Goal: Task Accomplishment & Management: Manage account settings

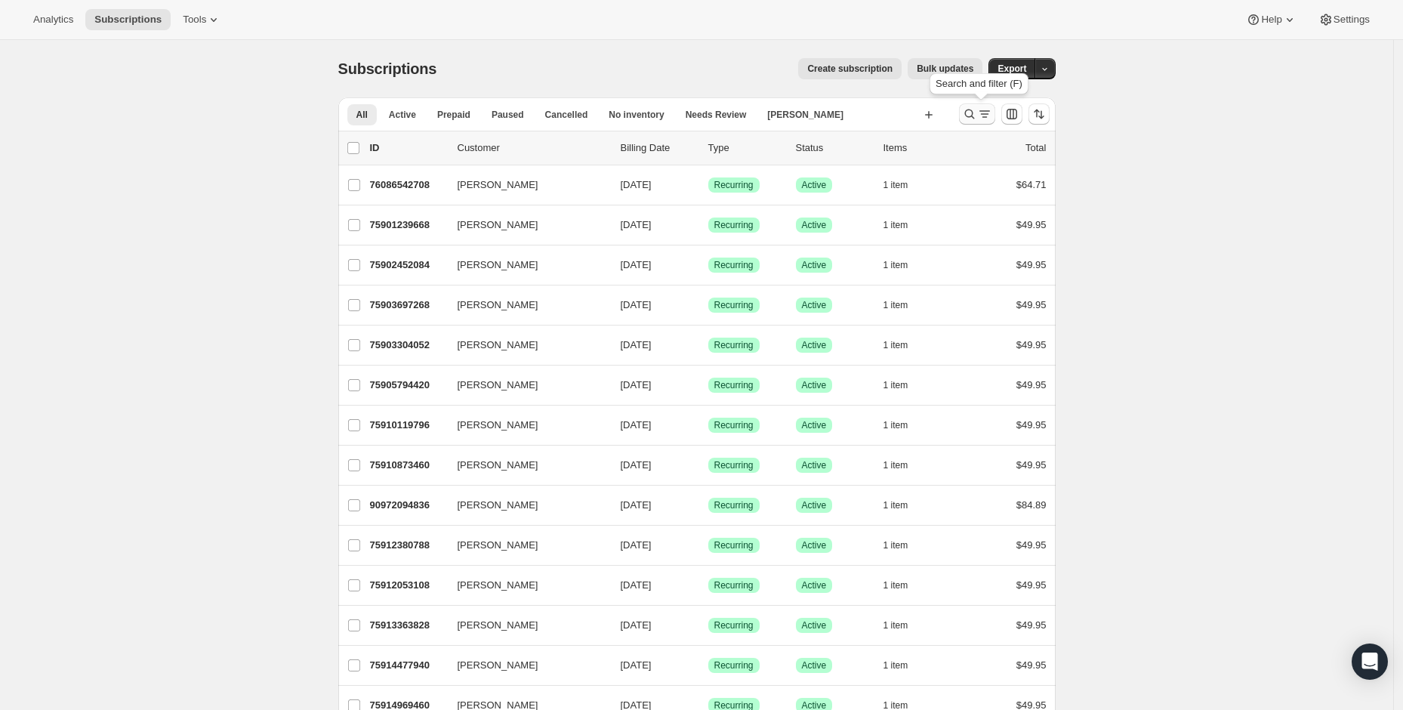
click at [977, 110] on icon "Search and filter results" at bounding box center [969, 114] width 15 height 15
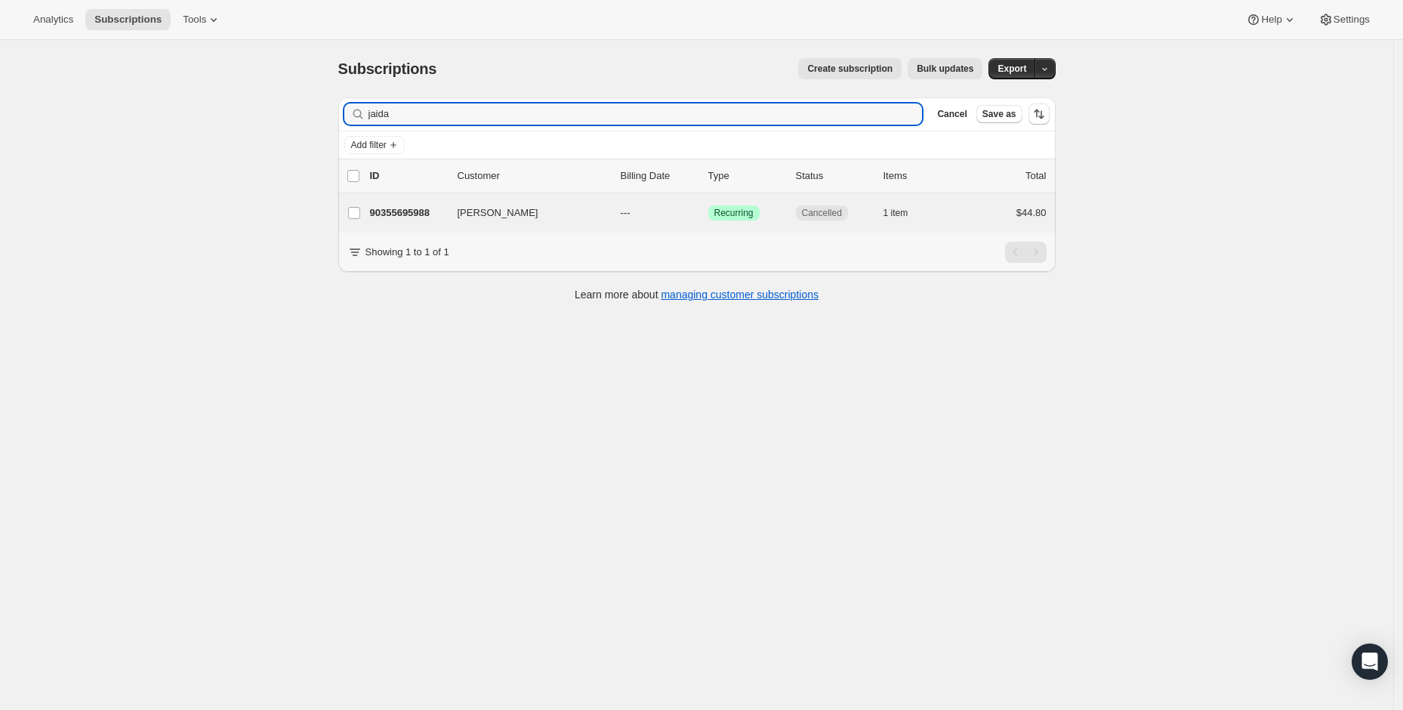
type input "jaida"
click at [674, 224] on div "Jaida Bazemore 90355695988 Jaida Bazemore --- Success Recurring Cancelled 1 ite…" at bounding box center [697, 212] width 718 height 39
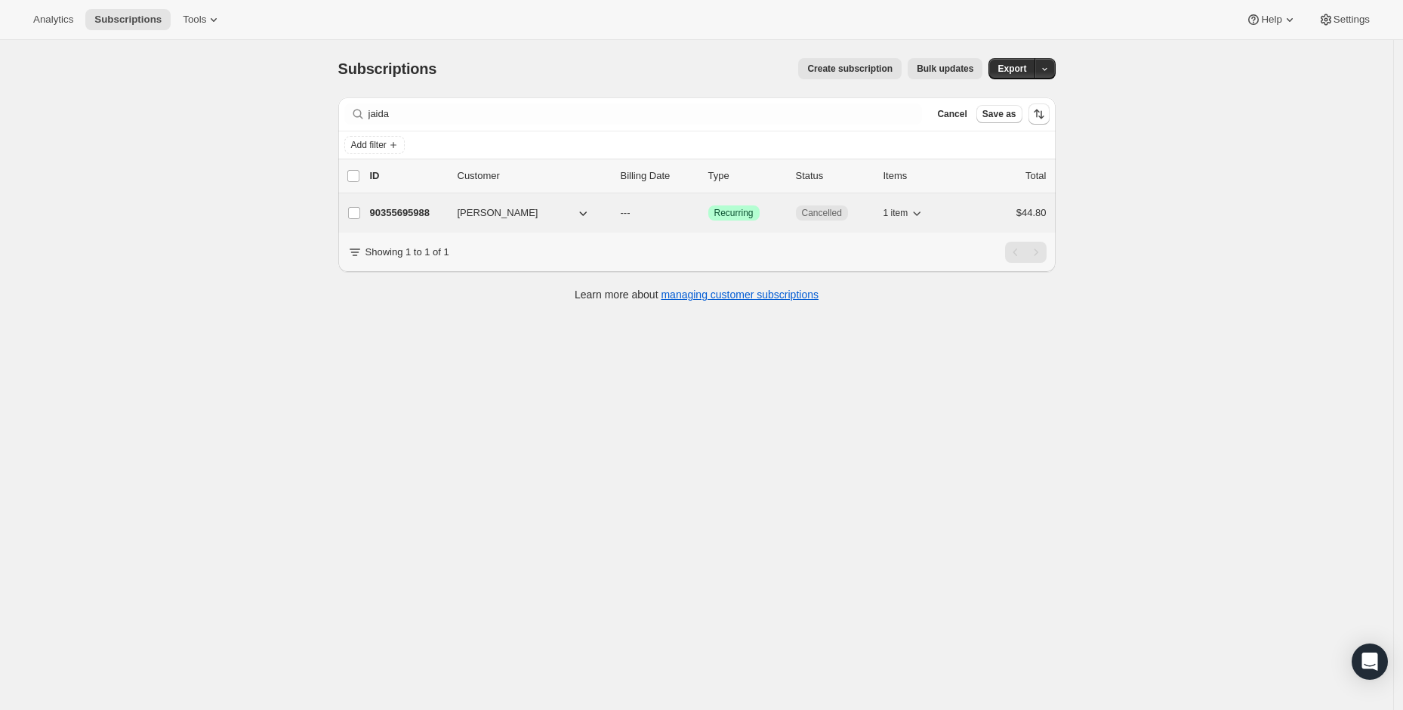
click at [520, 211] on span "Jaida Bazemore" at bounding box center [498, 212] width 81 height 15
click at [586, 206] on icon "button" at bounding box center [583, 212] width 15 height 15
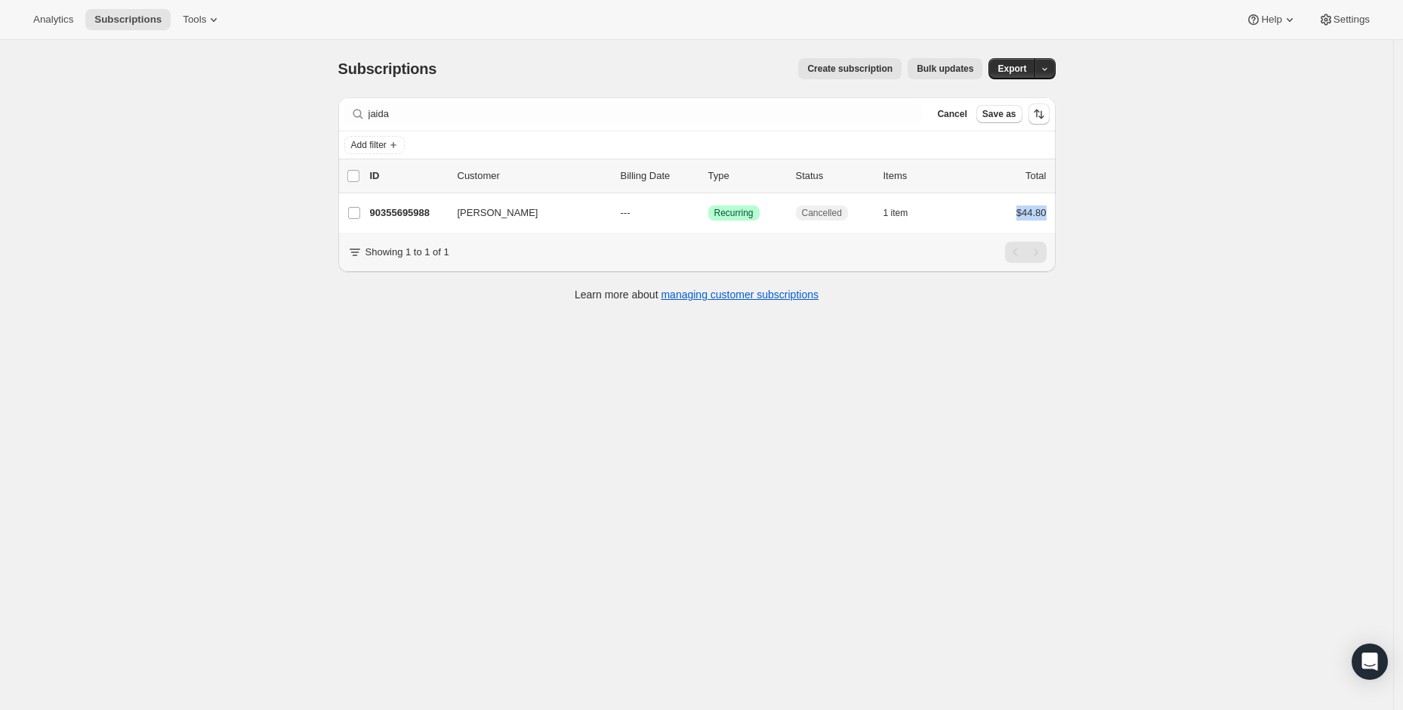
drag, startPoint x: 1016, startPoint y: 210, endPoint x: 1069, endPoint y: 210, distance: 52.9
click at [1069, 210] on div "Subscriptions. This page is ready Subscriptions Create subscription Bulk update…" at bounding box center [697, 178] width 754 height 277
copy span "$44.80"
click at [590, 153] on div "Add filter" at bounding box center [696, 145] width 705 height 18
click at [909, 128] on div "Filter subscribers jaida Clear Cancel Save as" at bounding box center [697, 113] width 718 height 33
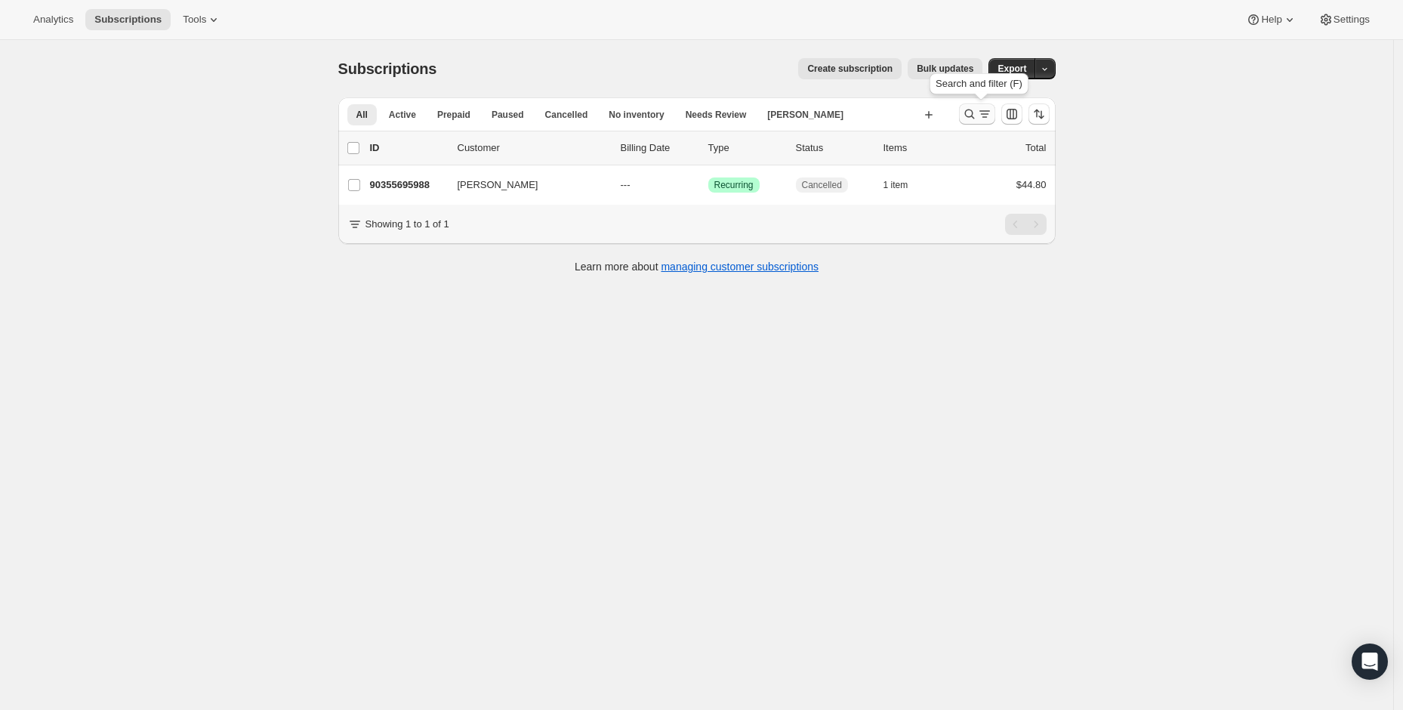
click at [973, 113] on icon "Search and filter results" at bounding box center [969, 114] width 15 height 15
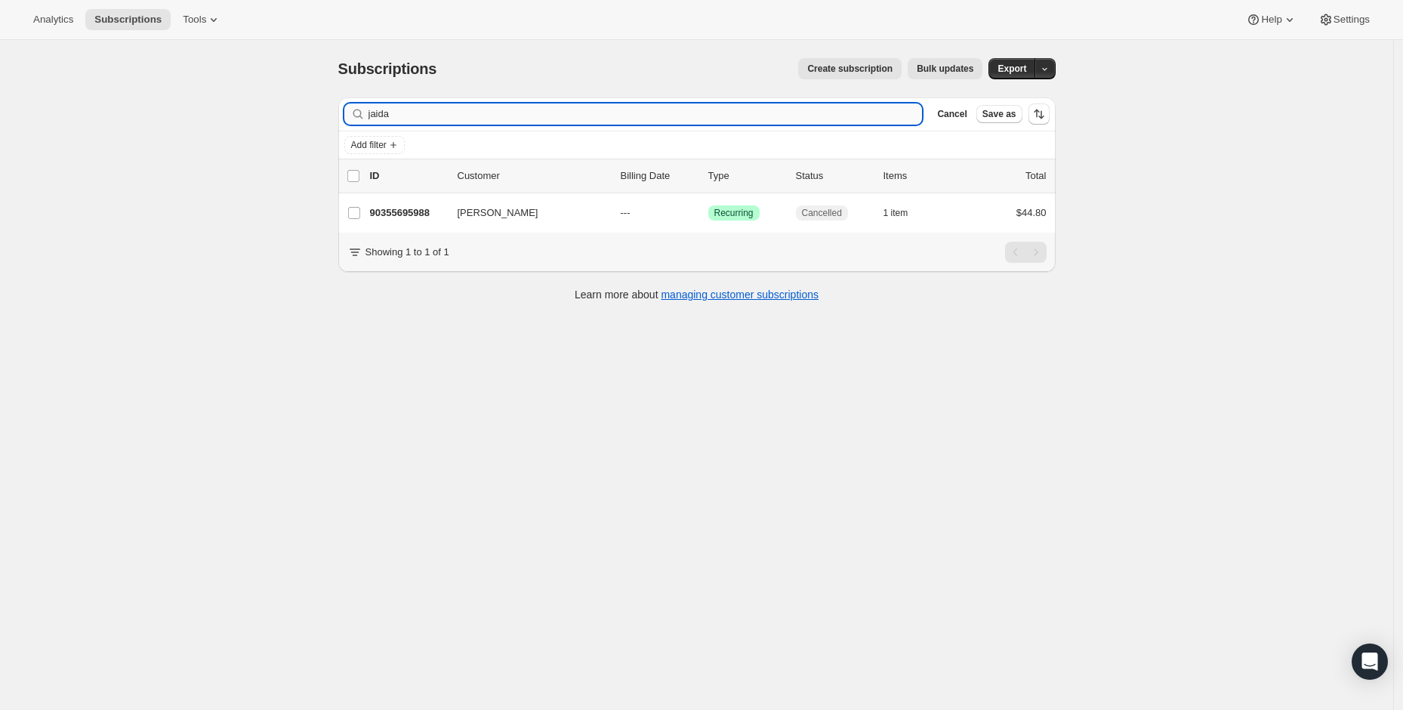
click at [762, 116] on input "jaida" at bounding box center [646, 113] width 554 height 21
click at [762, 116] on input "jaidaP Pearson, Travis" at bounding box center [646, 113] width 554 height 21
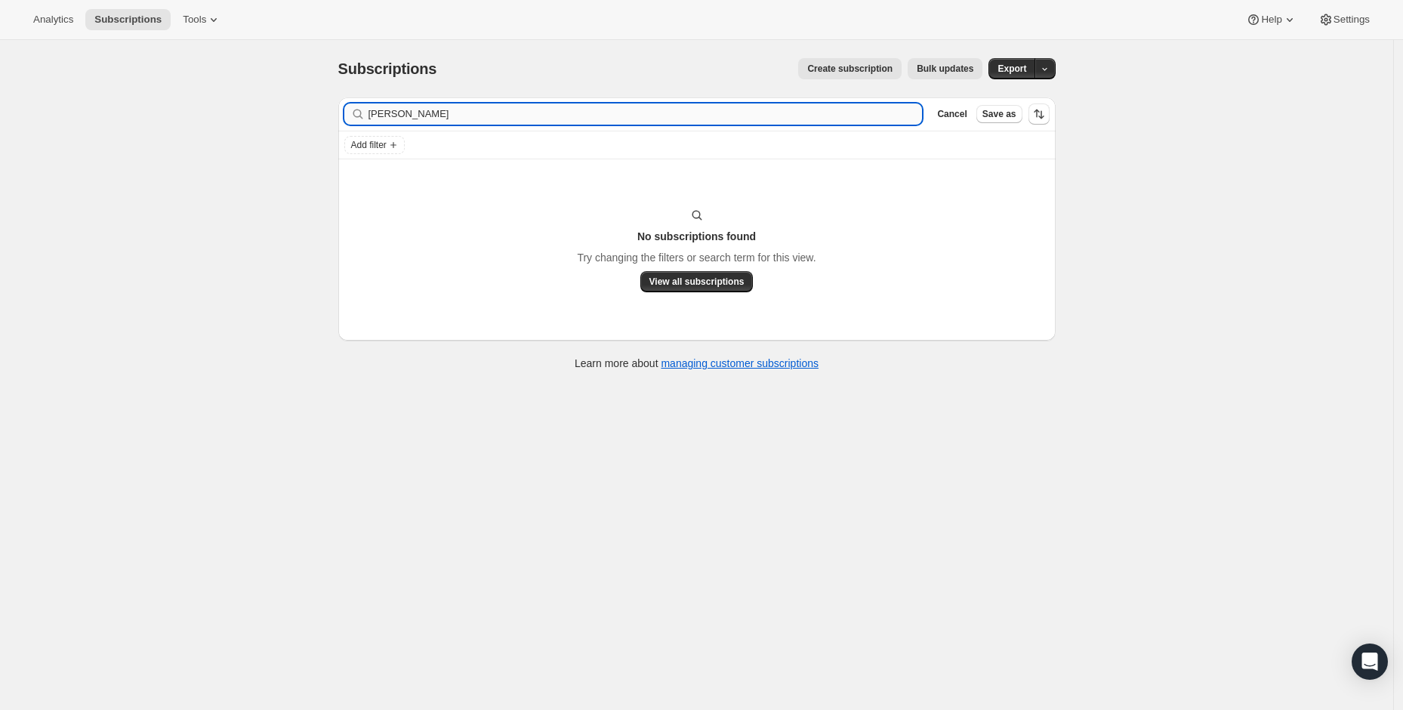
click at [418, 117] on input "P Pearson, Travis" at bounding box center [646, 113] width 554 height 21
click at [423, 117] on input "P Pearson, Travis" at bounding box center [646, 113] width 554 height 21
drag, startPoint x: 433, startPoint y: 114, endPoint x: 326, endPoint y: 114, distance: 106.5
click at [326, 114] on div "Subscriptions. This page is ready Subscriptions Create subscription Bulk update…" at bounding box center [697, 213] width 754 height 346
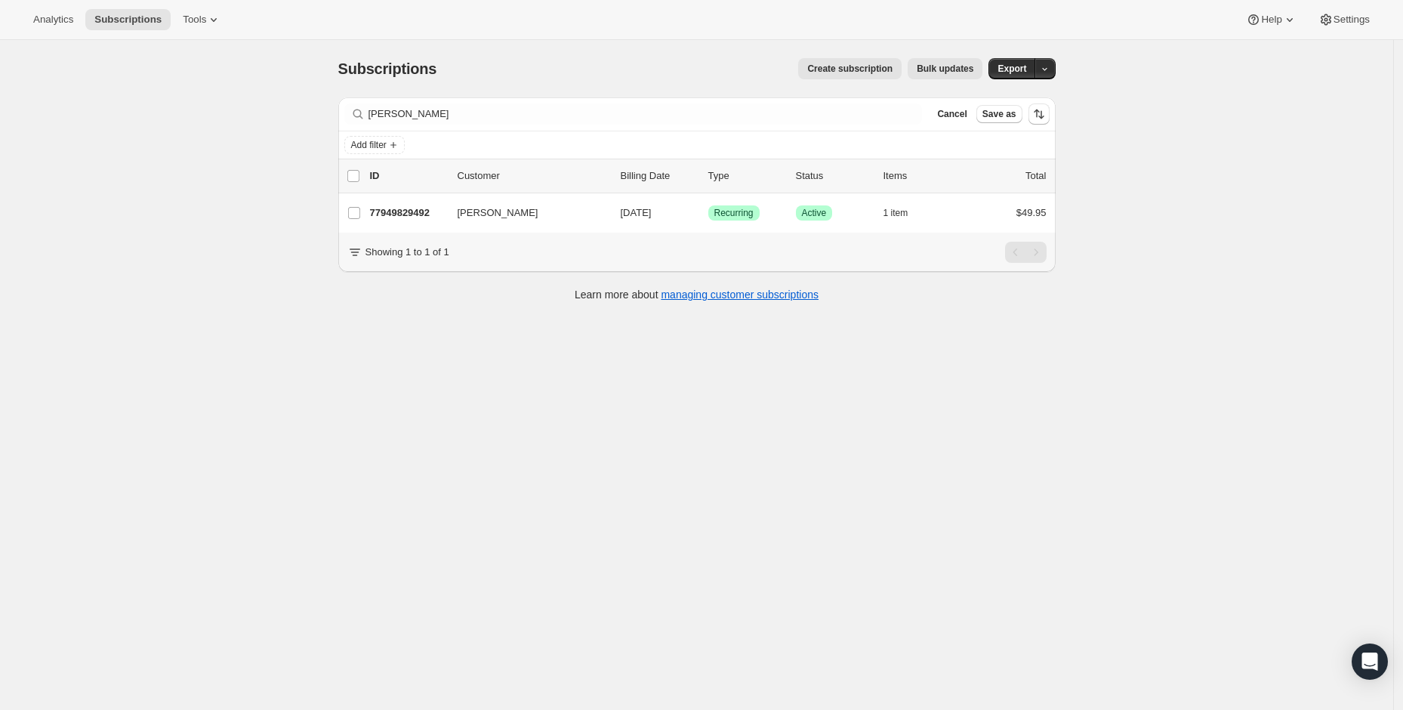
click at [704, 378] on div "Subscriptions. This page is ready Subscriptions Create subscription Bulk update…" at bounding box center [697, 395] width 1394 height 710
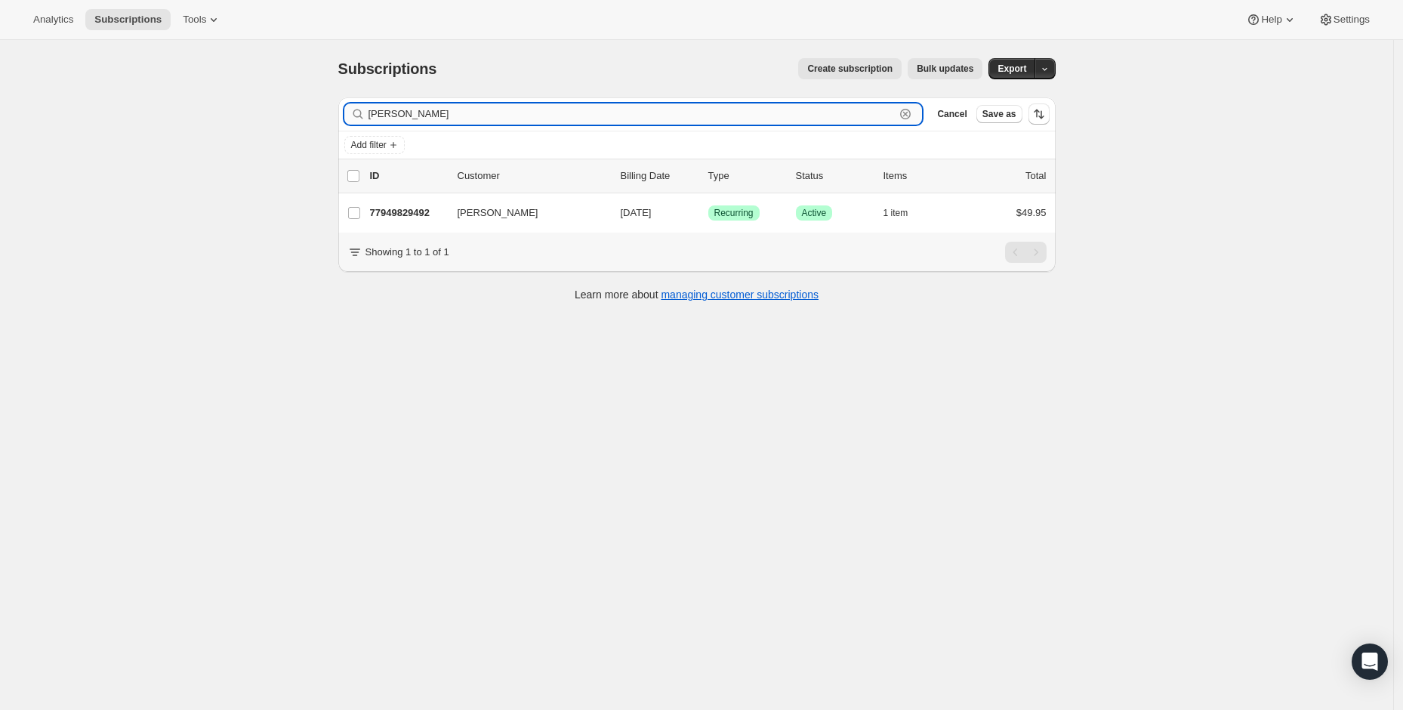
click at [387, 118] on input "Travis" at bounding box center [632, 113] width 527 height 21
paste input "Young"
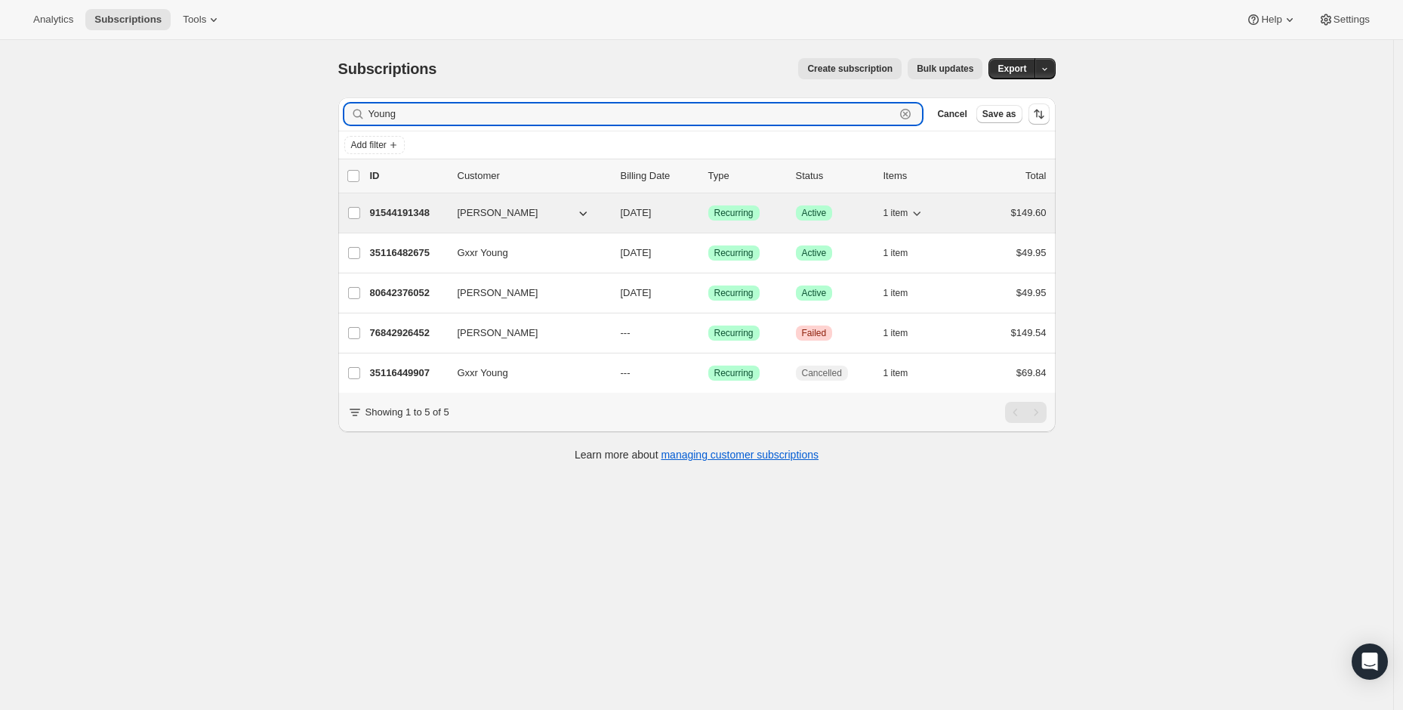
type input "Young"
click at [425, 218] on p "91544191348" at bounding box center [408, 212] width 76 height 15
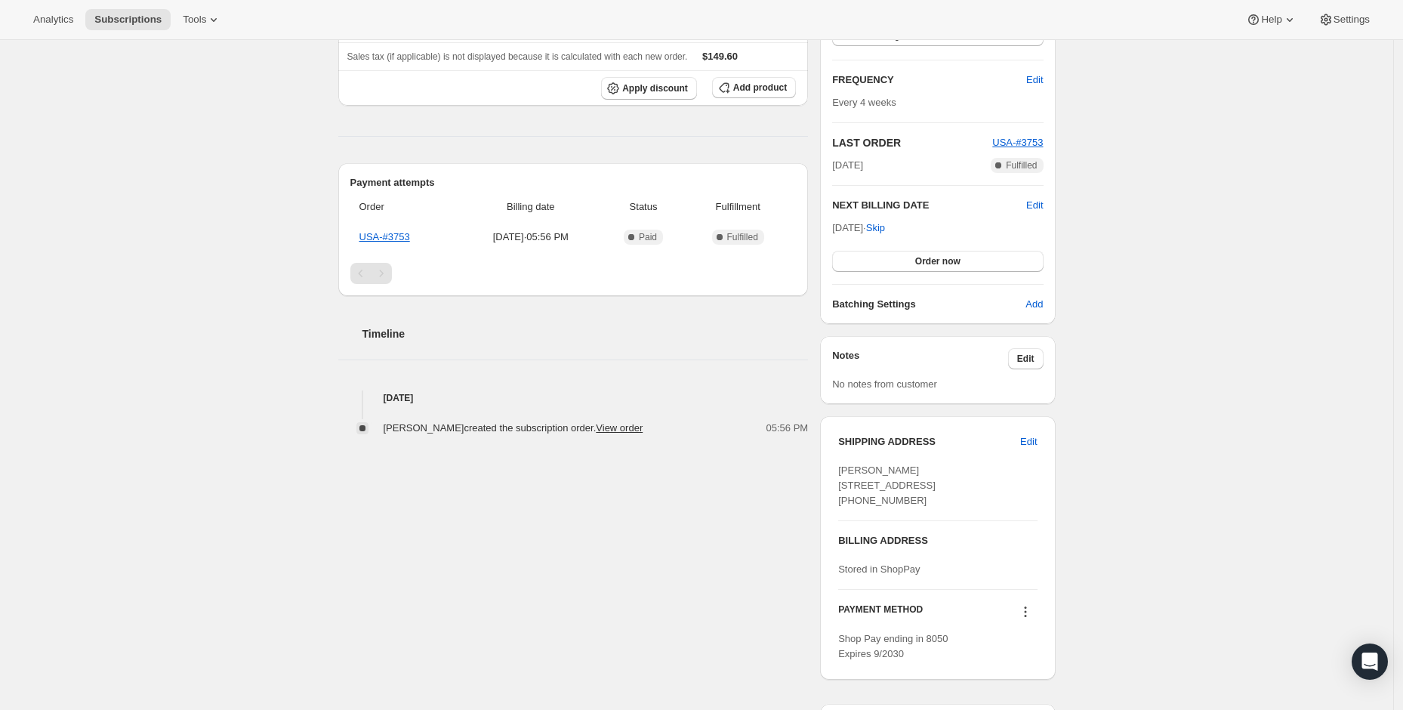
scroll to position [249, 0]
click at [624, 418] on link "View order" at bounding box center [619, 423] width 47 height 11
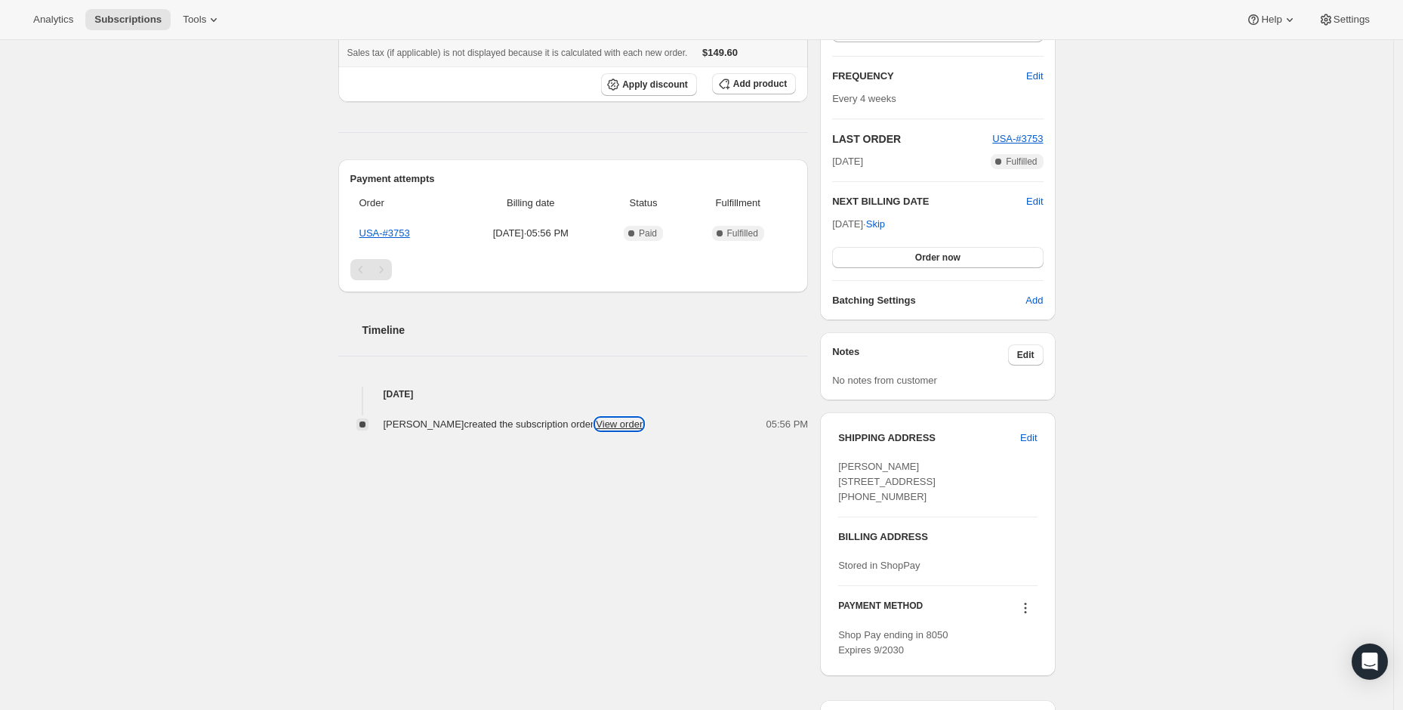
scroll to position [0, 0]
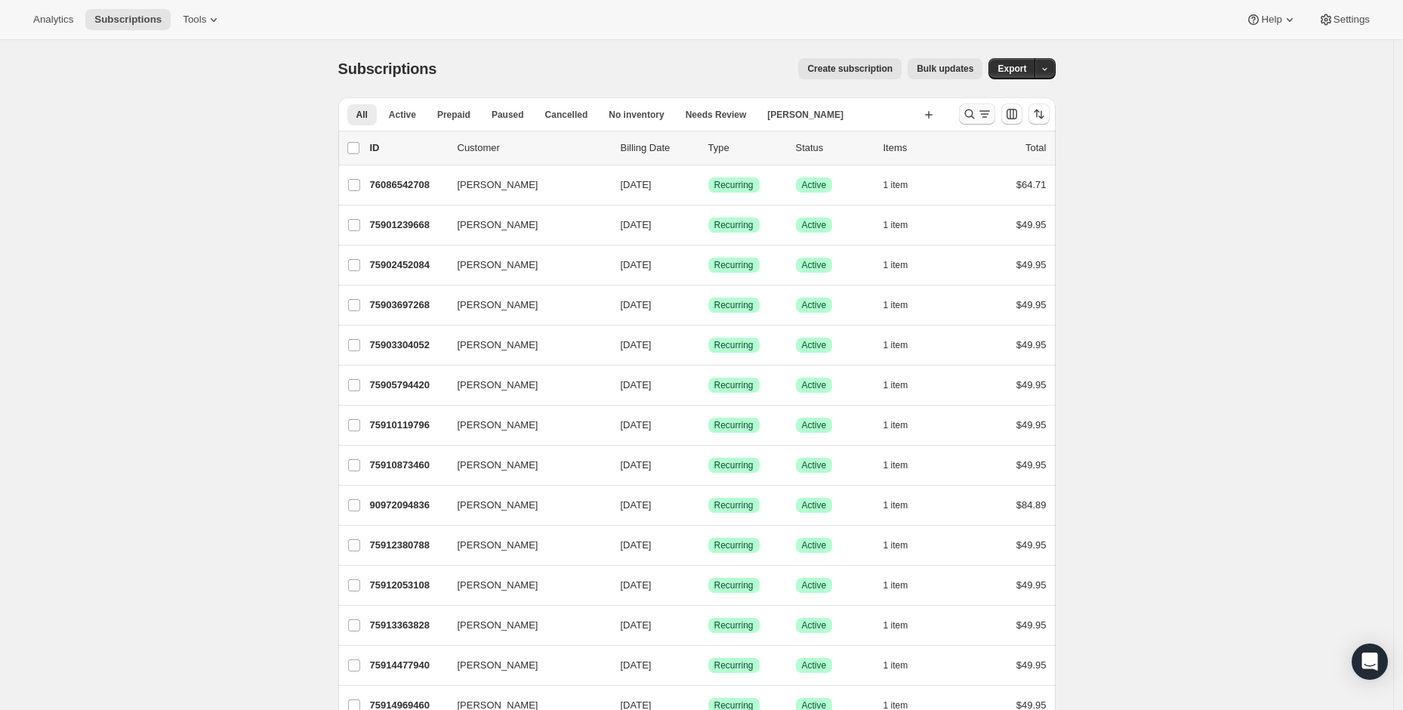
click at [977, 118] on icon "Search and filter results" at bounding box center [969, 114] width 15 height 15
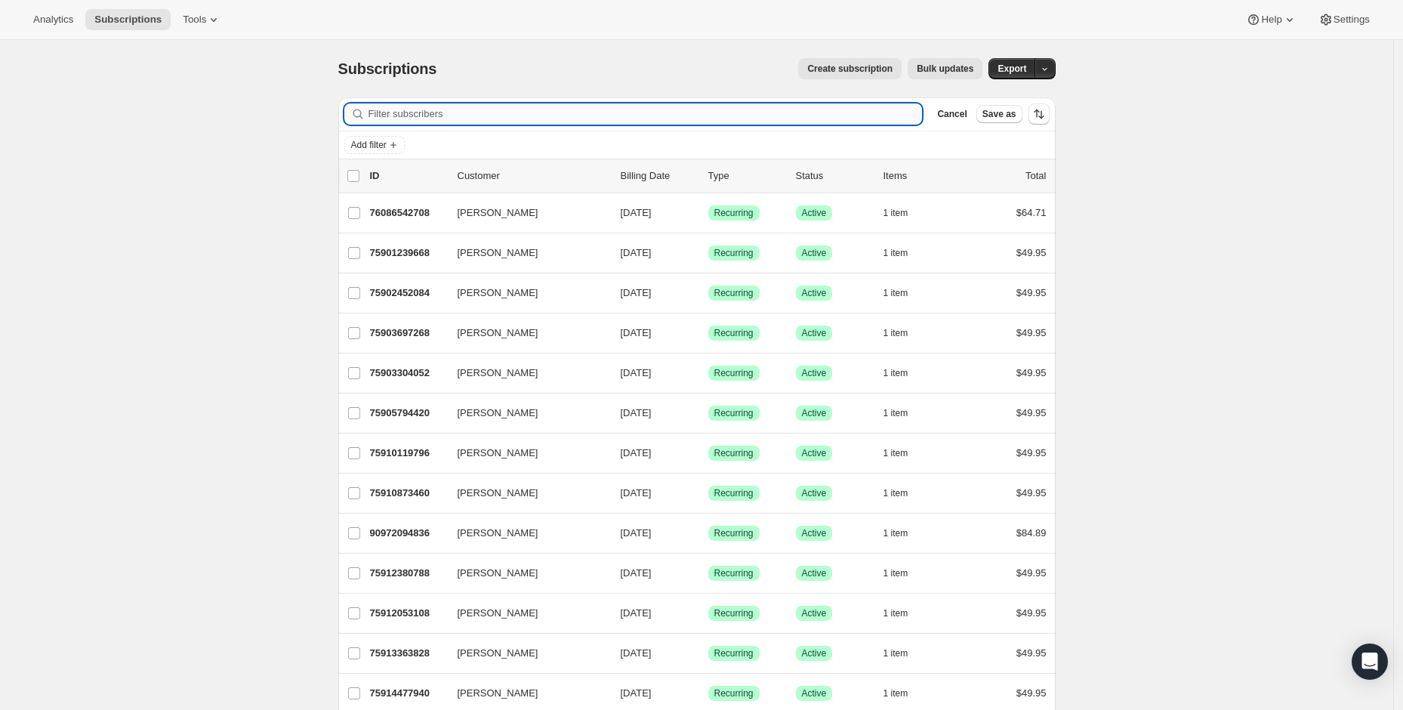
click at [769, 117] on input "Filter subscribers" at bounding box center [646, 113] width 554 height 21
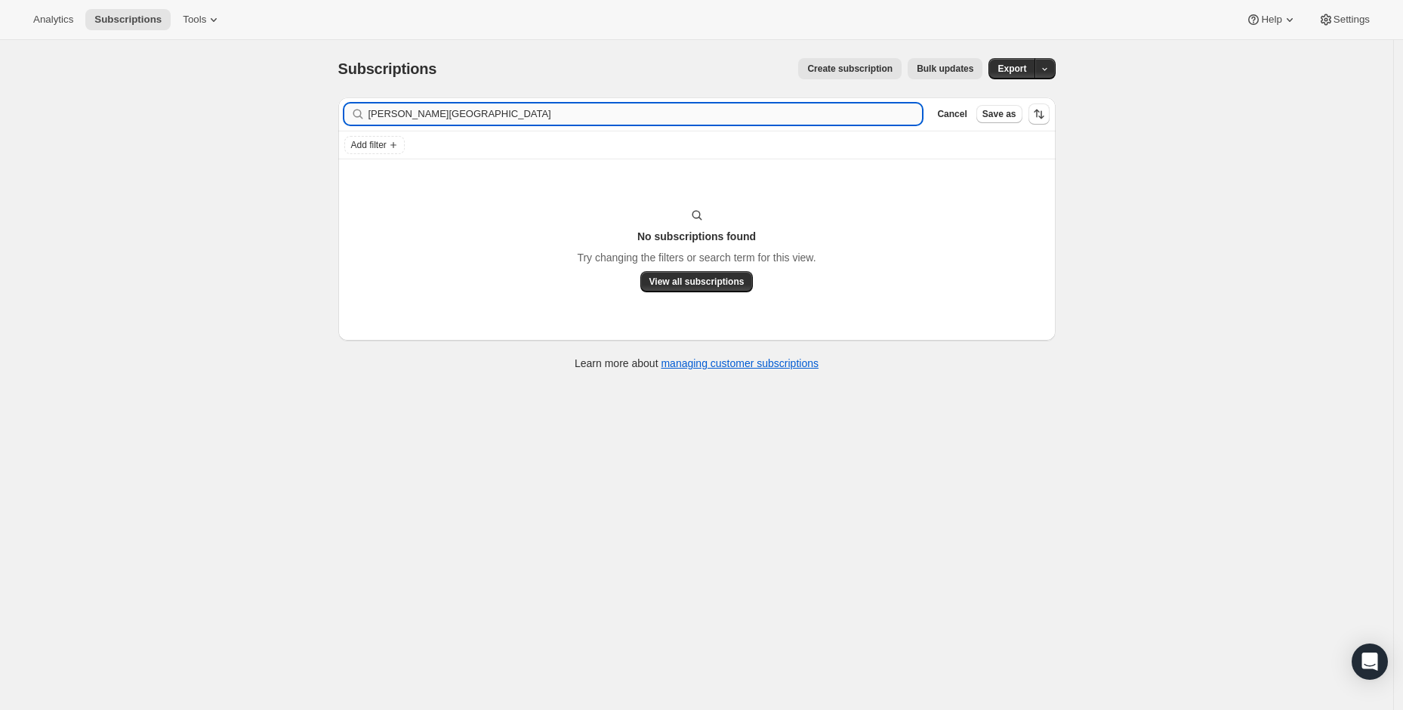
click at [423, 115] on input "McDonald, Devon" at bounding box center [646, 113] width 554 height 21
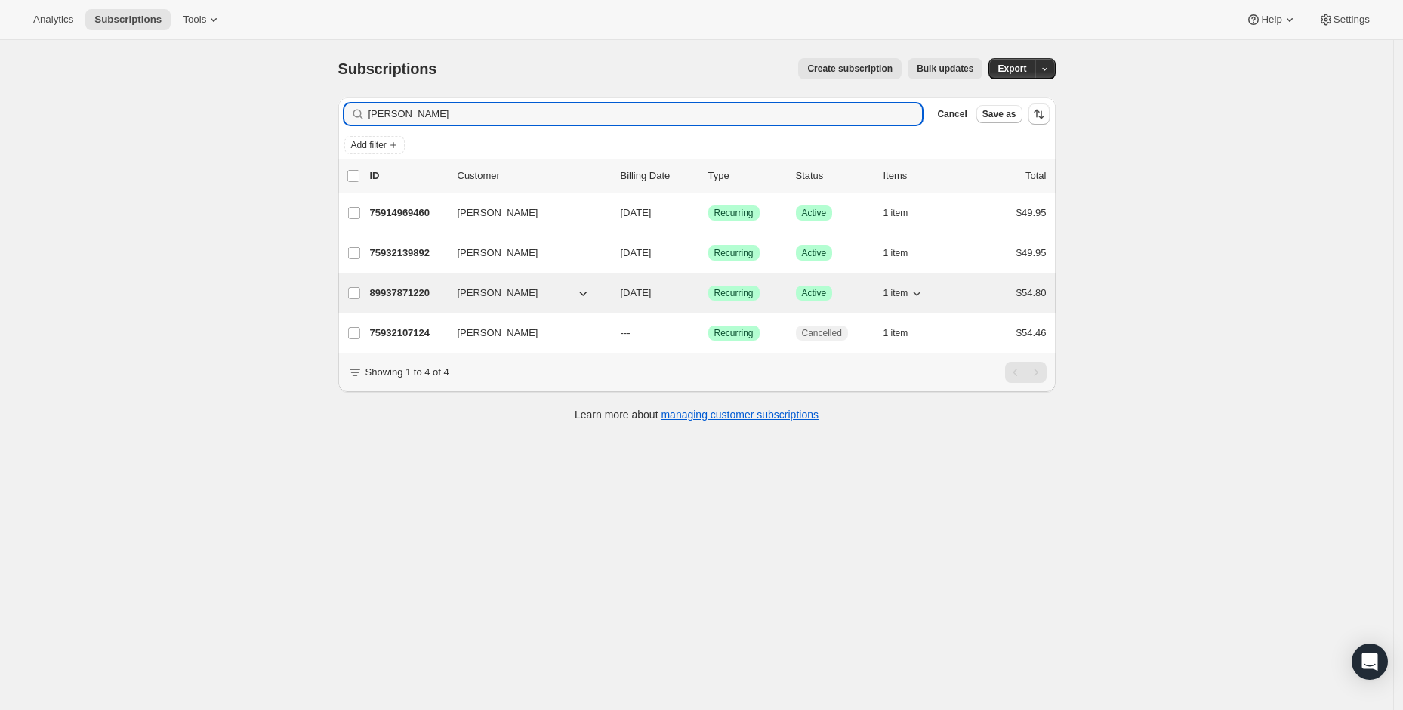
type input "McDonald"
click at [431, 292] on p "89937871220" at bounding box center [408, 293] width 76 height 15
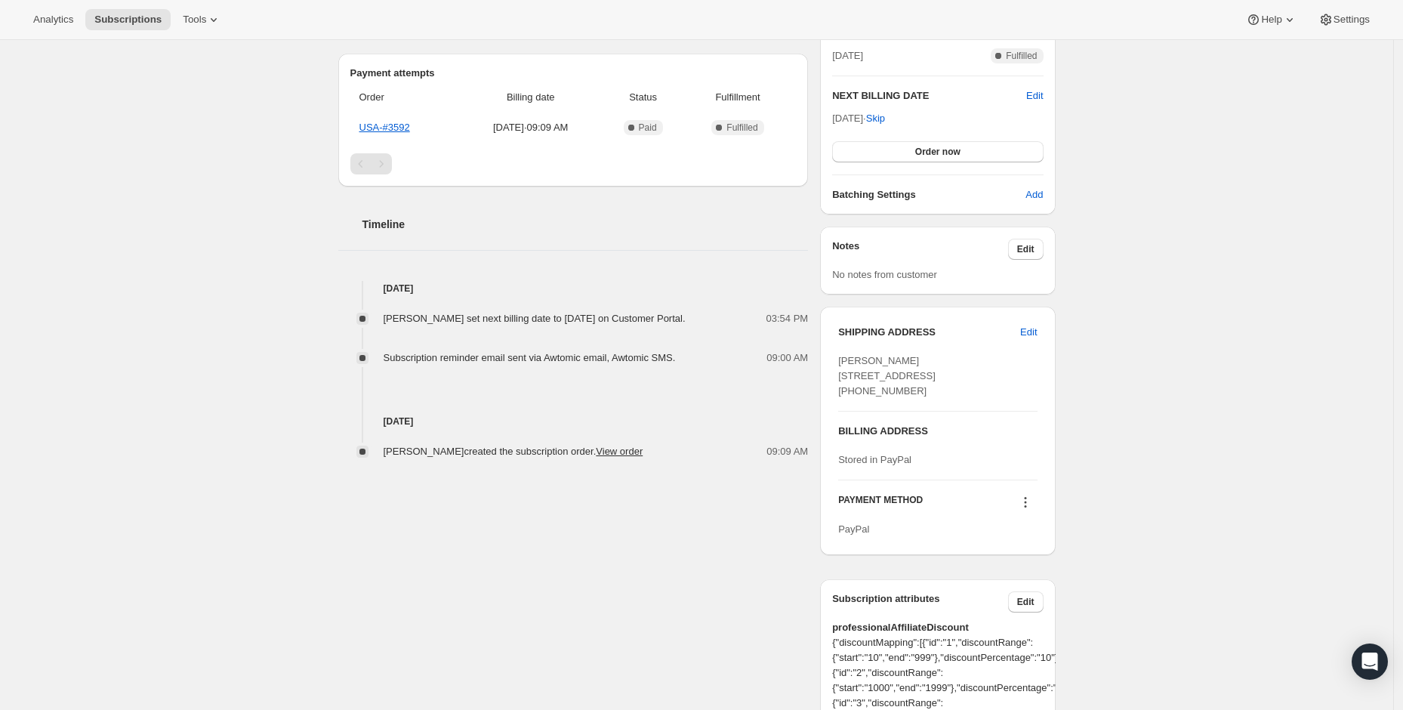
scroll to position [356, 0]
click at [643, 456] on link "View order" at bounding box center [619, 450] width 47 height 11
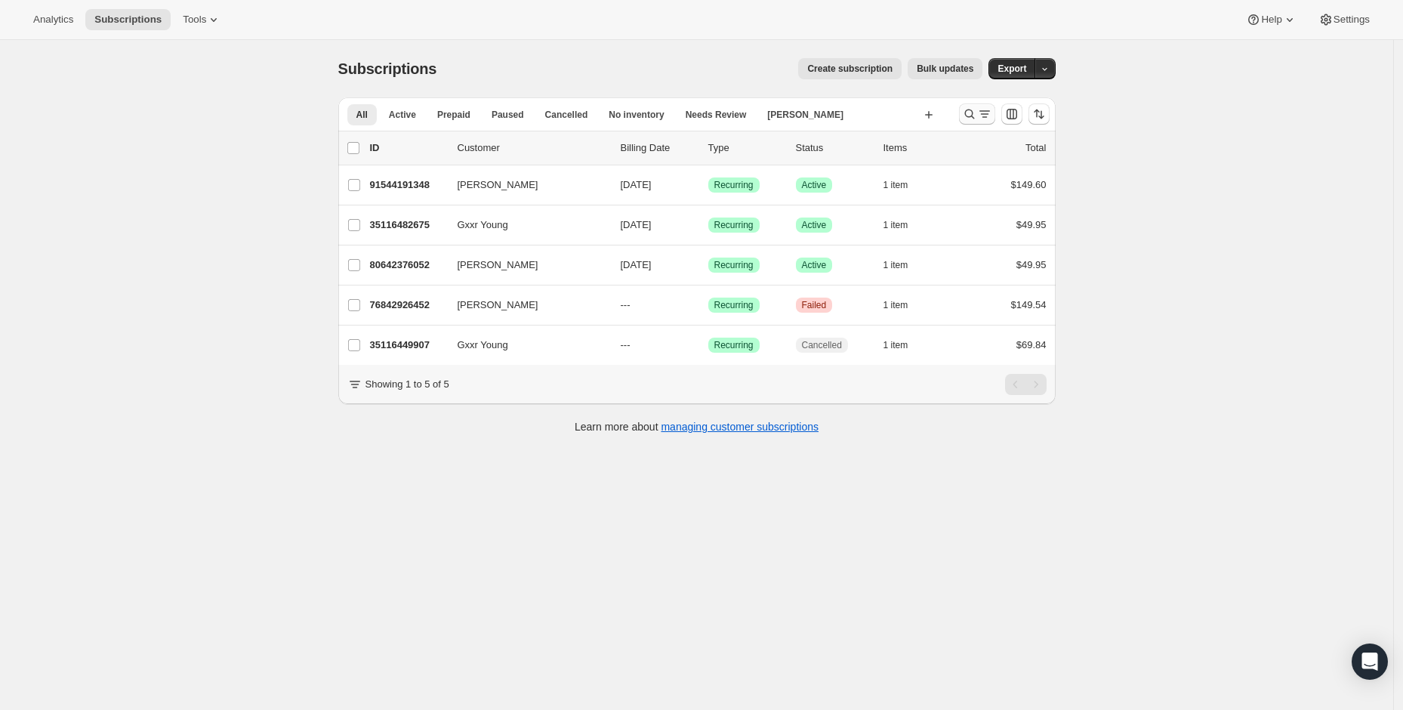
click at [977, 110] on icon "Search and filter results" at bounding box center [969, 114] width 15 height 15
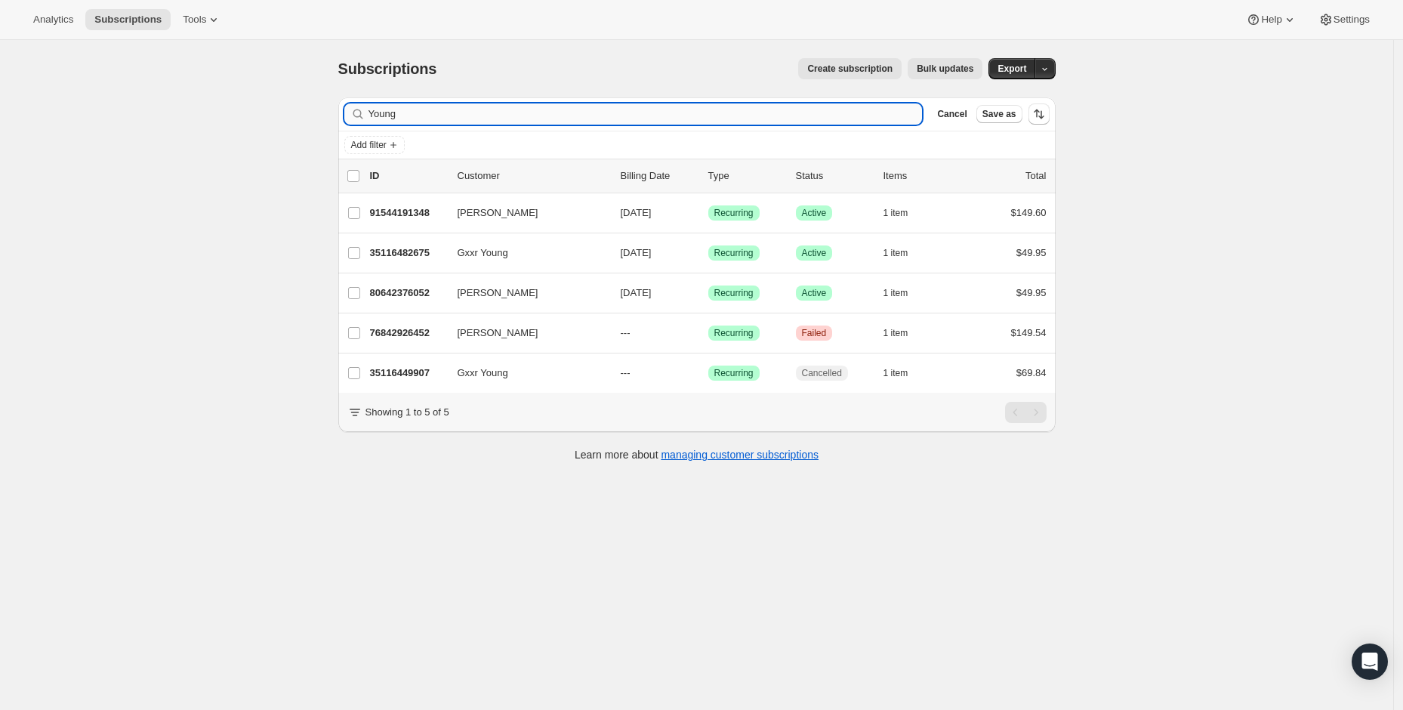
click at [514, 116] on input "Young" at bounding box center [646, 113] width 554 height 21
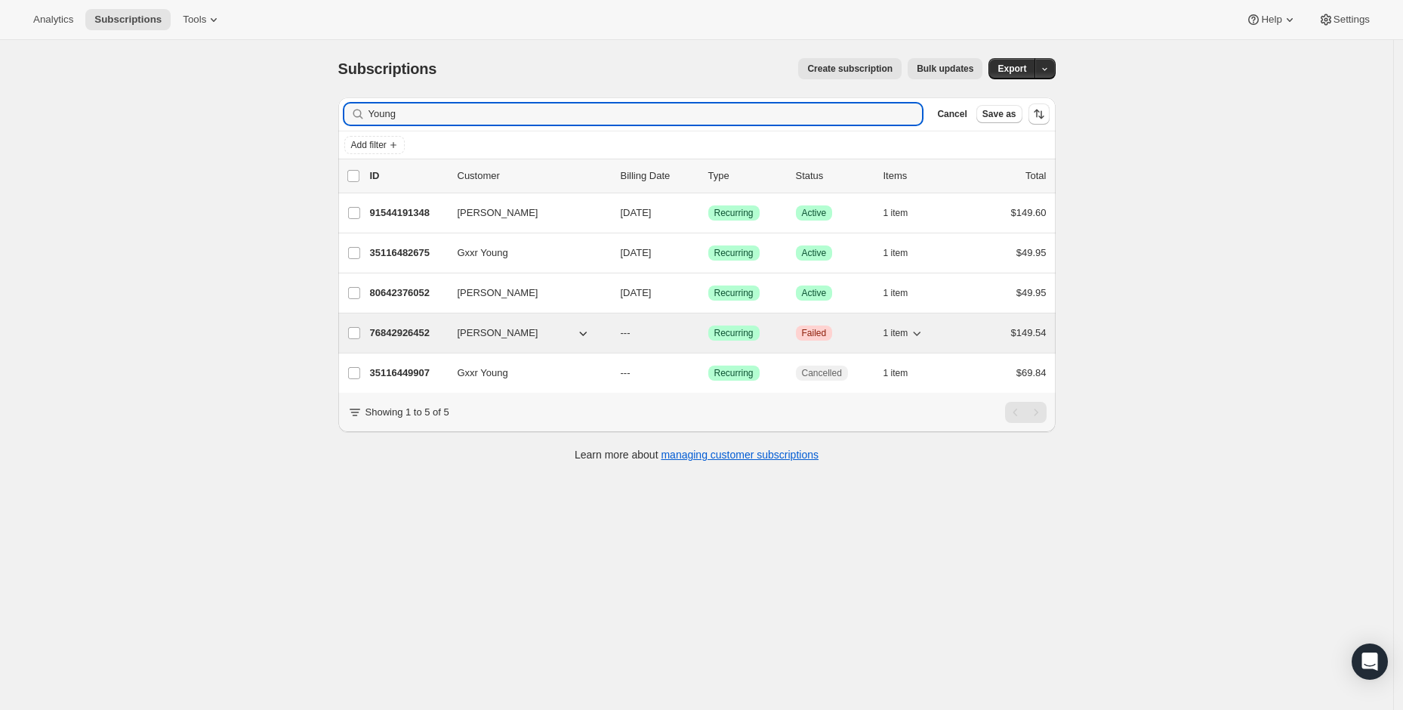
click at [840, 331] on p "Critical Failed" at bounding box center [834, 333] width 76 height 15
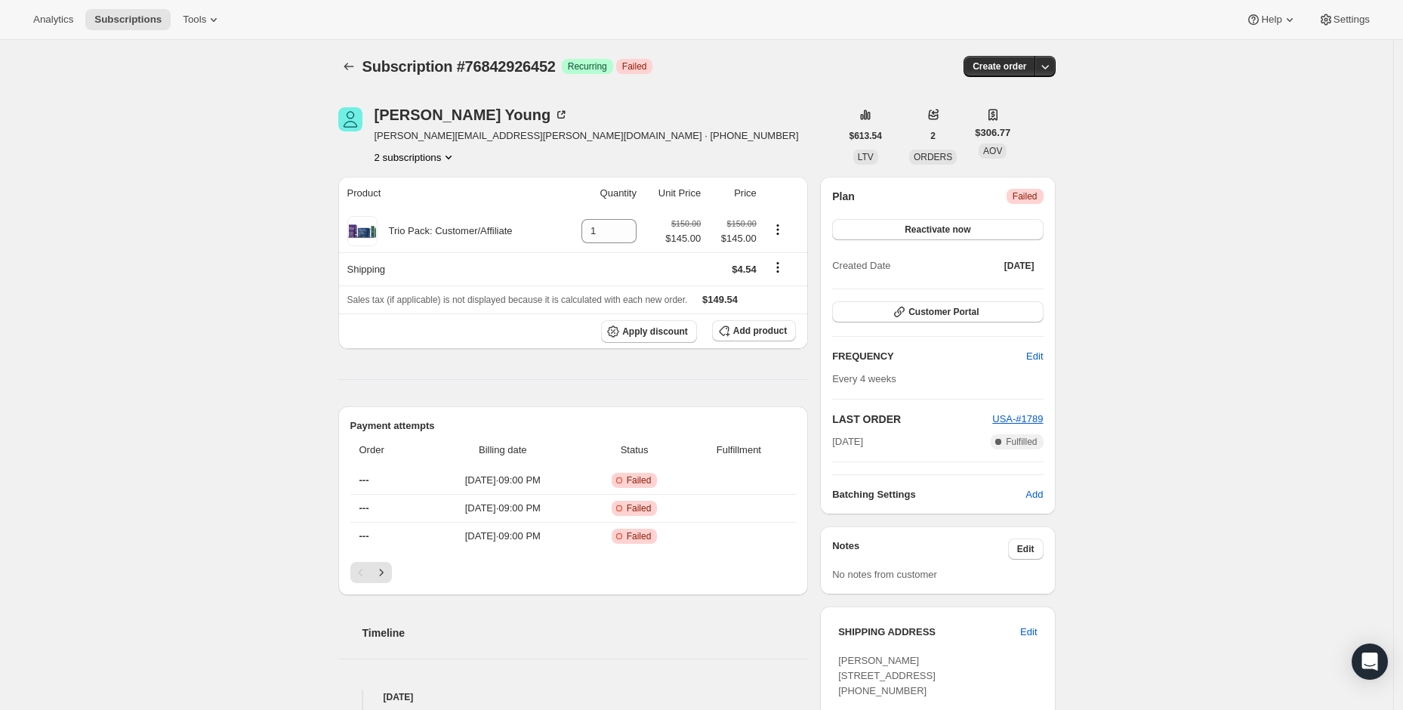
scroll to position [6, 0]
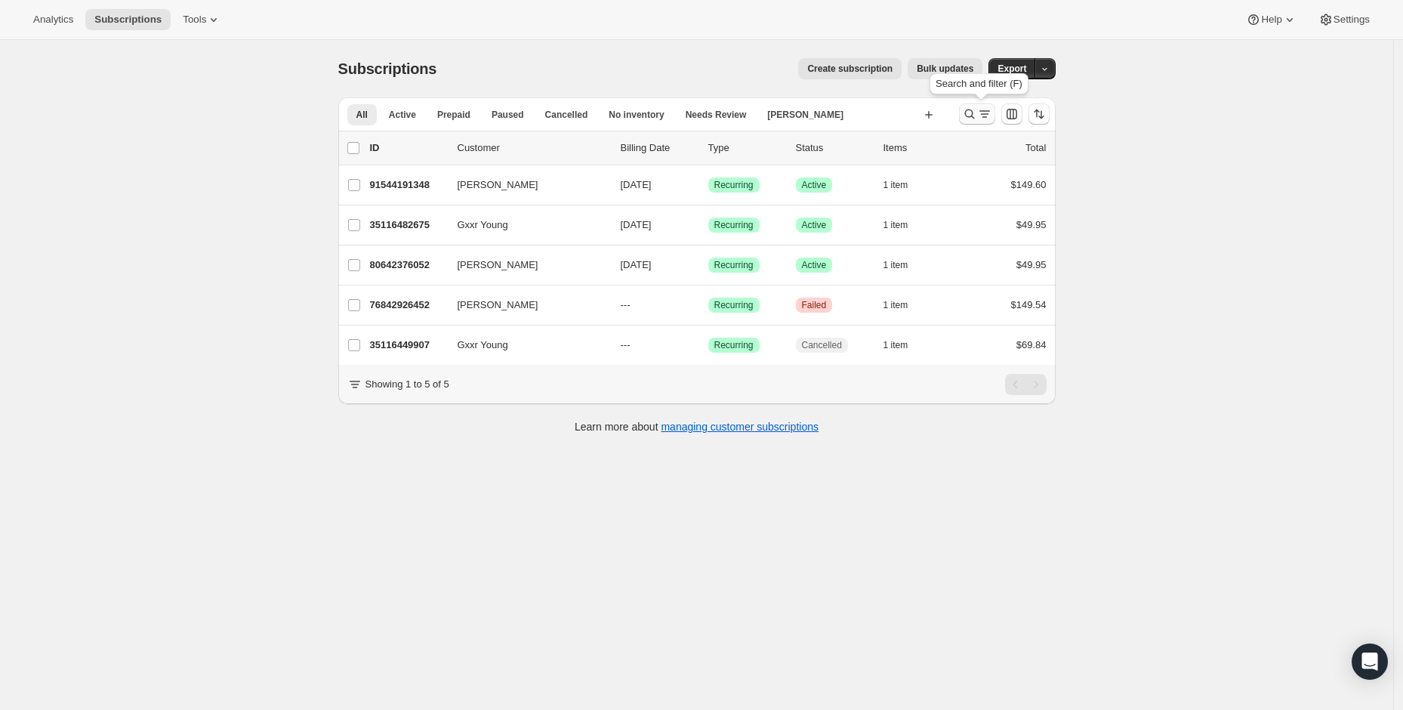
click at [974, 115] on icon "Search and filter results" at bounding box center [970, 115] width 10 height 10
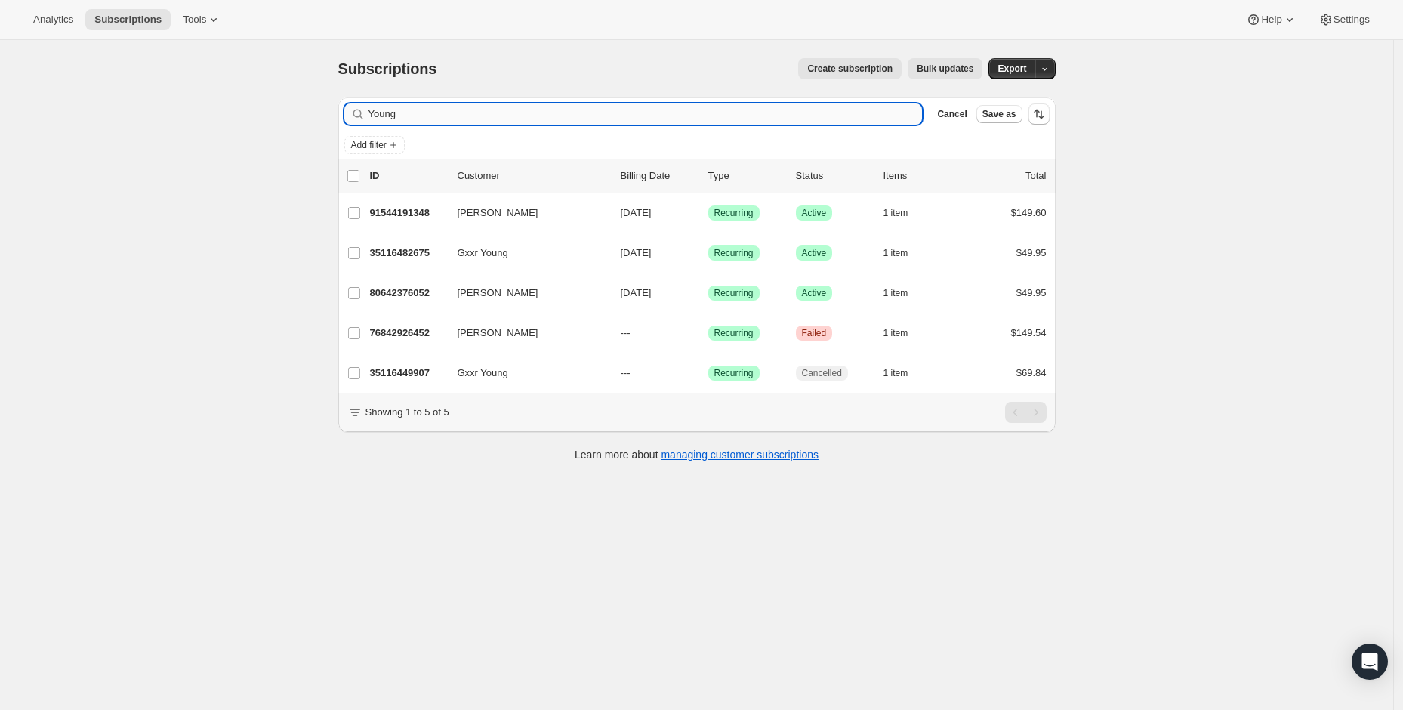
click at [744, 114] on input "Young" at bounding box center [646, 113] width 554 height 21
click at [744, 115] on input "Young" at bounding box center [646, 113] width 554 height 21
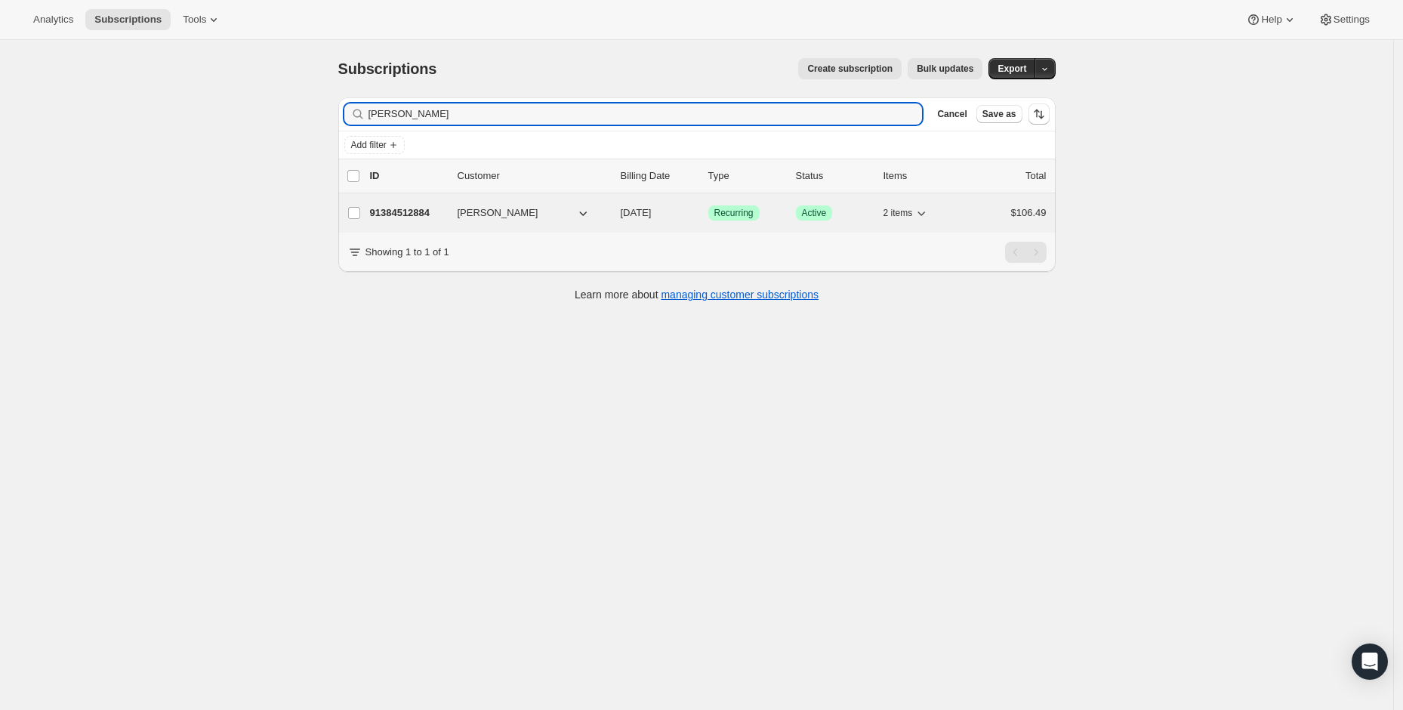
type input "JOSHUA"
click at [637, 214] on span "10/17/2025" at bounding box center [636, 212] width 31 height 11
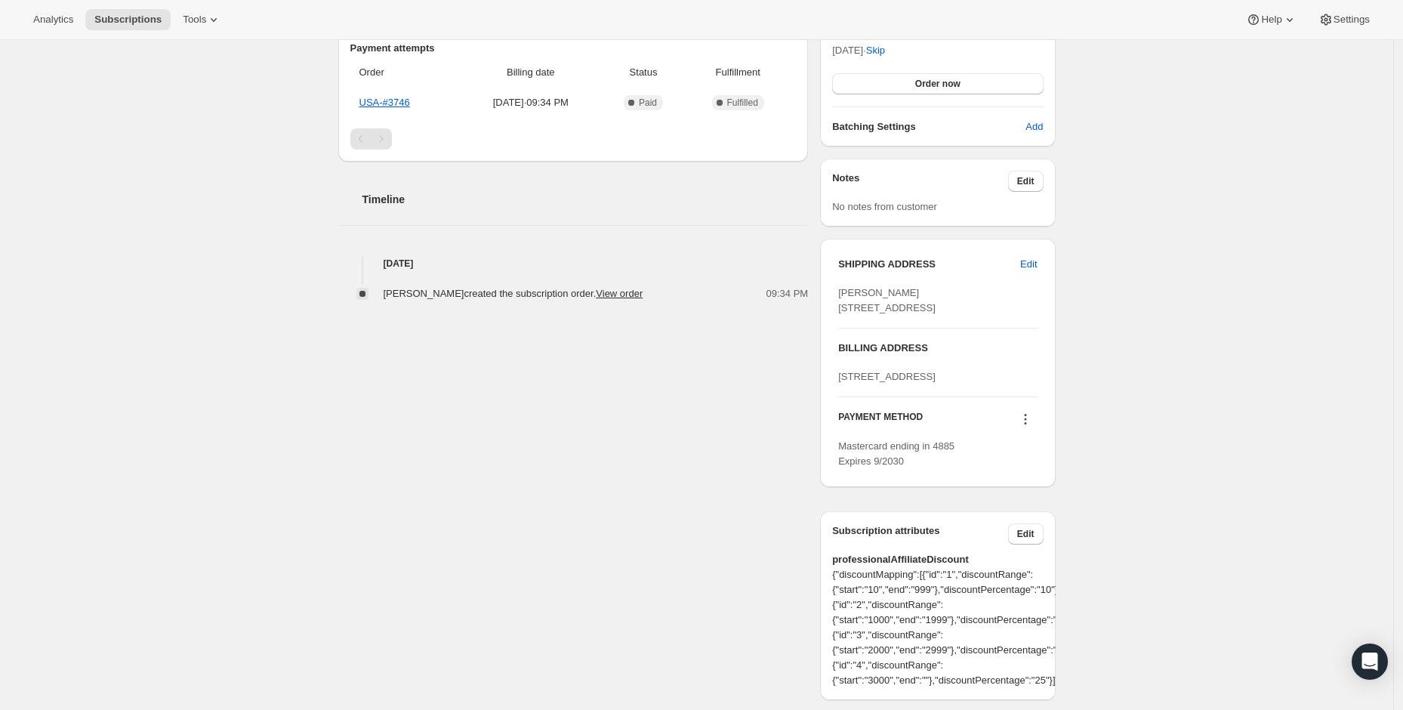
scroll to position [431, 0]
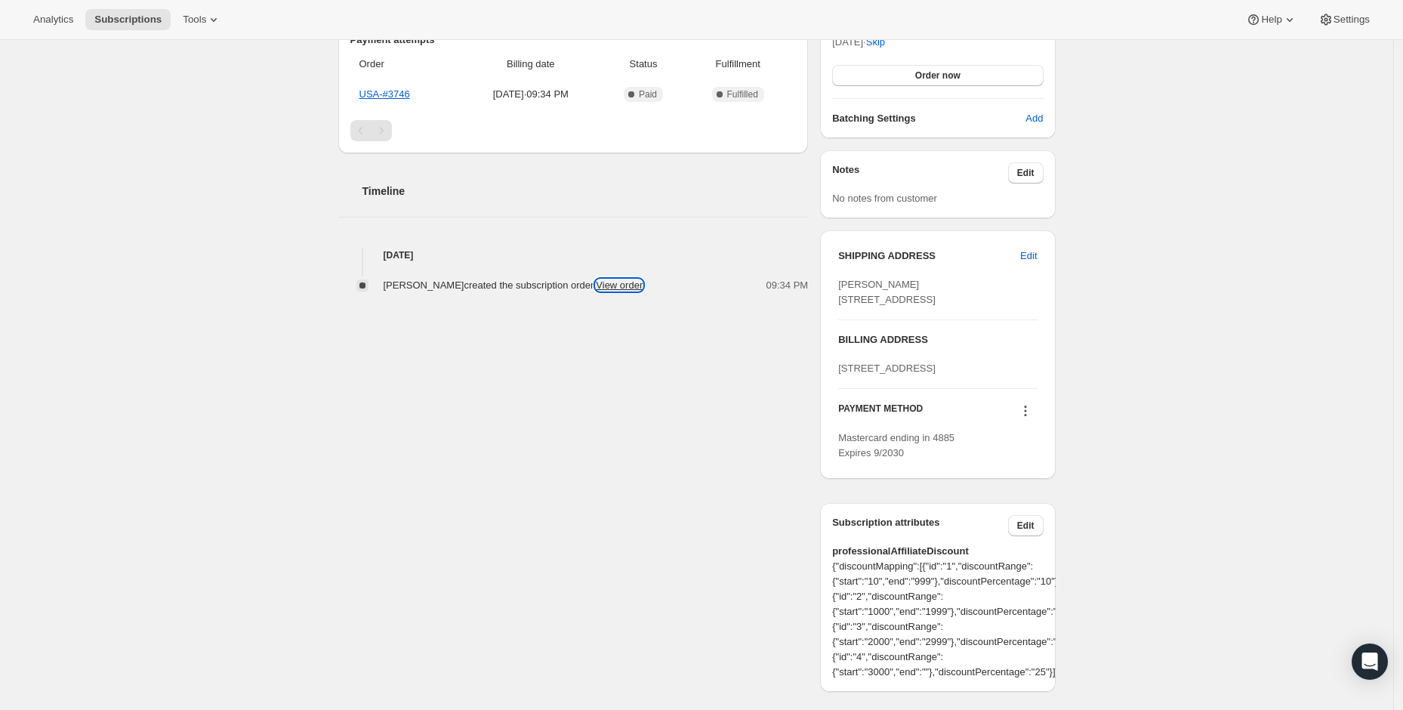
click at [643, 286] on link "View order" at bounding box center [619, 284] width 47 height 11
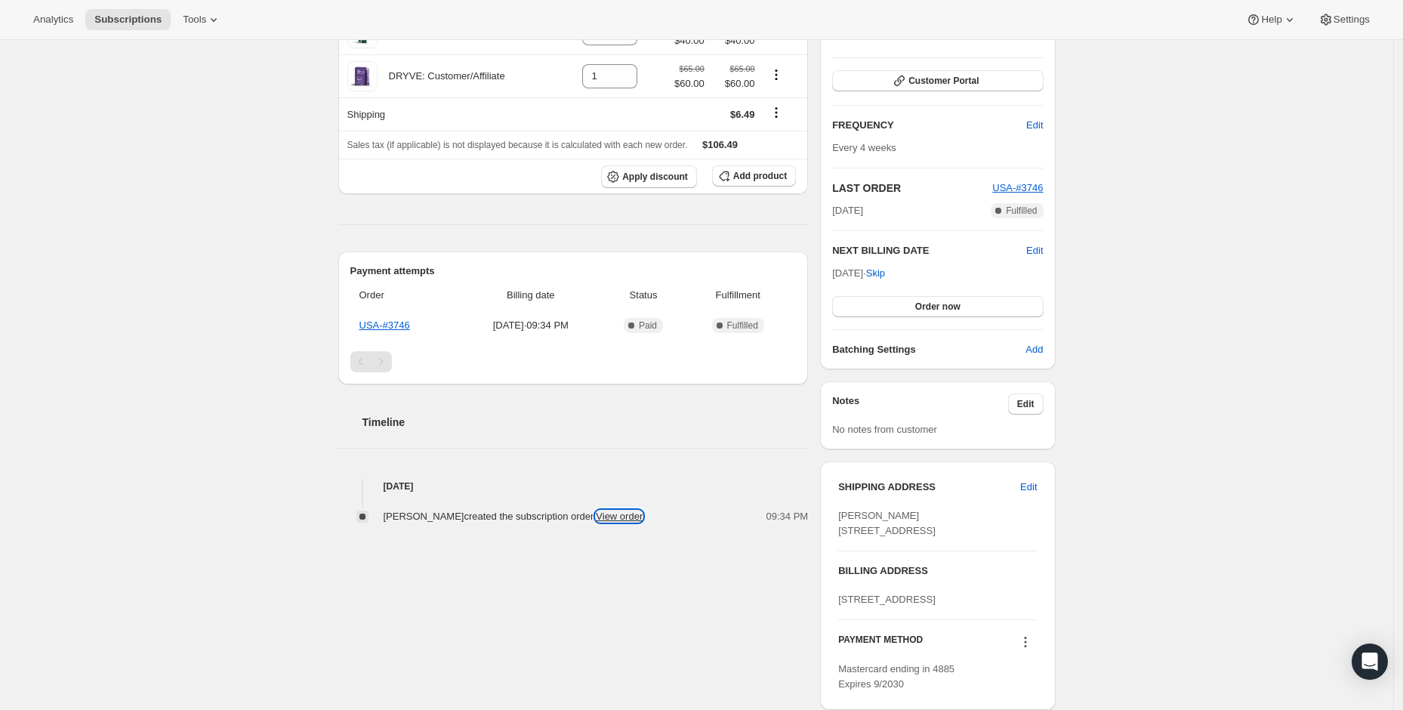
scroll to position [199, 0]
click at [416, 271] on h2 "Payment attempts" at bounding box center [573, 271] width 446 height 15
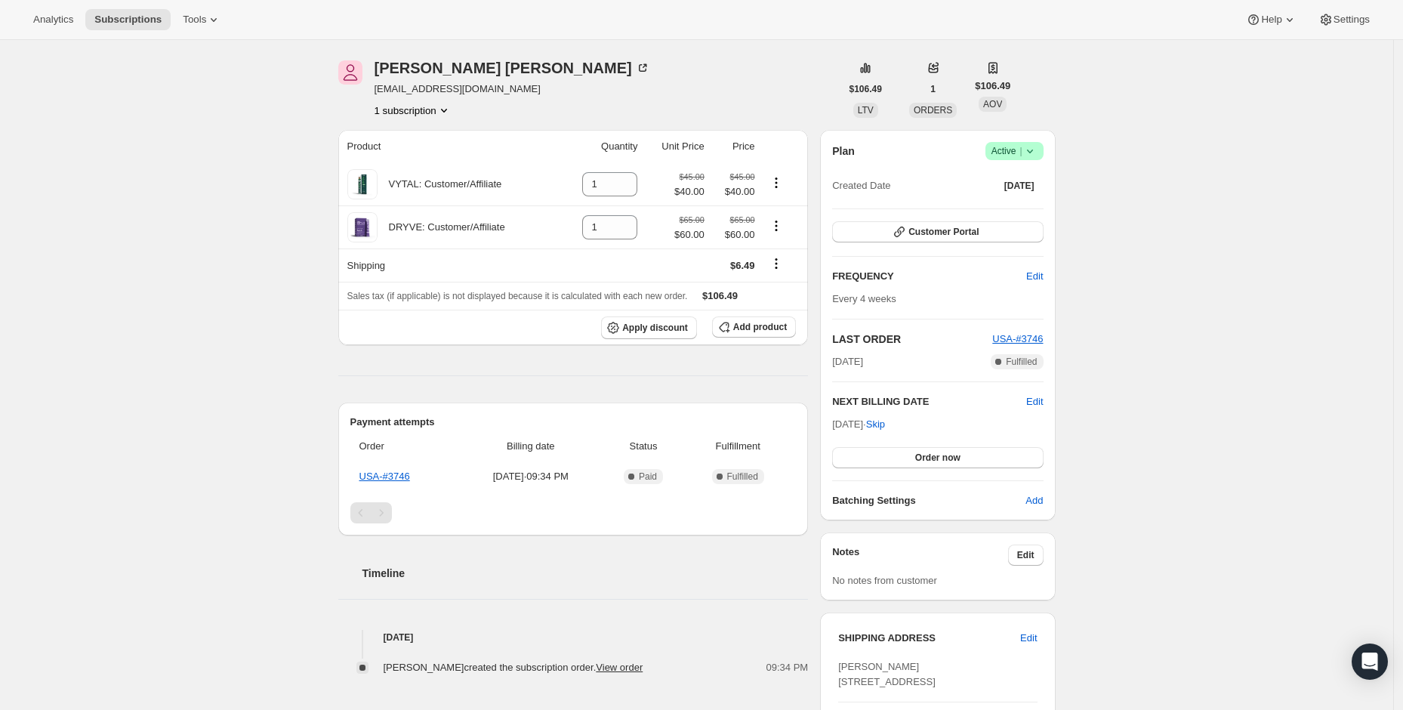
scroll to position [0, 0]
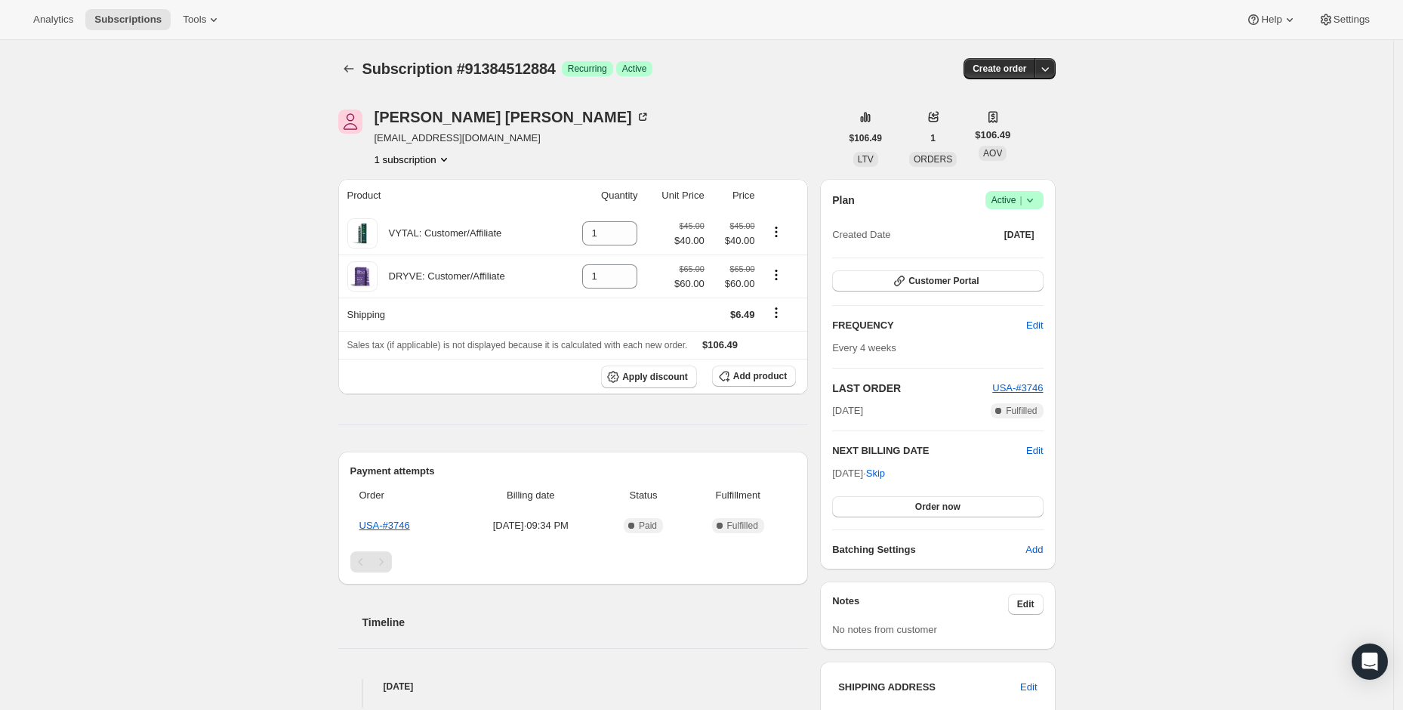
click at [752, 122] on div "JOSHUA HARRIS jaharris373@gmail.com 1 subscription" at bounding box center [589, 138] width 502 height 57
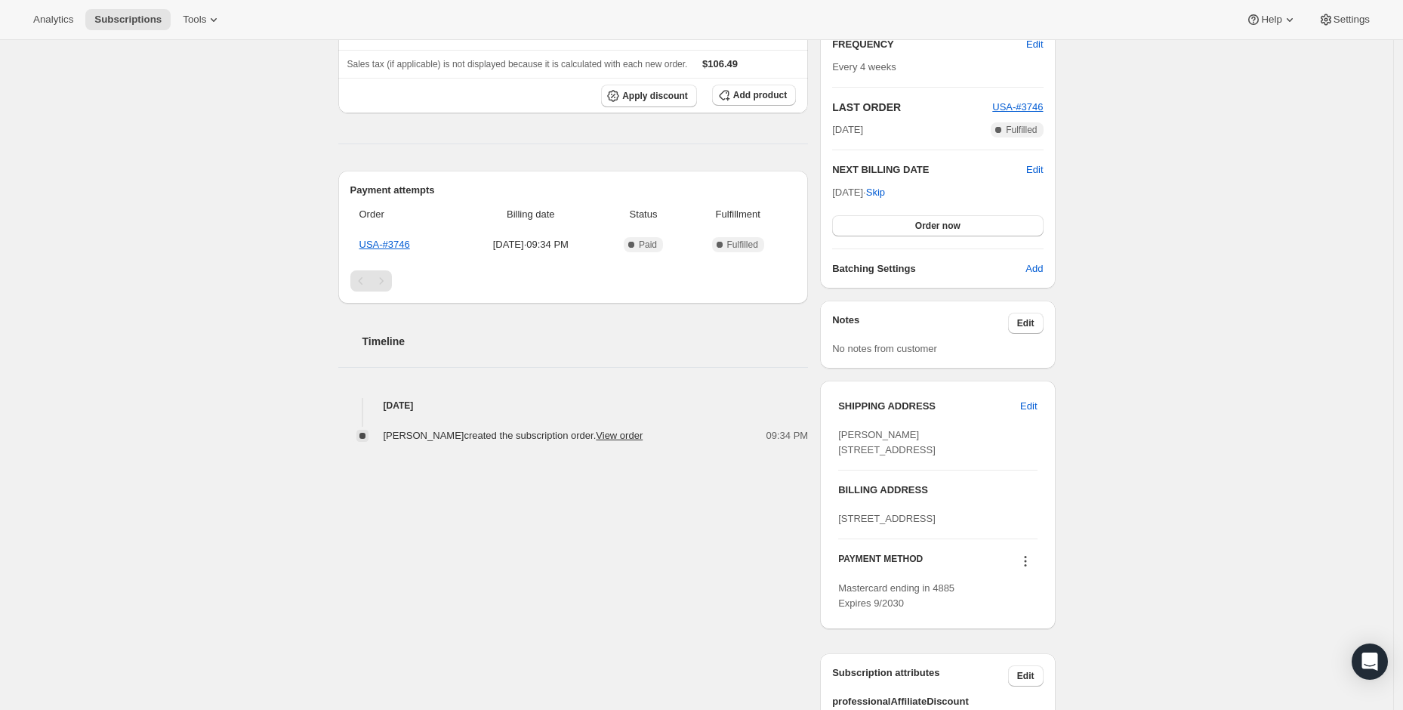
scroll to position [285, 0]
click at [632, 435] on link "View order" at bounding box center [619, 431] width 47 height 11
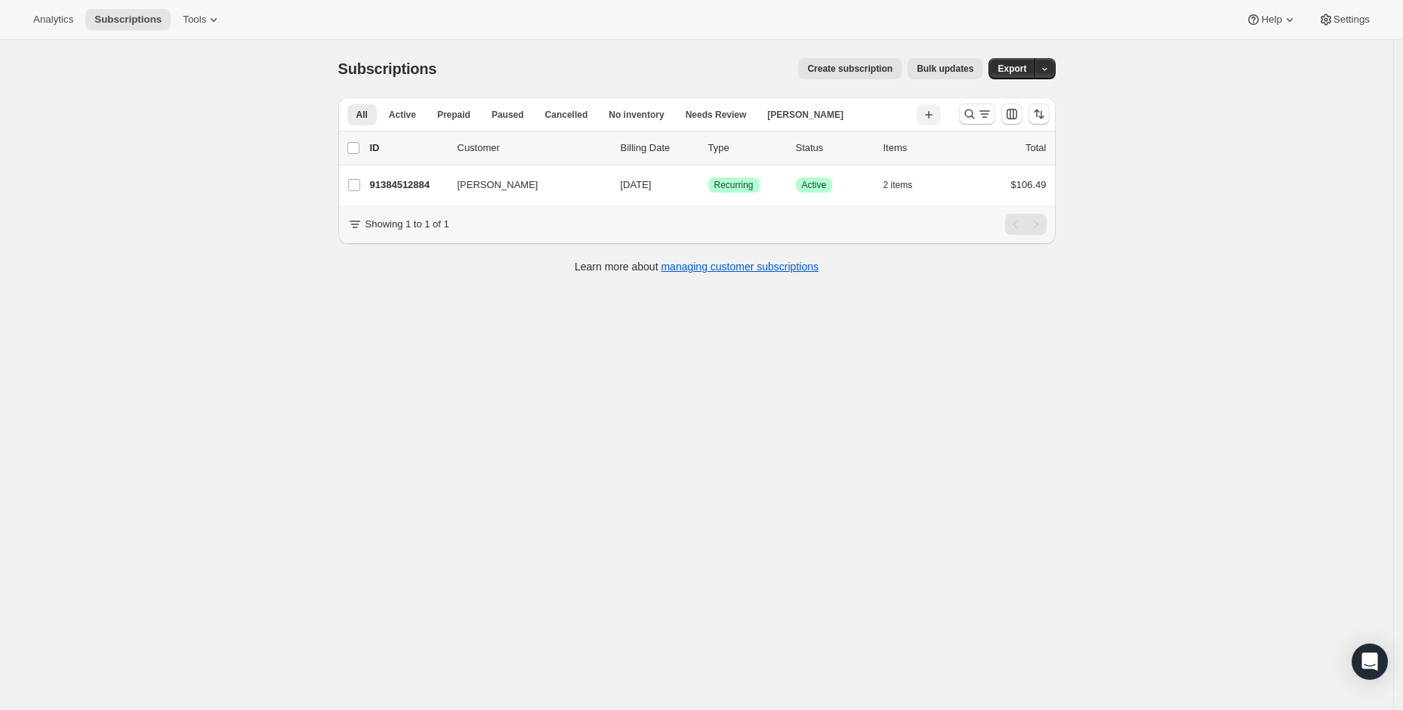
click at [925, 114] on icon "button" at bounding box center [929, 115] width 8 height 8
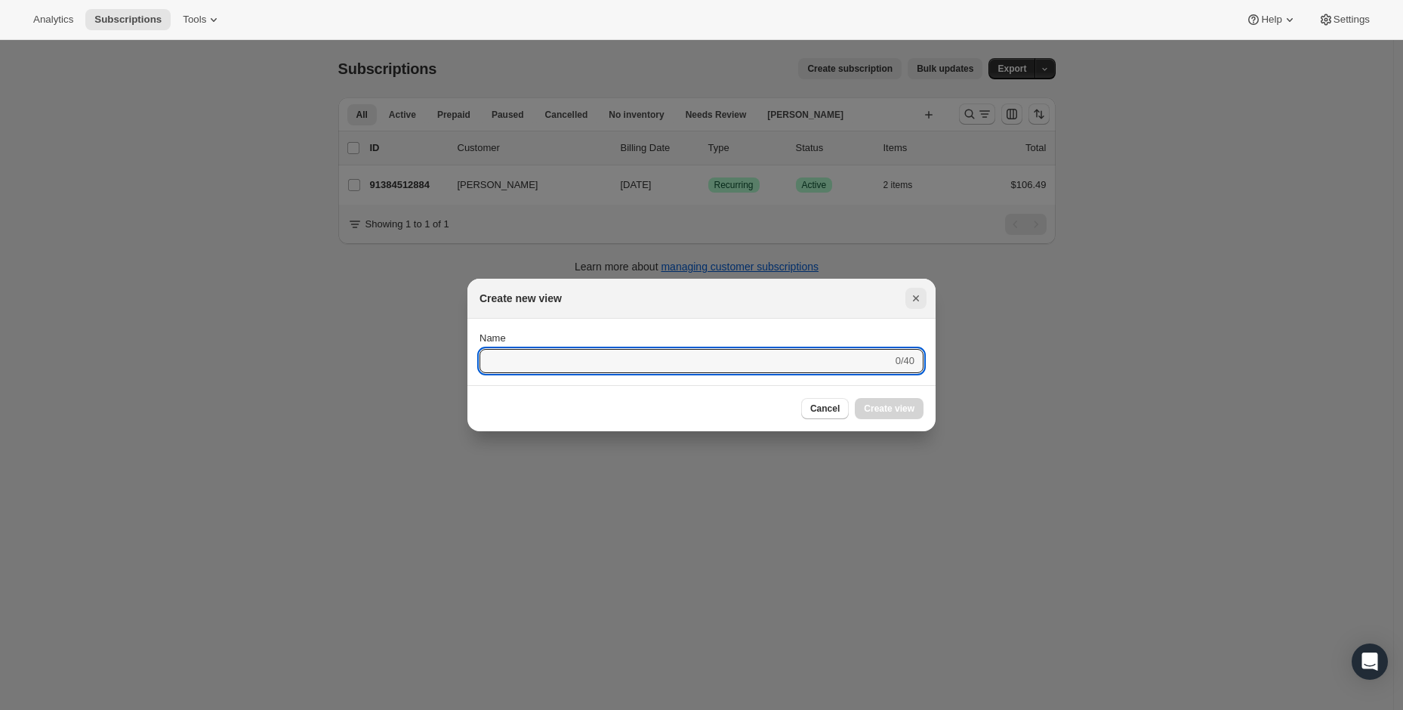
click at [918, 299] on icon "Close" at bounding box center [916, 298] width 6 height 6
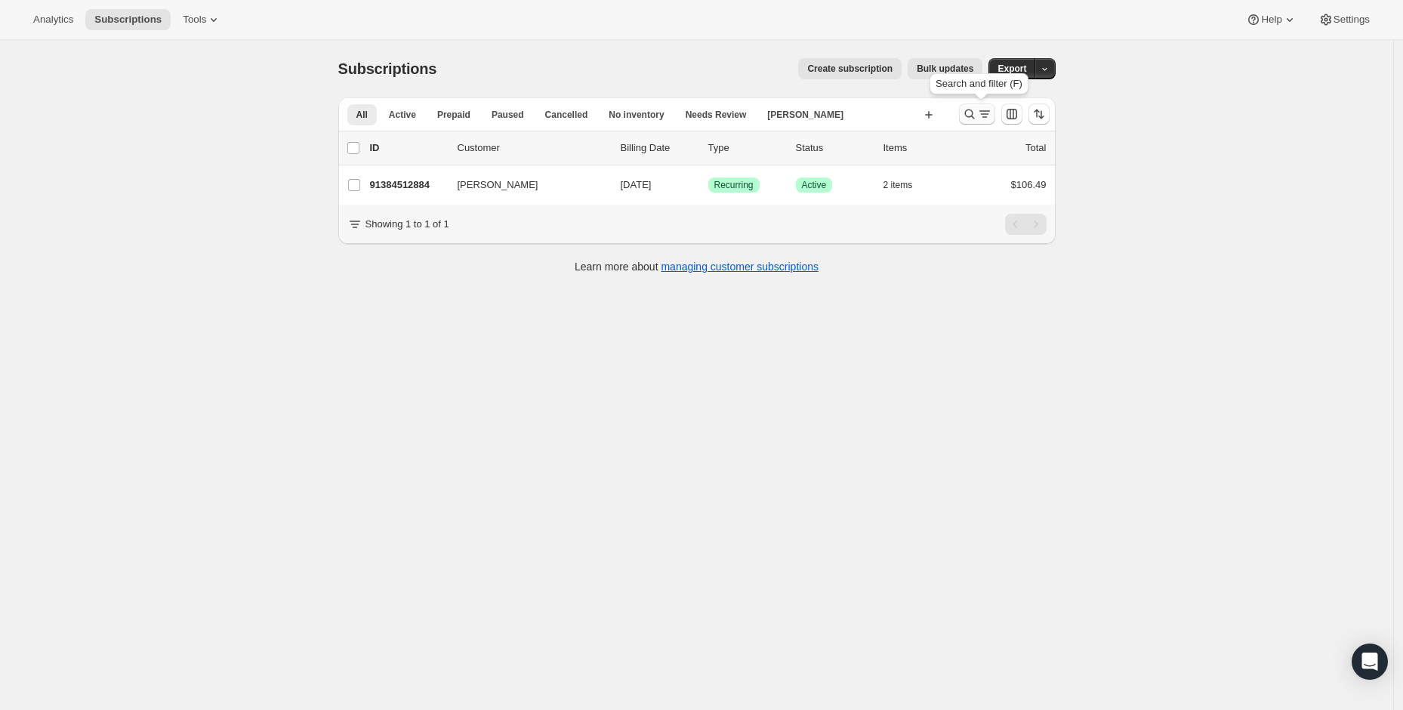
click at [972, 115] on icon "Search and filter results" at bounding box center [969, 114] width 15 height 15
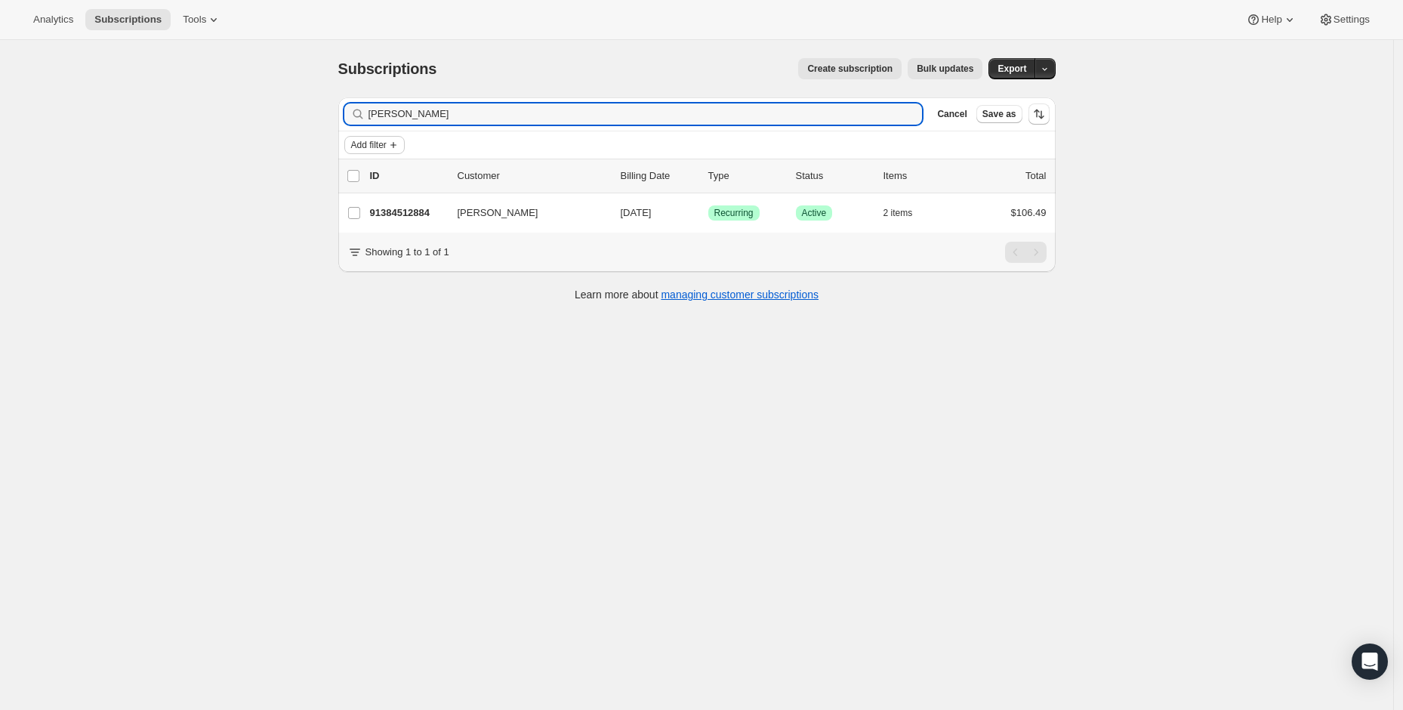
click at [386, 147] on span "Add filter" at bounding box center [369, 145] width 36 height 12
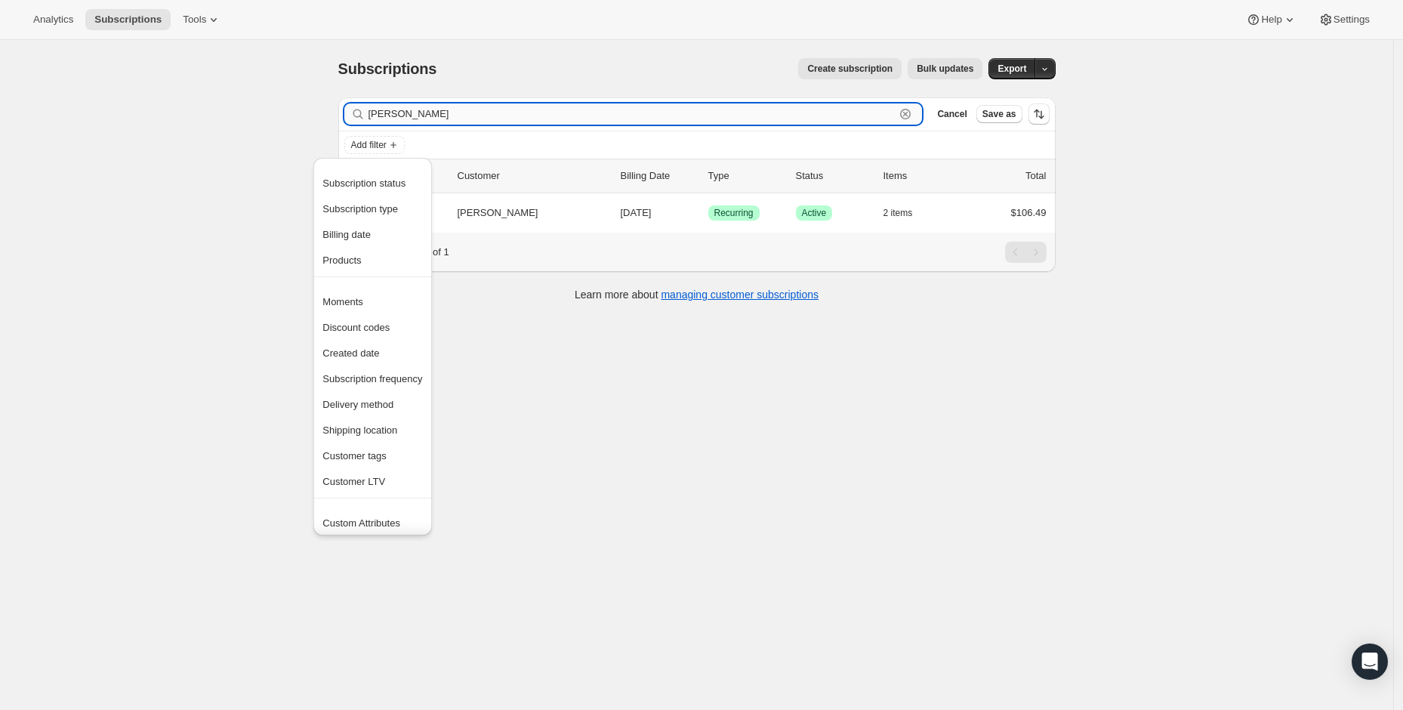
click at [407, 116] on input "JOSHUA" at bounding box center [632, 113] width 527 height 21
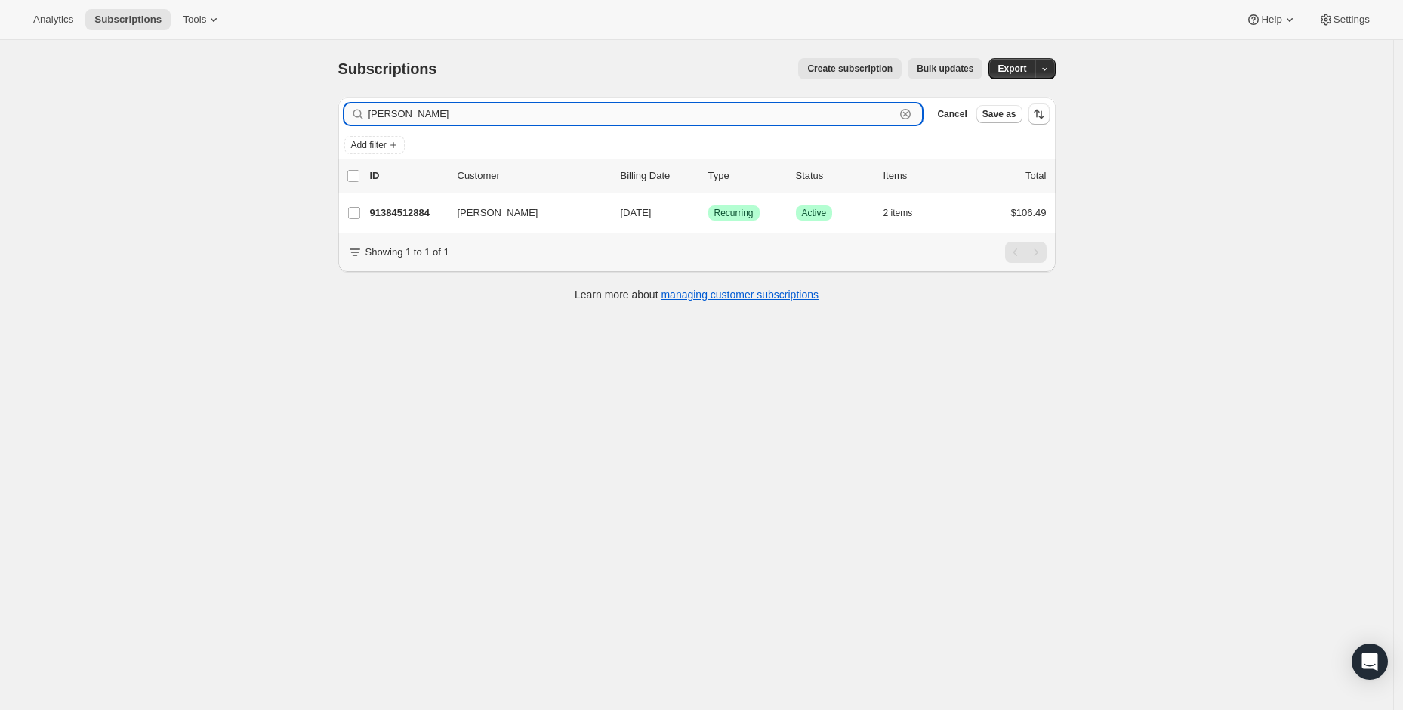
click at [407, 116] on input "JOSHUA" at bounding box center [632, 113] width 527 height 21
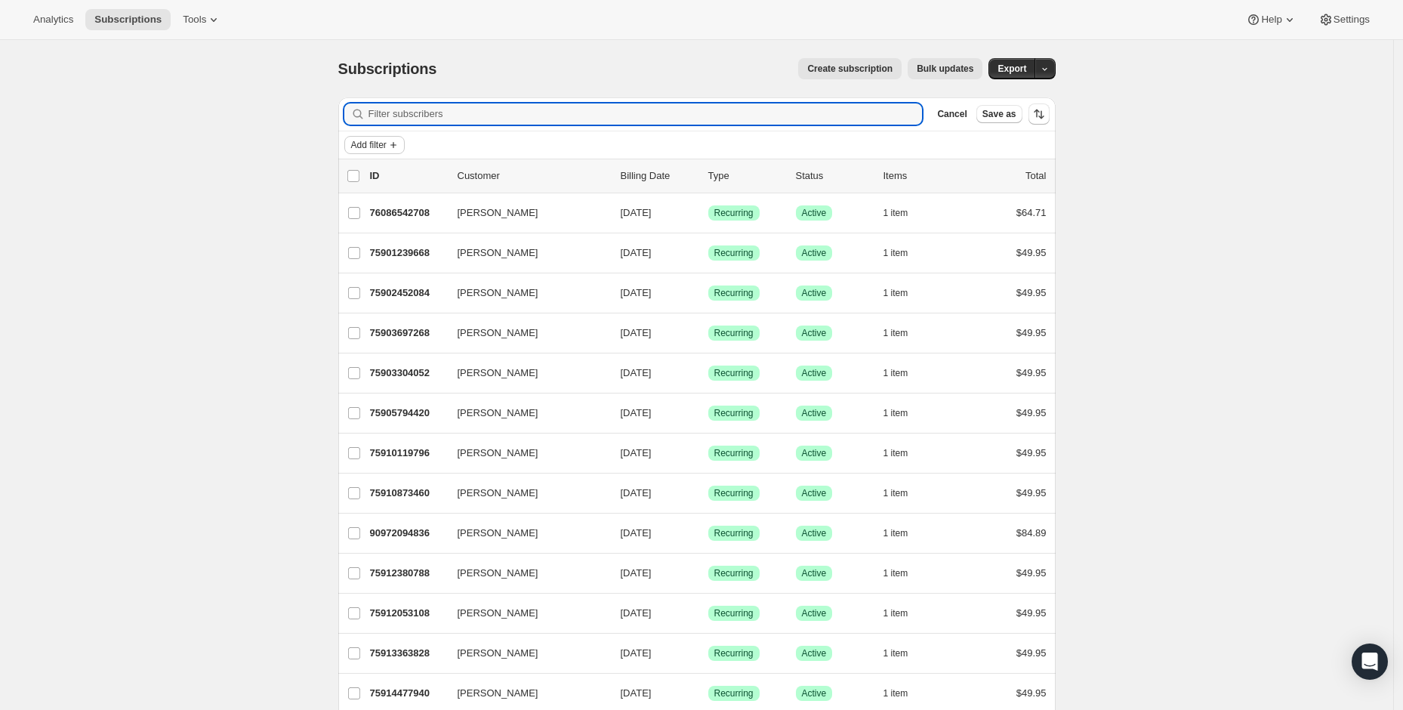
click at [383, 144] on span "Add filter" at bounding box center [369, 145] width 36 height 12
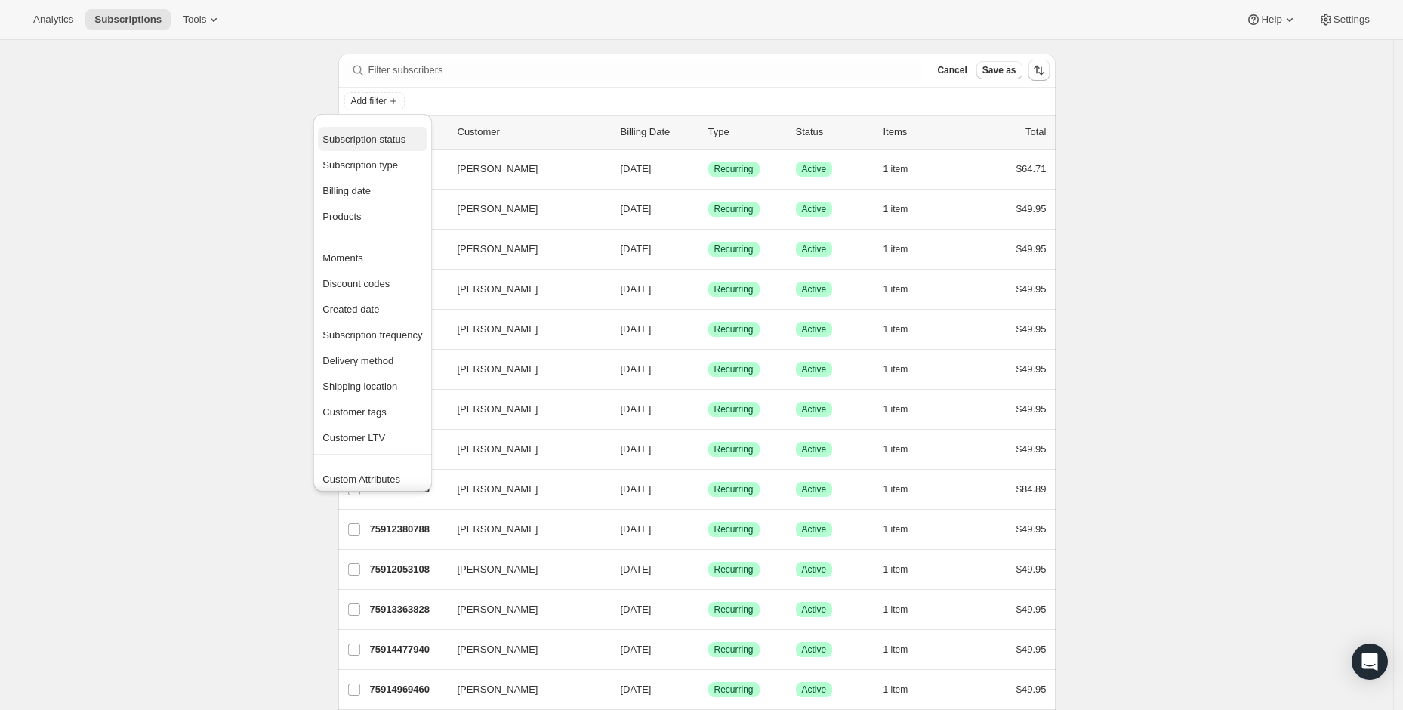
click at [353, 137] on span "Subscription status" at bounding box center [364, 139] width 83 height 11
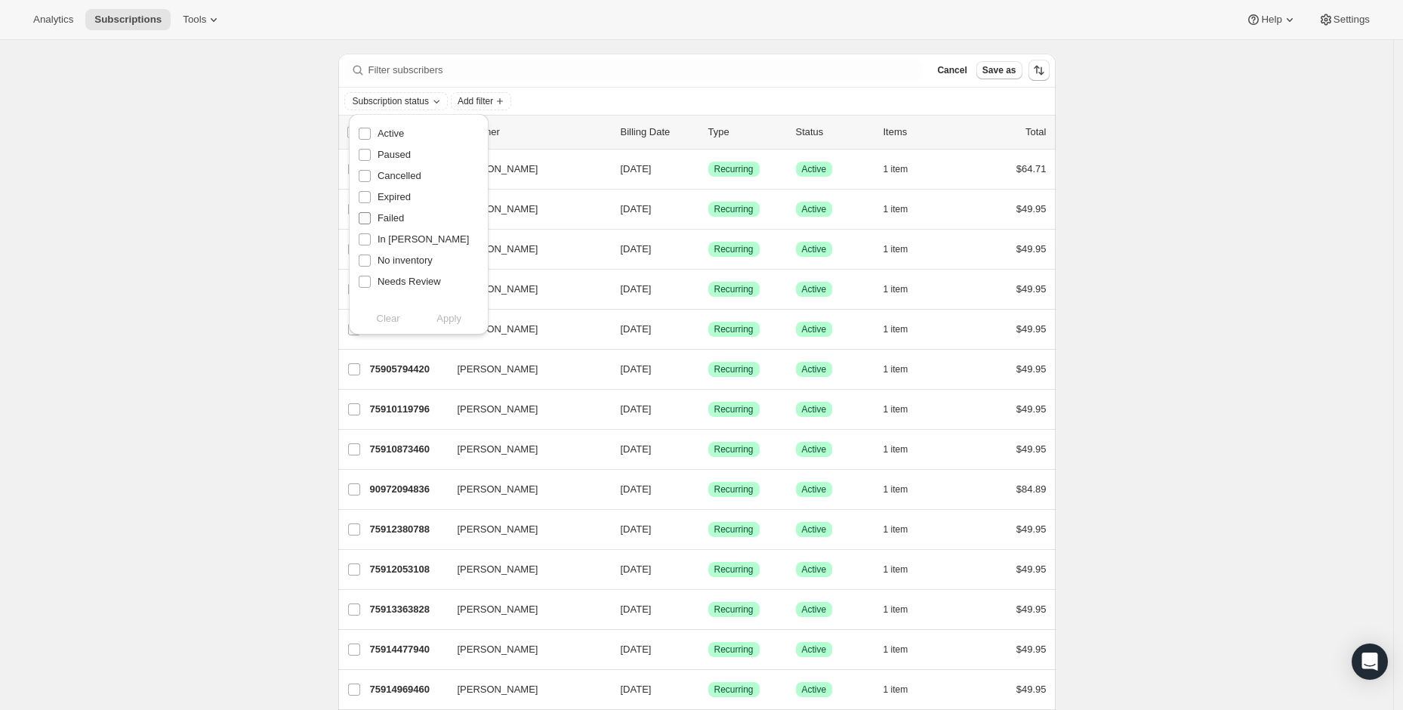
click at [368, 218] on input "Failed" at bounding box center [365, 218] width 12 height 12
checkbox input "true"
click at [447, 325] on span "Apply" at bounding box center [449, 318] width 25 height 15
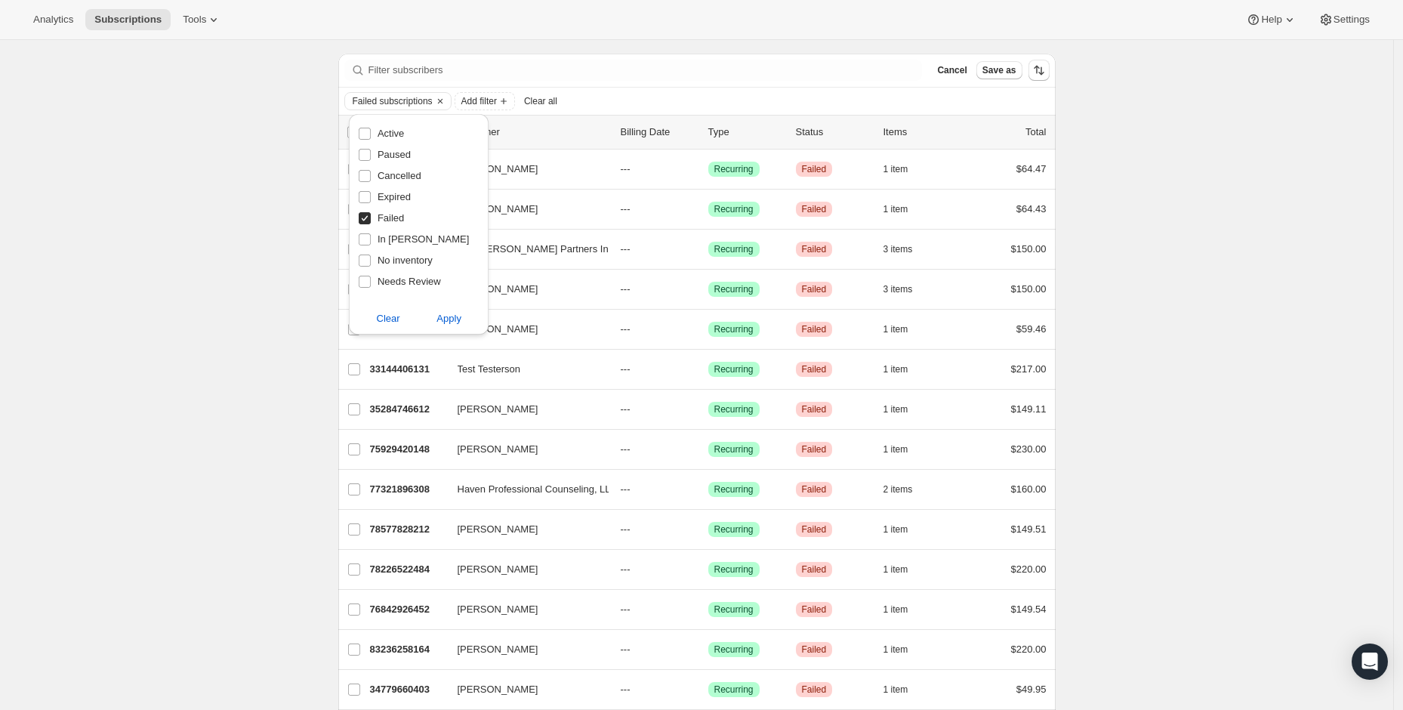
click at [674, 5] on div "Analytics Subscriptions Tools Help Settings" at bounding box center [701, 20] width 1403 height 40
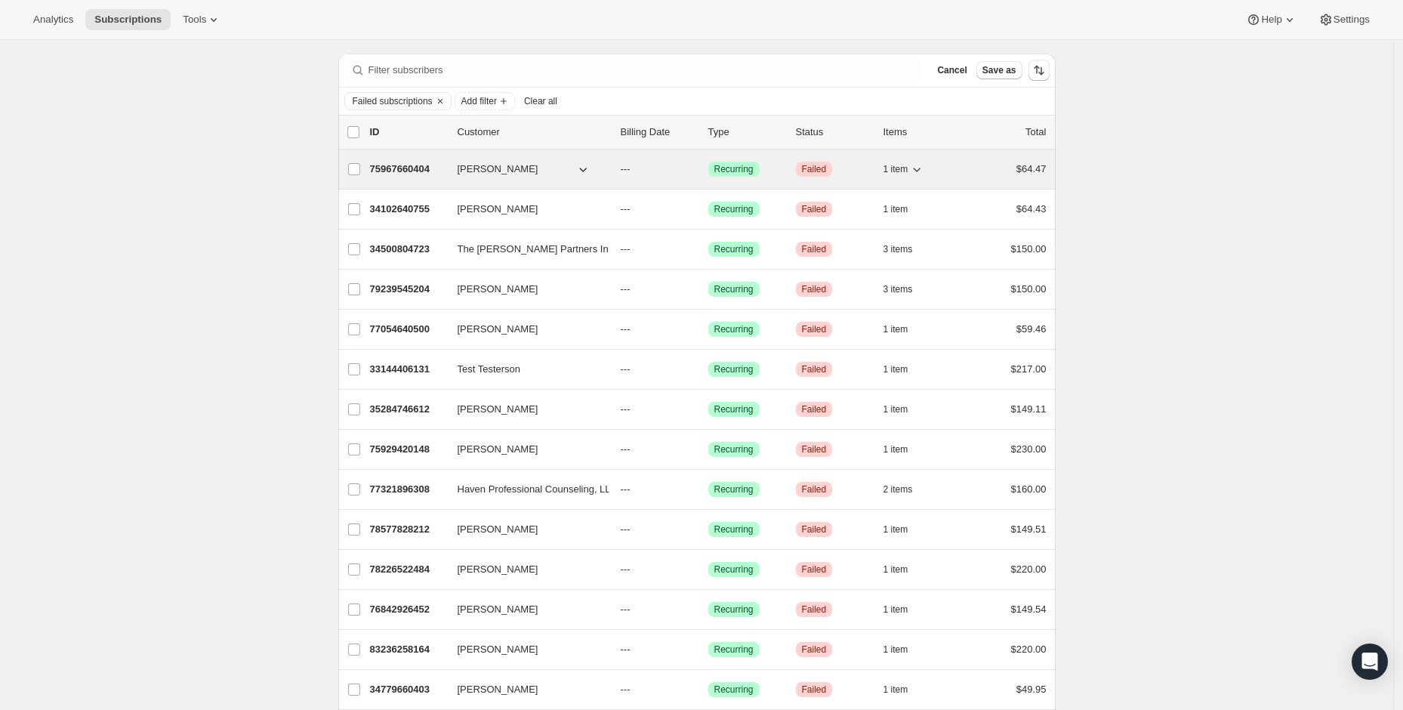
click at [496, 170] on span "Bill Colbert" at bounding box center [498, 169] width 81 height 15
click at [434, 171] on p "75967660404" at bounding box center [408, 169] width 76 height 15
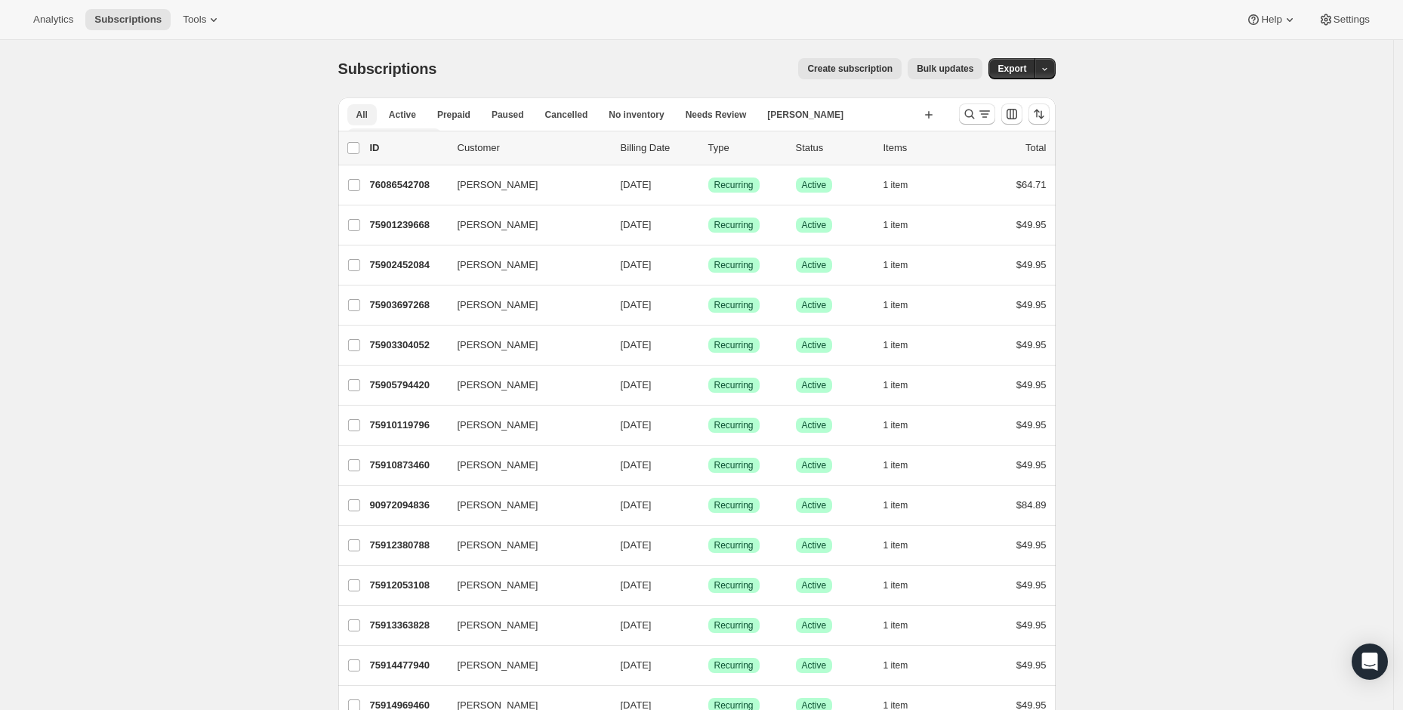
click at [433, 133] on span "meghan" at bounding box center [395, 139] width 76 height 12
click at [447, 131] on icon "button" at bounding box center [439, 138] width 15 height 15
click at [777, 122] on button "Betlach" at bounding box center [805, 114] width 94 height 21
click at [433, 133] on span "meghan" at bounding box center [395, 139] width 76 height 12
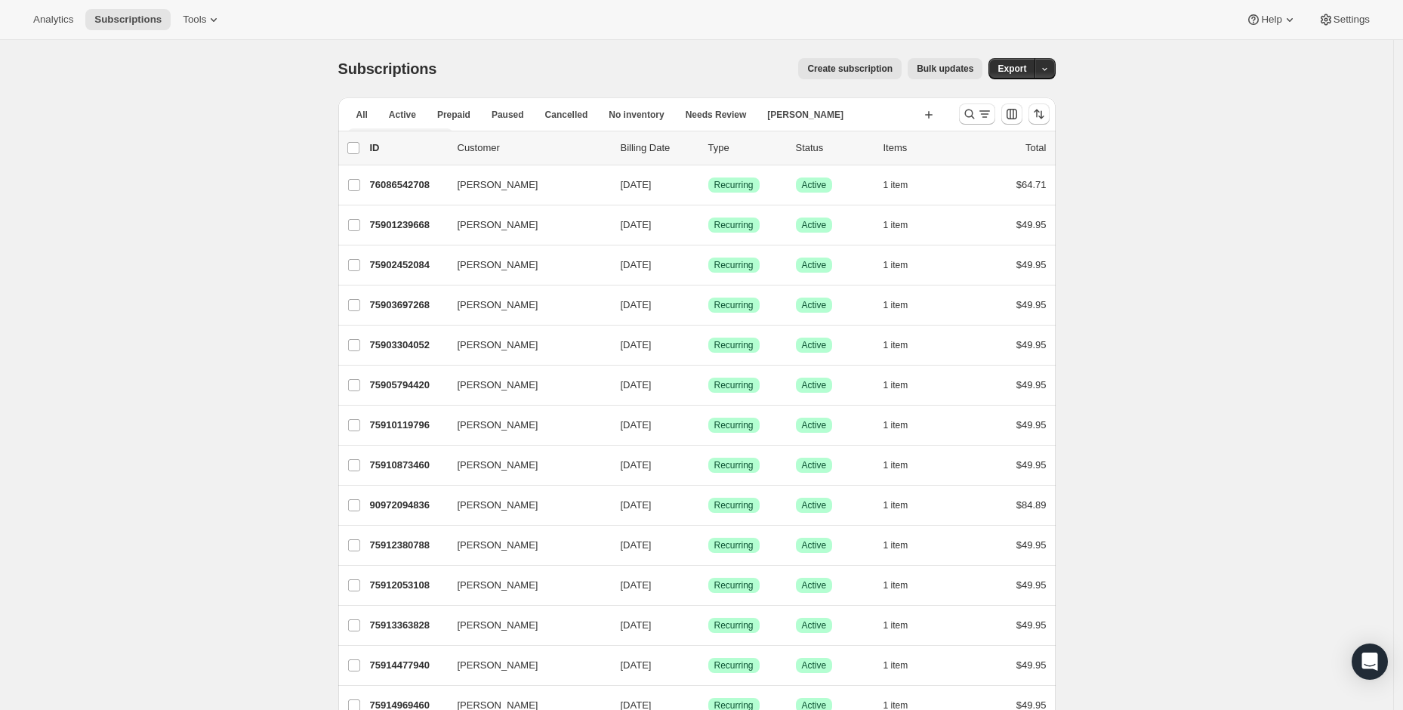
click at [447, 131] on icon "button" at bounding box center [439, 138] width 15 height 15
click at [857, 170] on span "Rename view" at bounding box center [860, 171] width 60 height 11
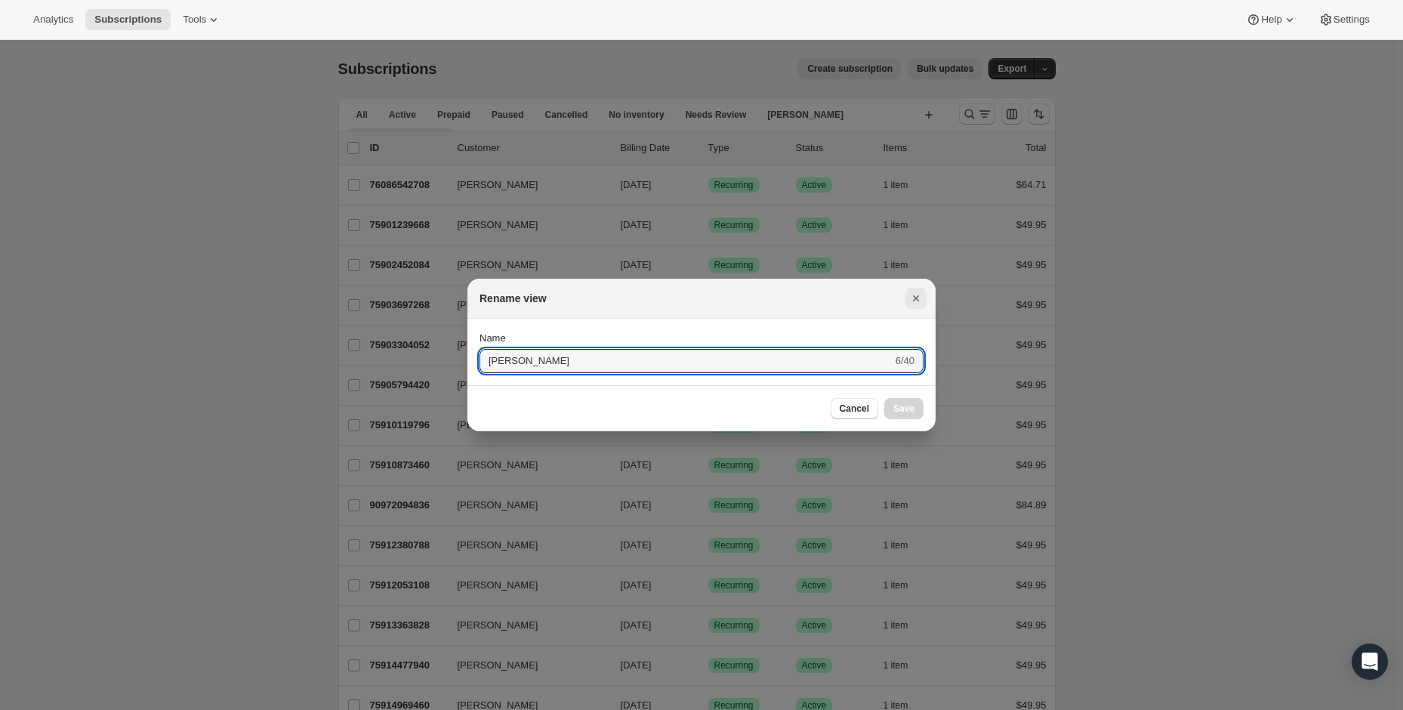
click at [921, 299] on icon "Close" at bounding box center [916, 298] width 15 height 15
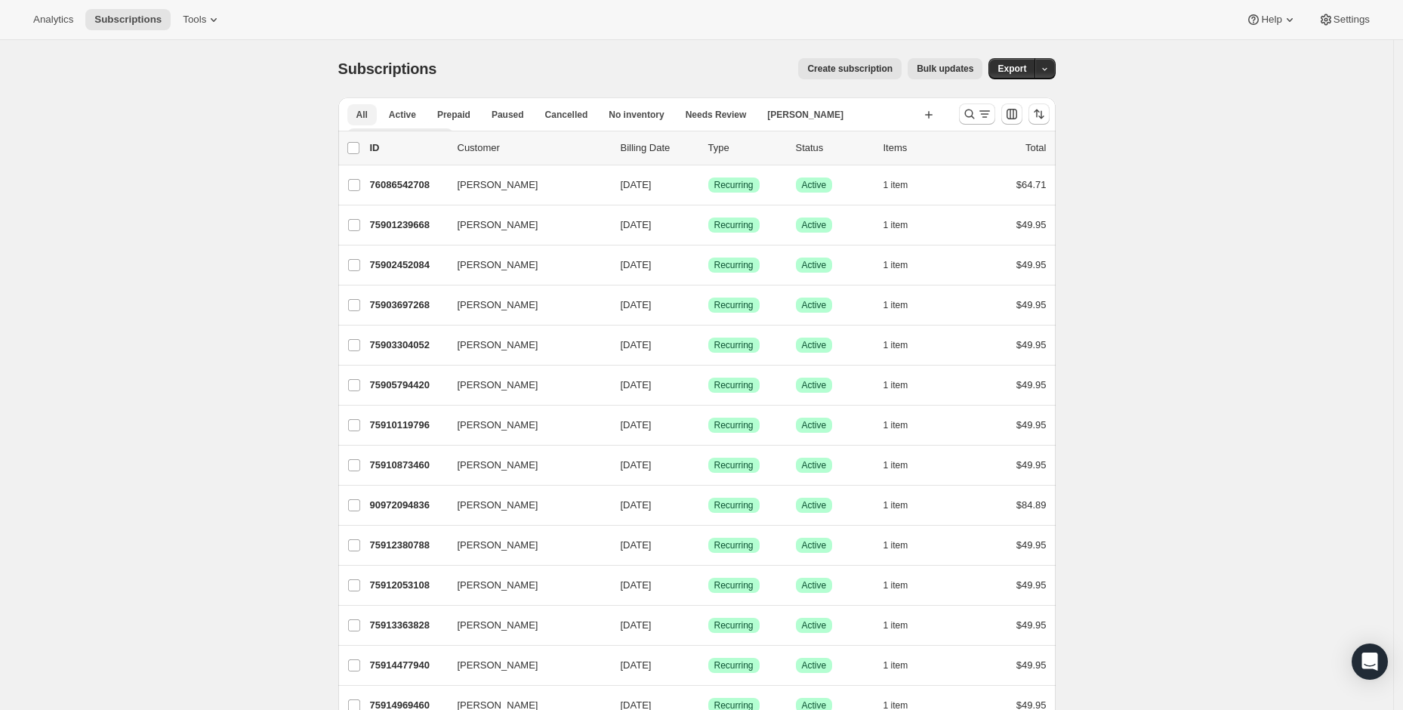
click at [363, 116] on span "All" at bounding box center [362, 115] width 11 height 12
click at [364, 118] on span "All" at bounding box center [362, 115] width 11 height 12
click at [433, 133] on span "meghan" at bounding box center [395, 139] width 76 height 12
click at [447, 131] on icon "button" at bounding box center [439, 138] width 15 height 15
click at [864, 199] on span "Delete view" at bounding box center [855, 197] width 51 height 11
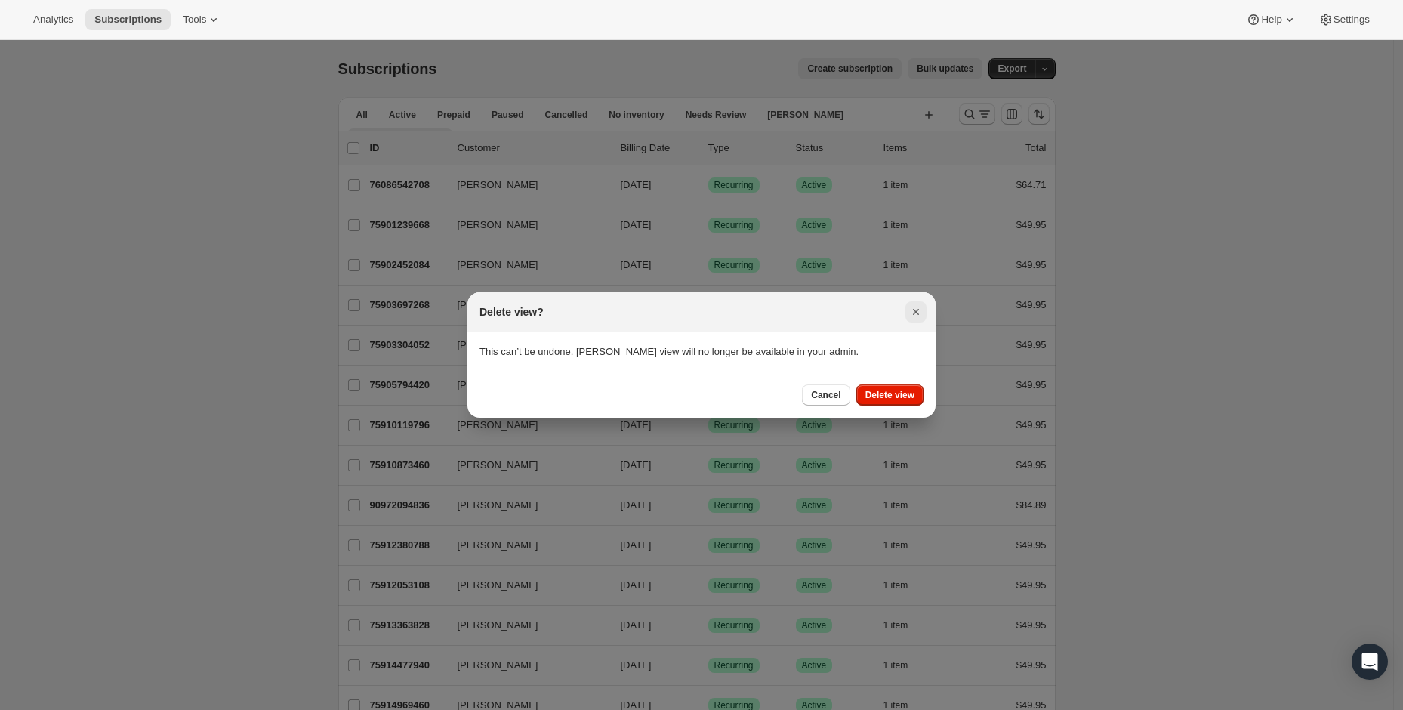
click at [915, 313] on icon "Close" at bounding box center [916, 312] width 6 height 6
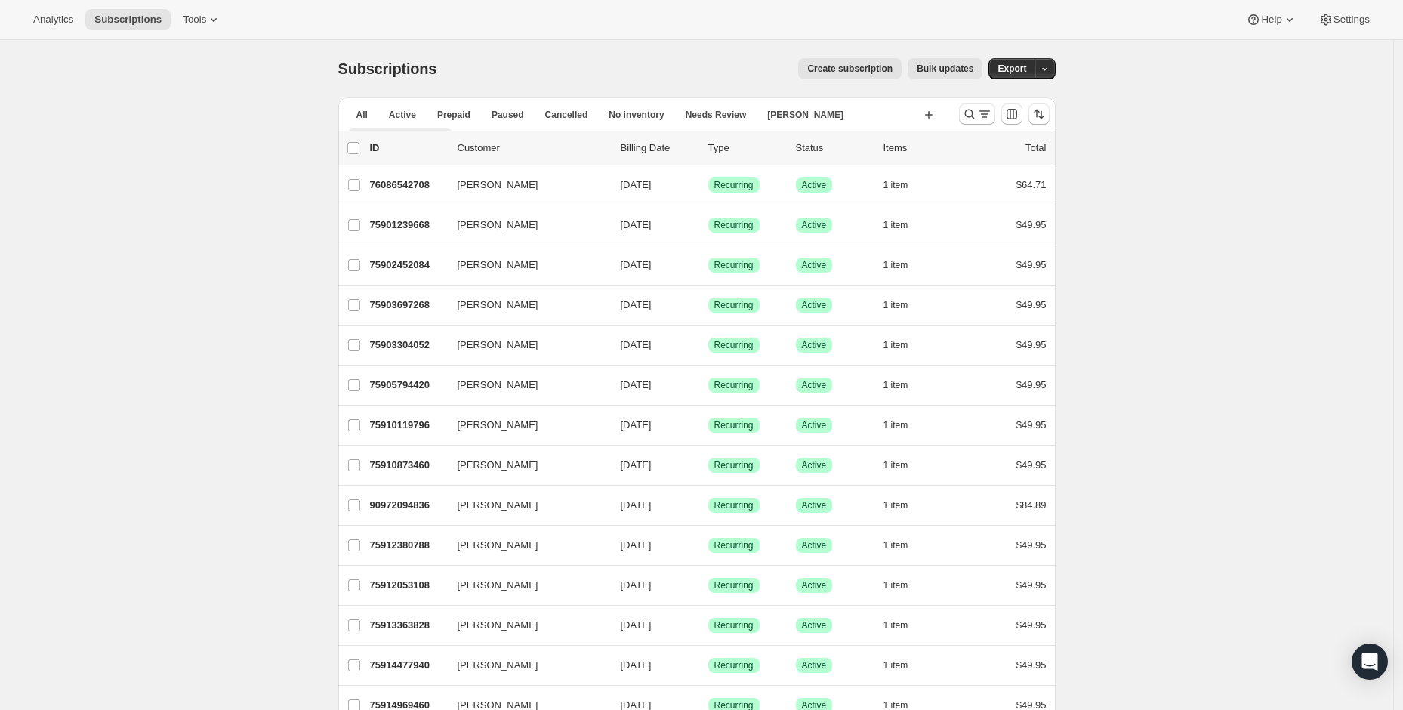
click at [447, 131] on icon "button" at bounding box center [439, 138] width 15 height 15
click at [722, 112] on span "Needs Review" at bounding box center [716, 115] width 61 height 12
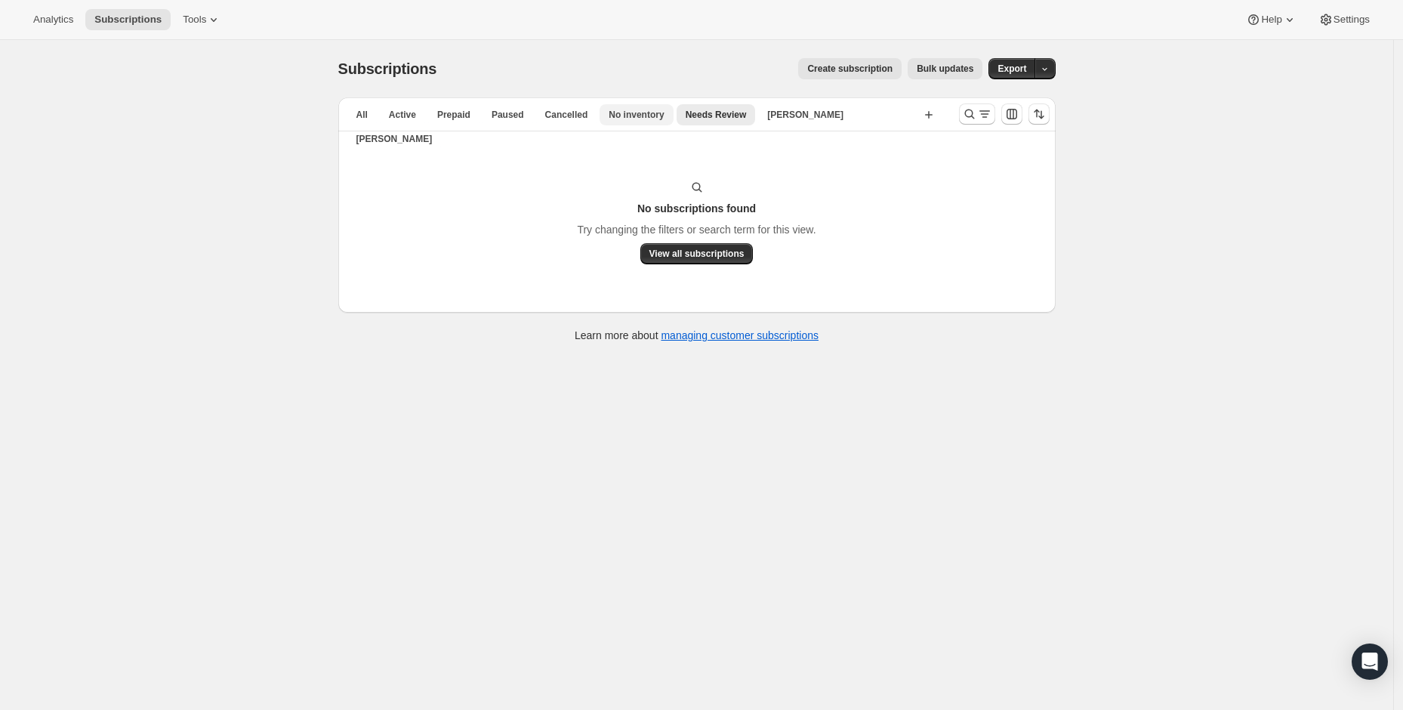
click at [650, 116] on span "No inventory" at bounding box center [636, 115] width 55 height 12
click at [583, 117] on span "Cancelled" at bounding box center [566, 115] width 43 height 12
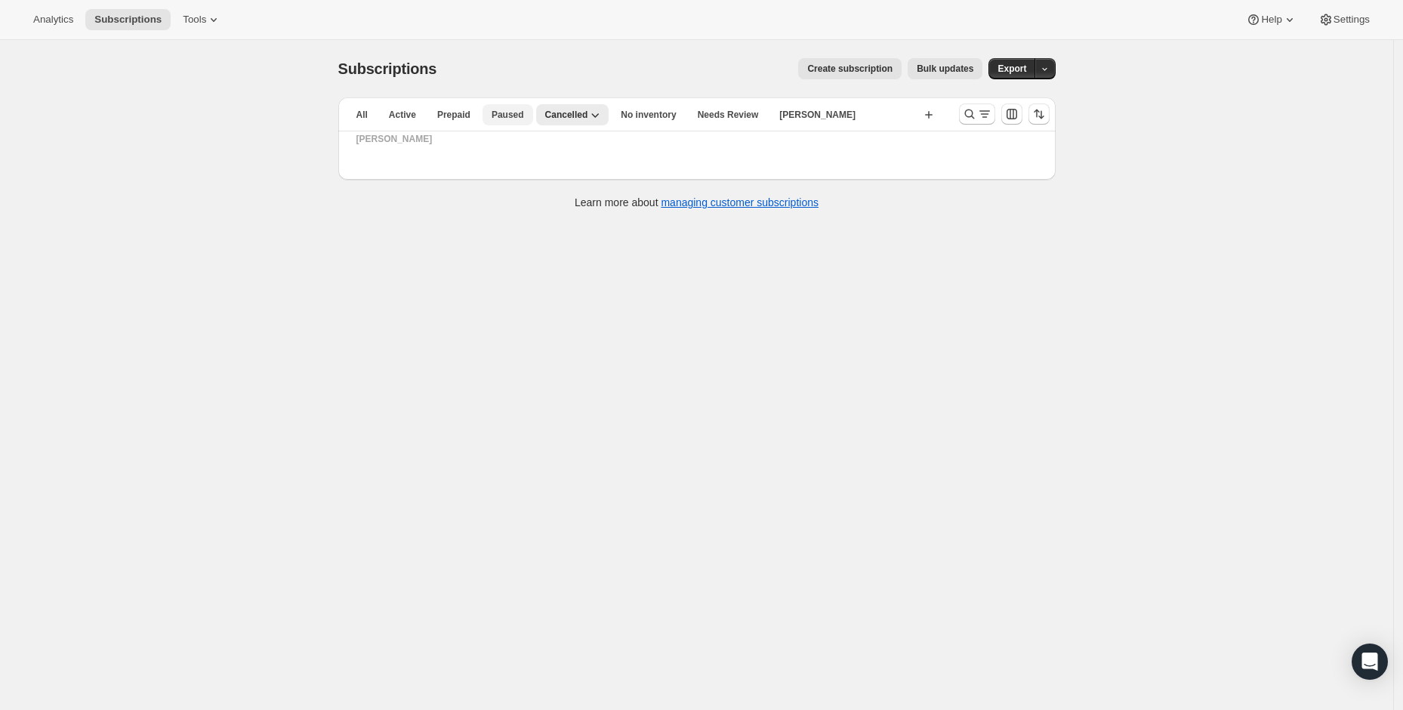
click at [507, 116] on span "Paused" at bounding box center [508, 115] width 32 height 12
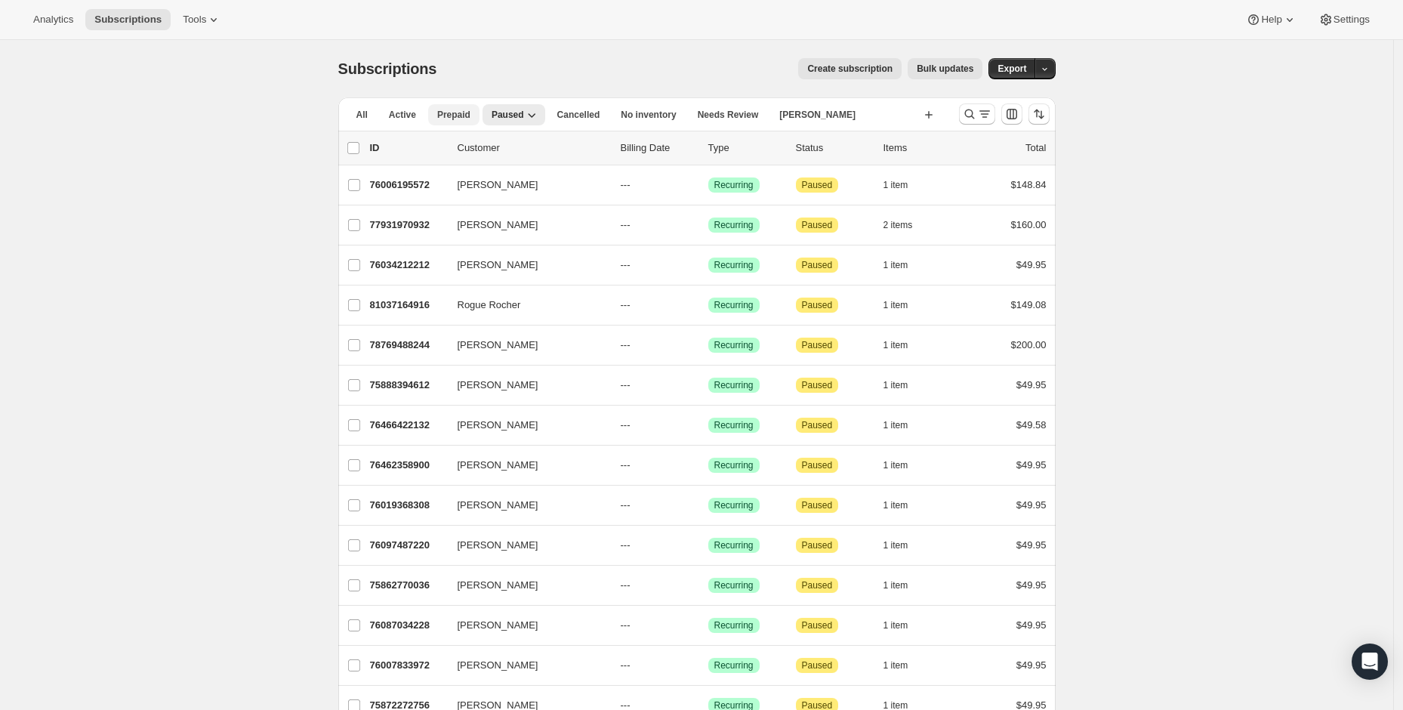
click at [447, 104] on button "Prepaid" at bounding box center [453, 114] width 51 height 21
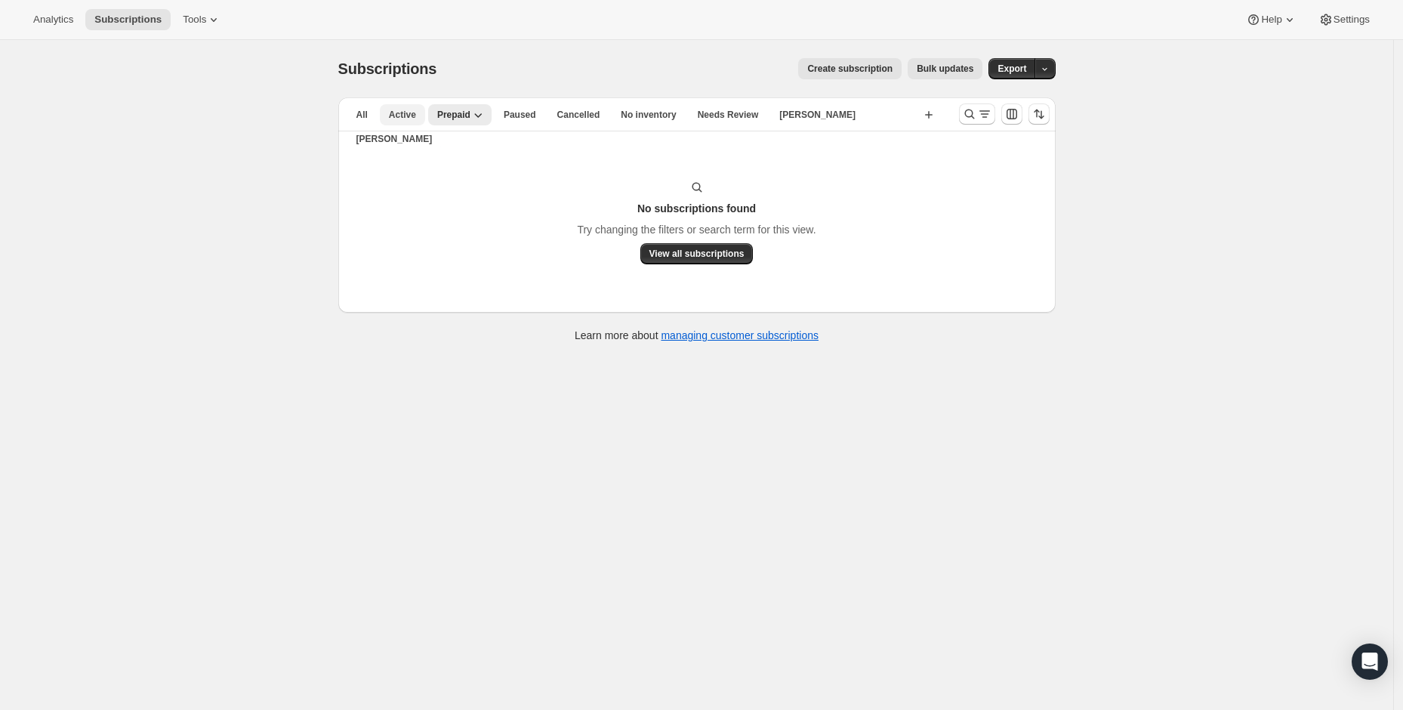
click at [411, 121] on button "Active" at bounding box center [402, 114] width 45 height 21
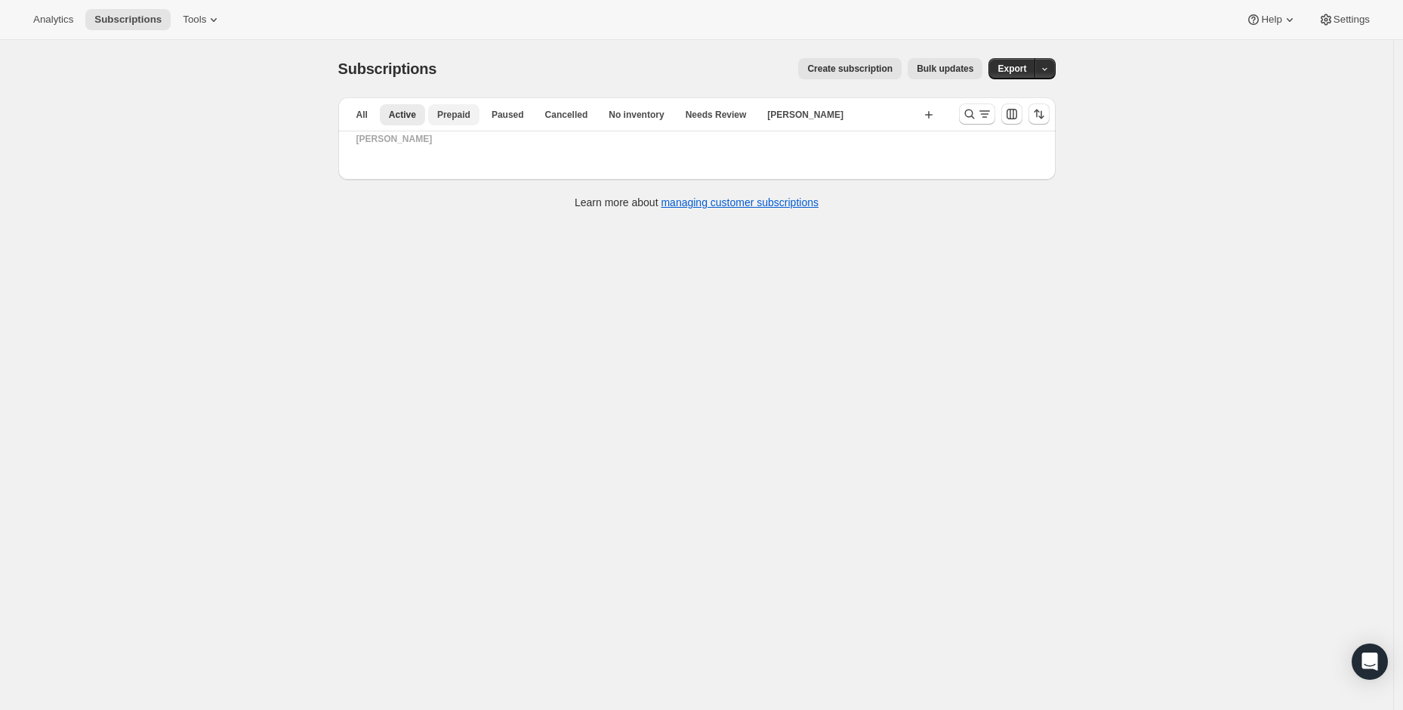
click at [465, 119] on span "Prepaid" at bounding box center [453, 115] width 33 height 12
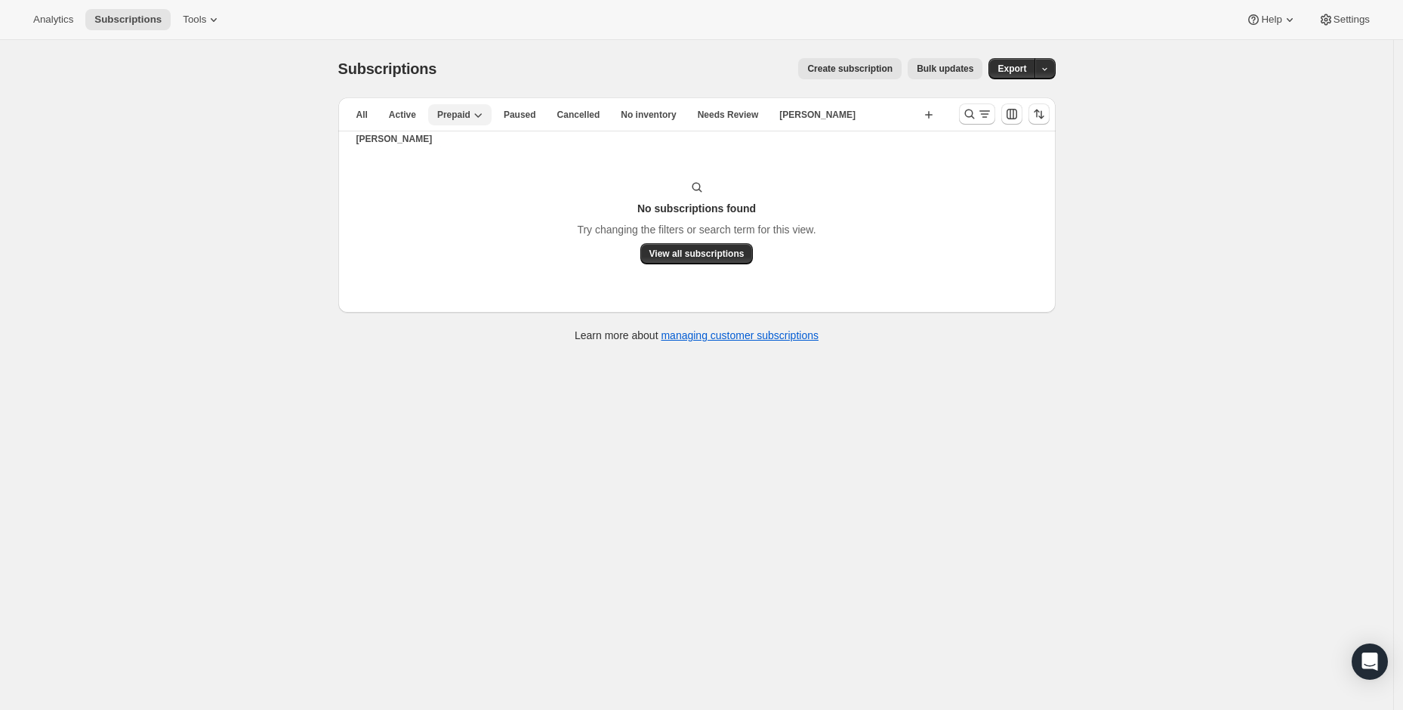
click at [484, 119] on icon "button" at bounding box center [478, 114] width 15 height 15
click at [975, 122] on button "Search and filter results" at bounding box center [977, 113] width 36 height 21
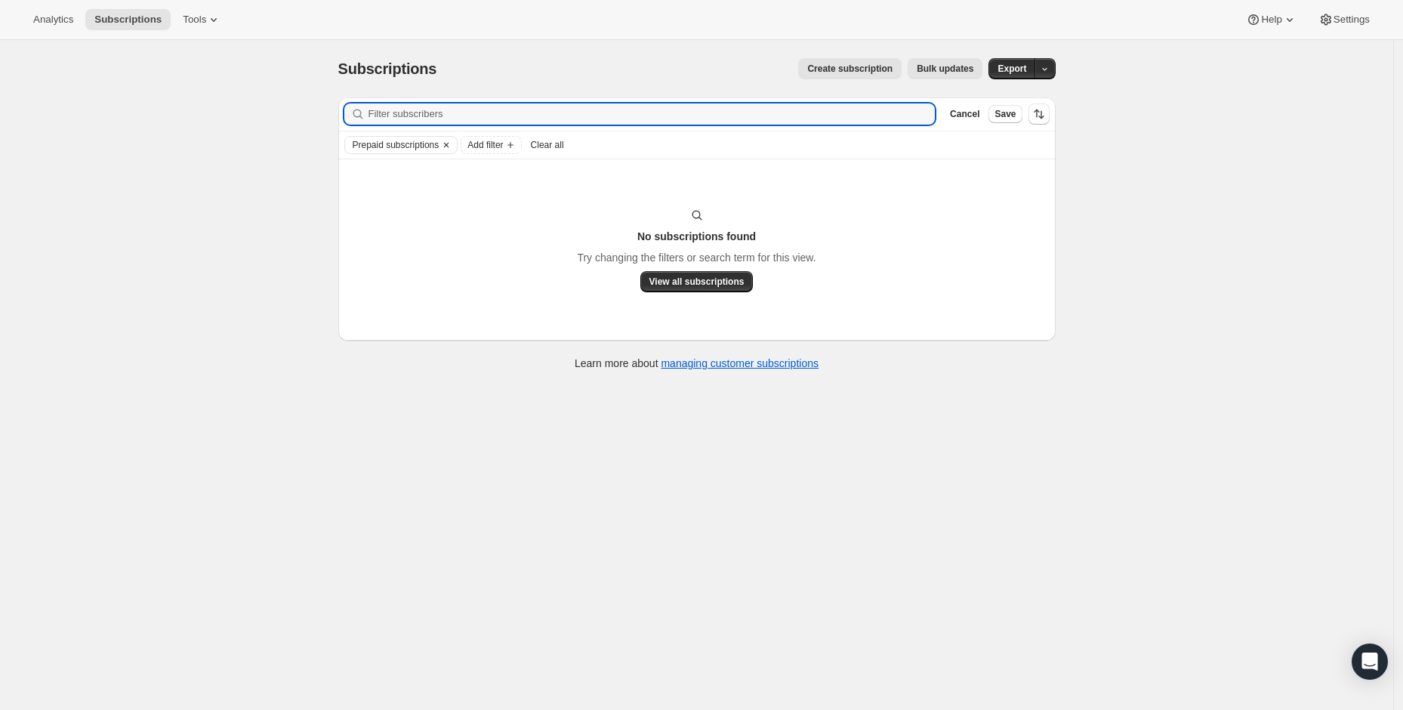
click at [452, 148] on icon "Clear" at bounding box center [446, 145] width 12 height 12
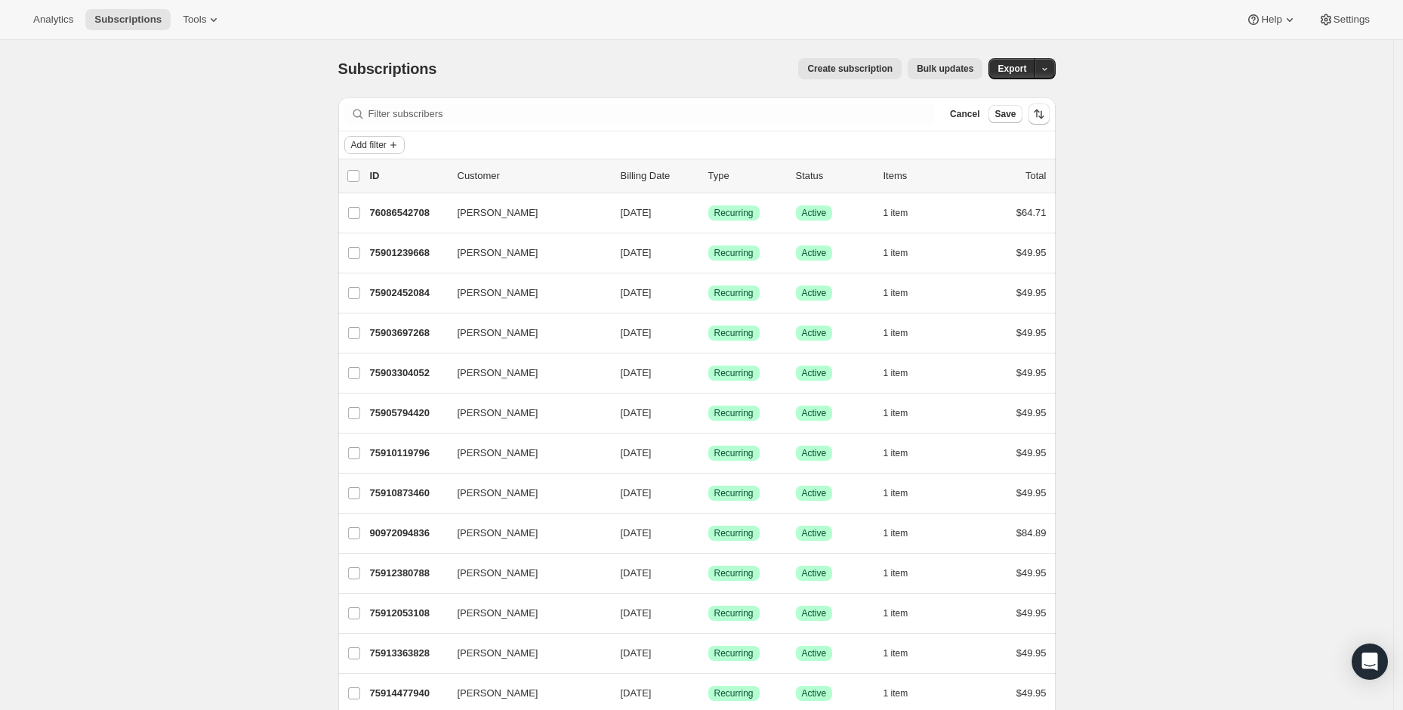
click at [387, 150] on span "Add filter" at bounding box center [369, 145] width 36 height 12
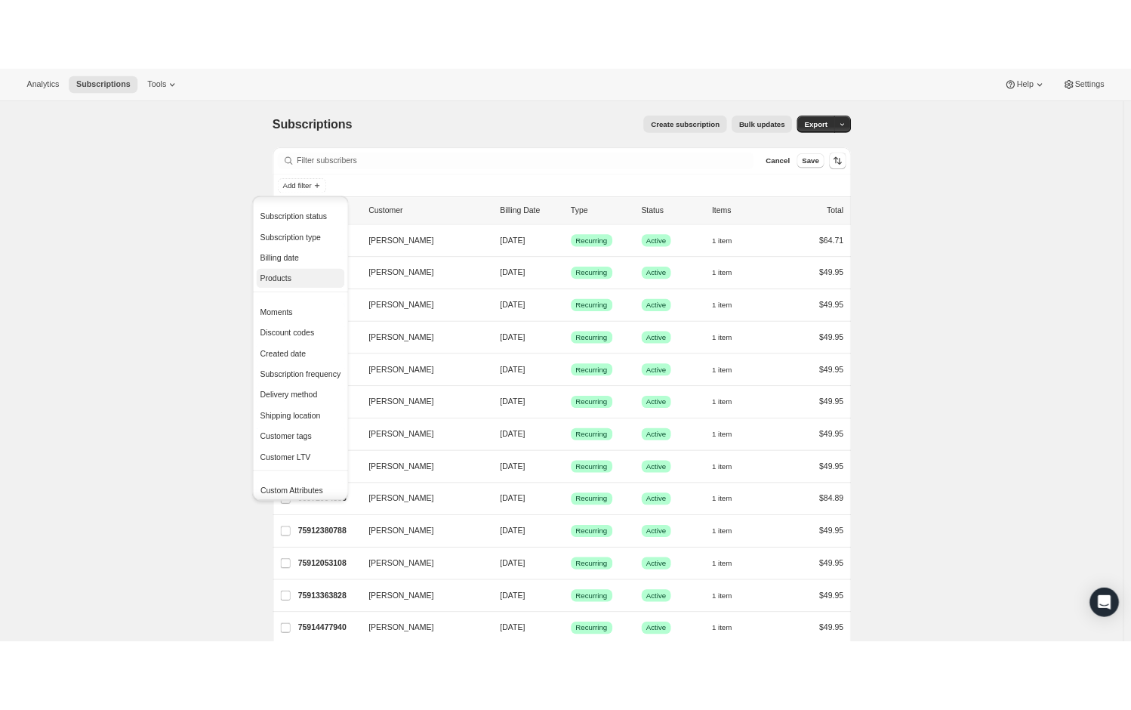
scroll to position [29, 0]
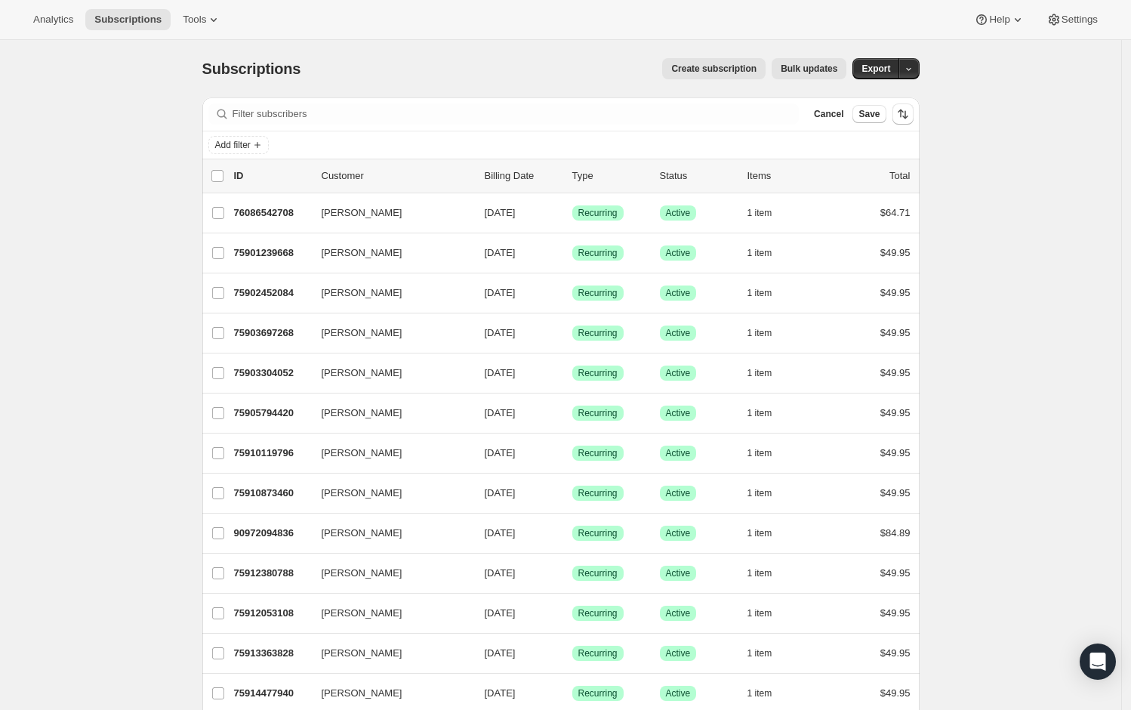
click at [1080, 35] on div "Analytics Subscriptions Tools Help Settings" at bounding box center [565, 20] width 1131 height 40
click at [193, 14] on span "Tools" at bounding box center [194, 20] width 23 height 12
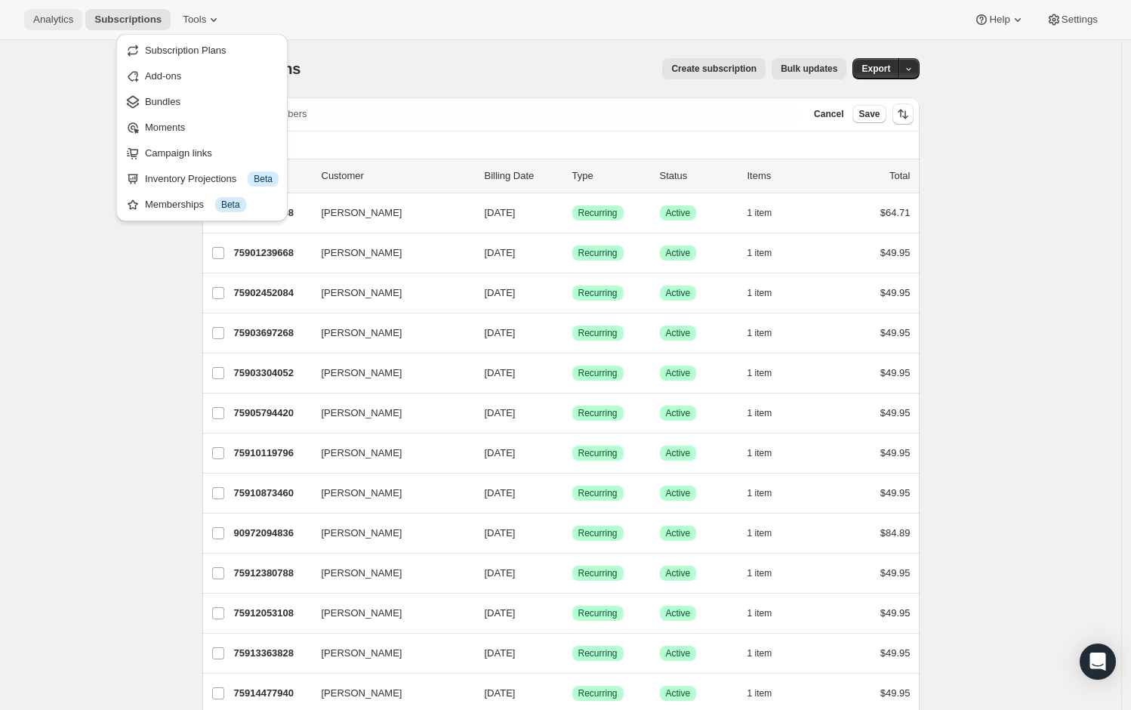
click at [58, 22] on span "Analytics" at bounding box center [53, 20] width 40 height 12
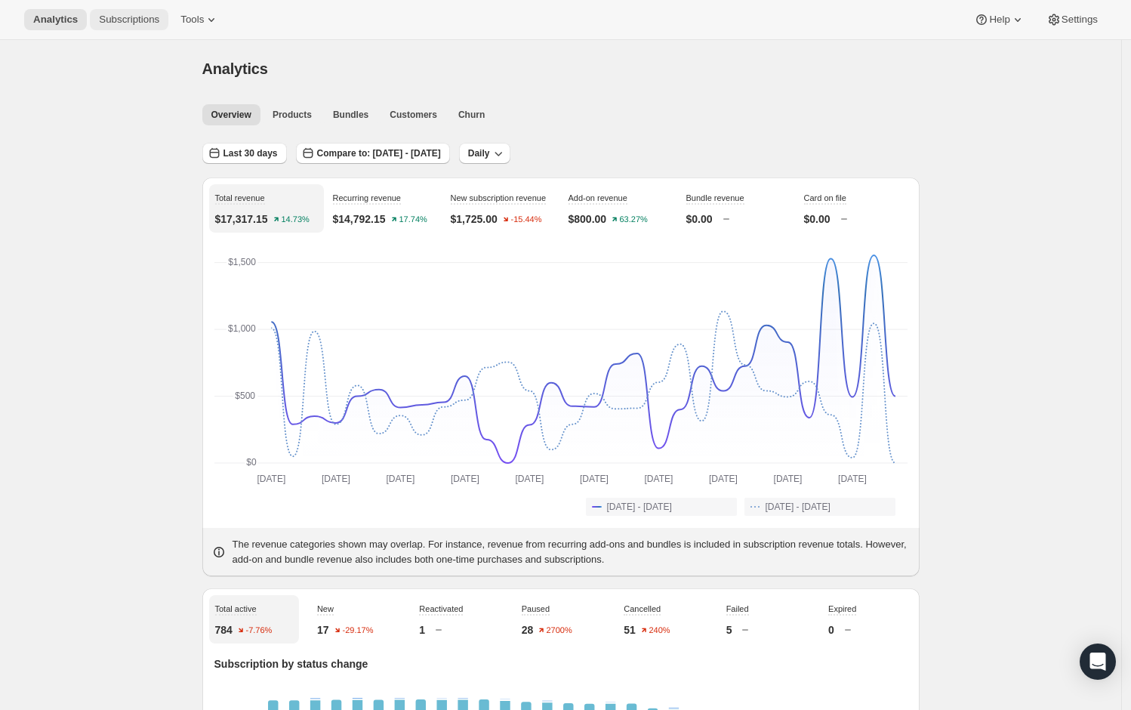
click at [120, 29] on button "Subscriptions" at bounding box center [129, 19] width 79 height 21
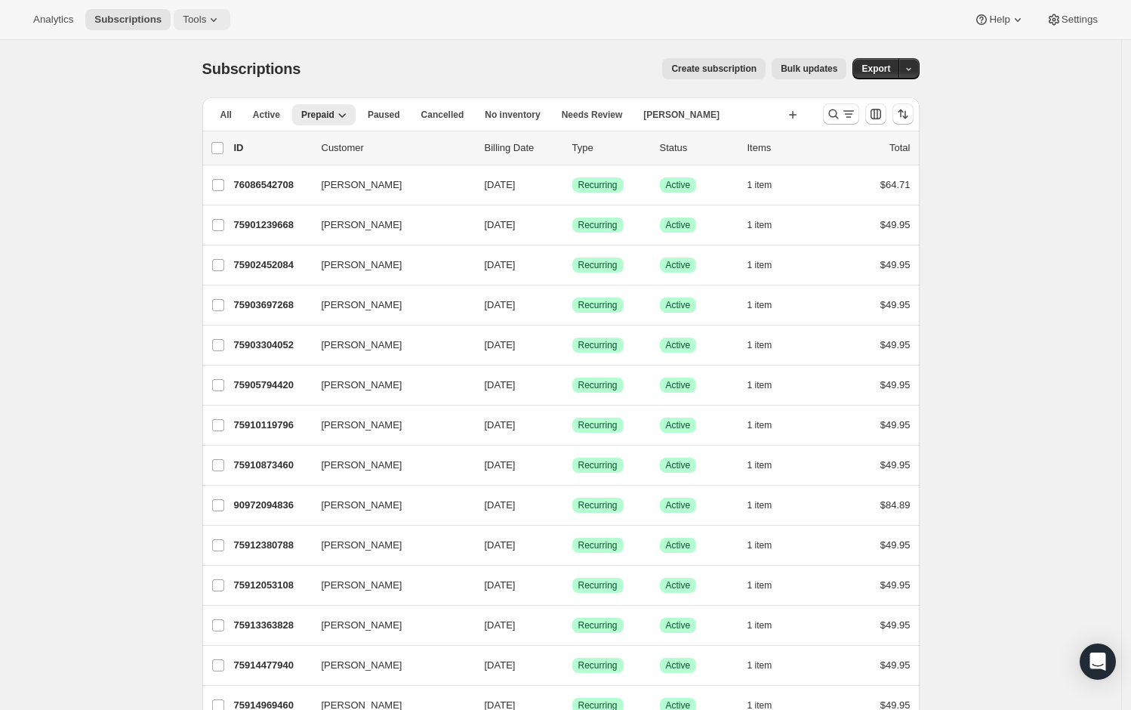
click at [201, 15] on span "Tools" at bounding box center [194, 20] width 23 height 12
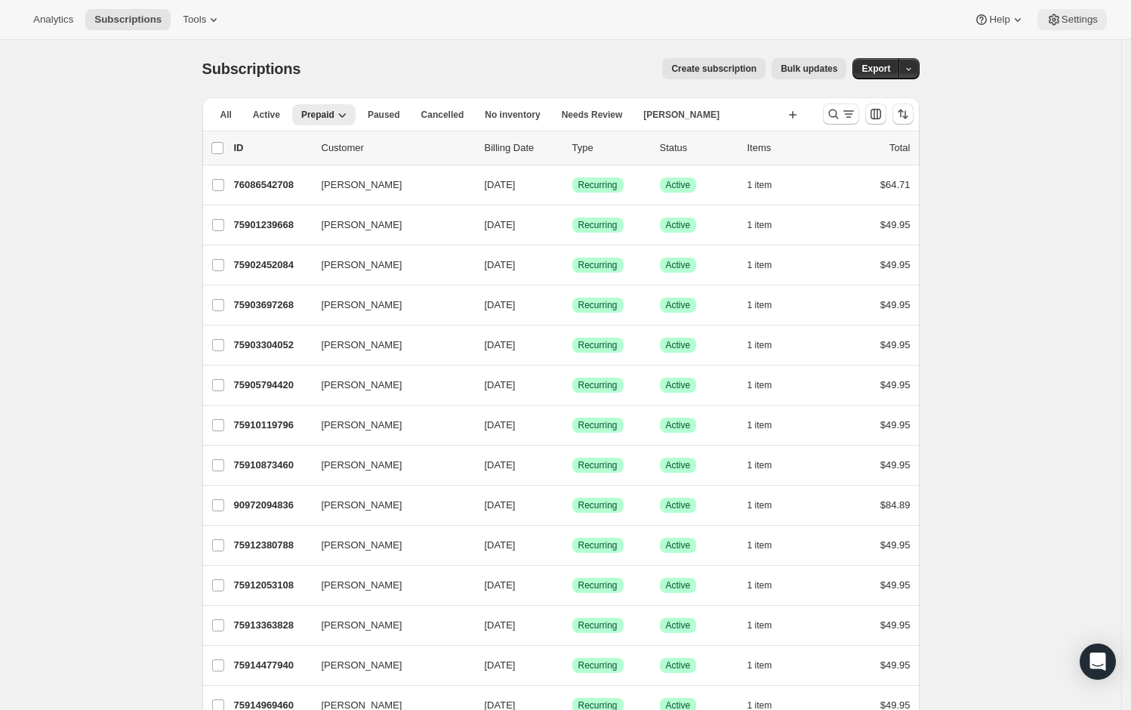
click at [1066, 23] on span "Settings" at bounding box center [1080, 20] width 36 height 12
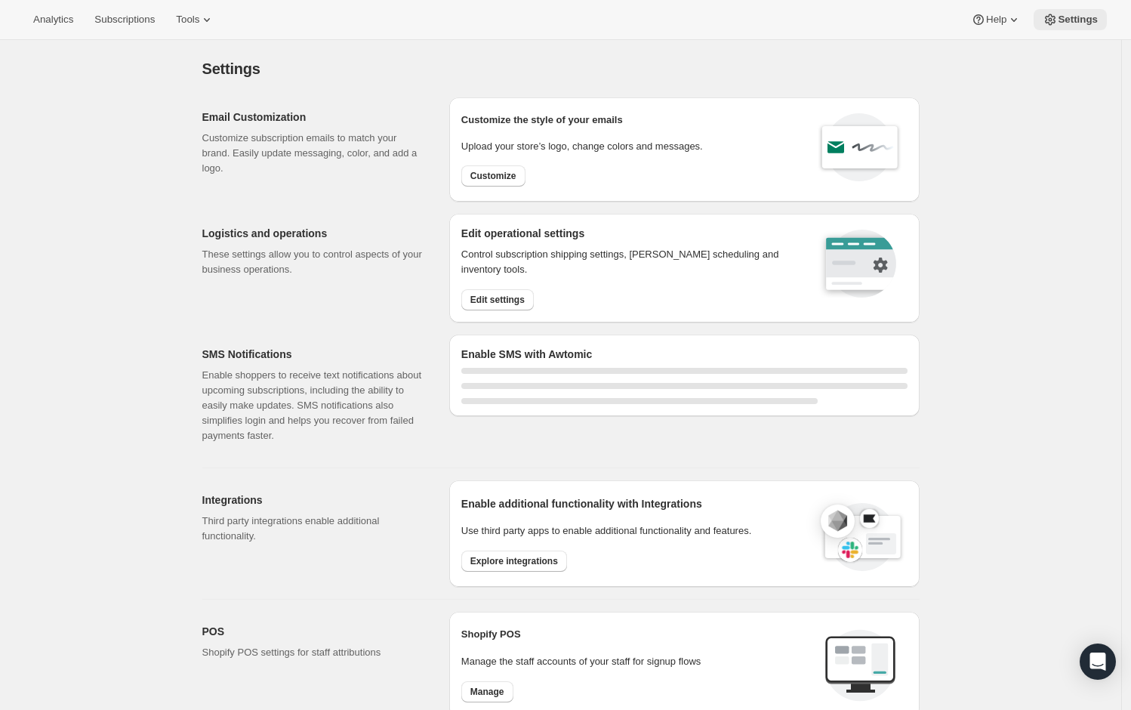
select select "22:00"
select select "09:00"
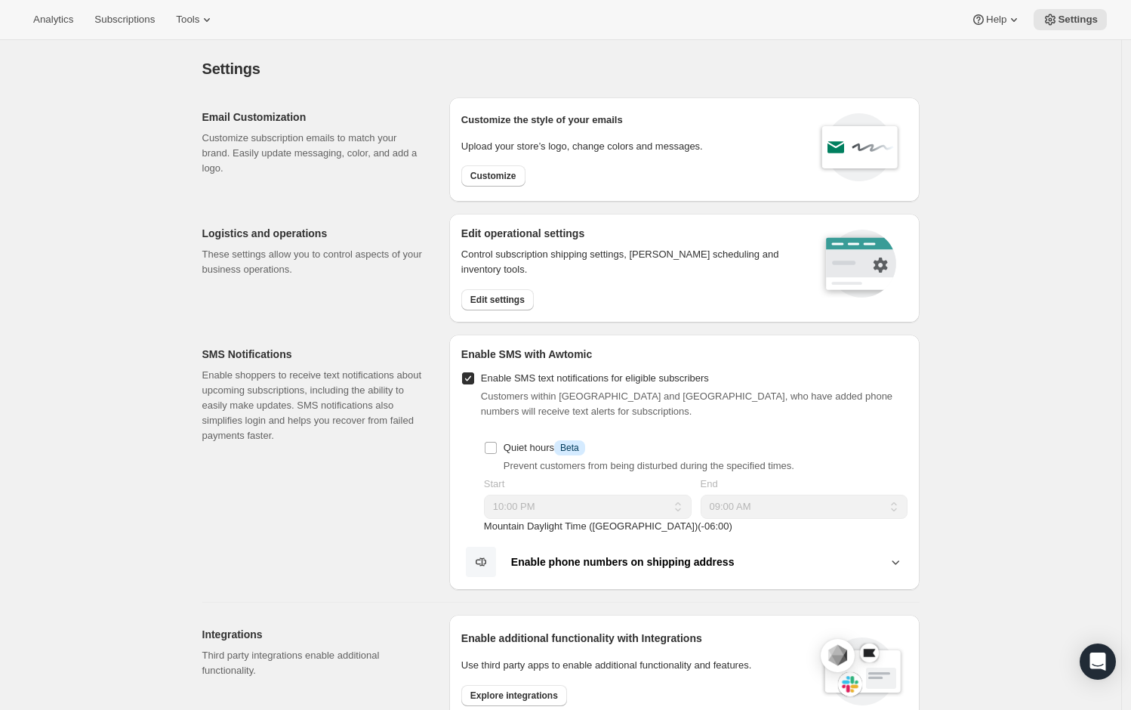
click at [863, 17] on div "Analytics Subscriptions Tools Help Settings" at bounding box center [565, 20] width 1131 height 40
click at [1011, 22] on icon at bounding box center [1014, 19] width 15 height 15
click at [59, 22] on span "Analytics" at bounding box center [53, 20] width 40 height 12
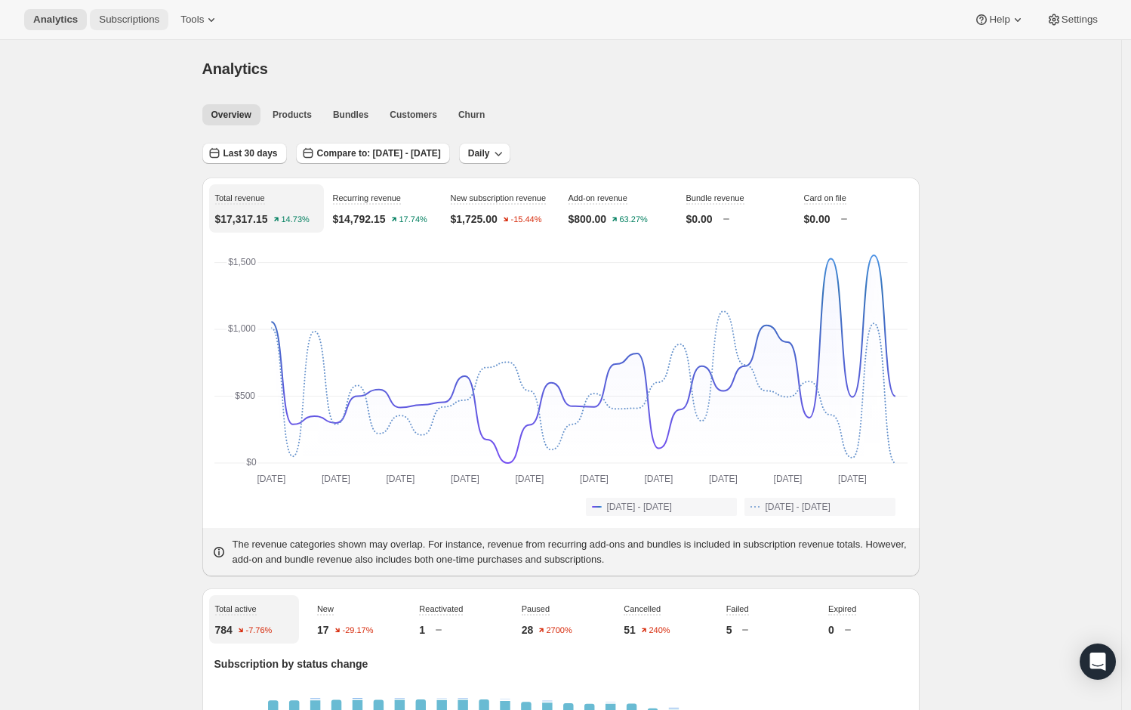
click at [151, 21] on span "Subscriptions" at bounding box center [129, 20] width 60 height 12
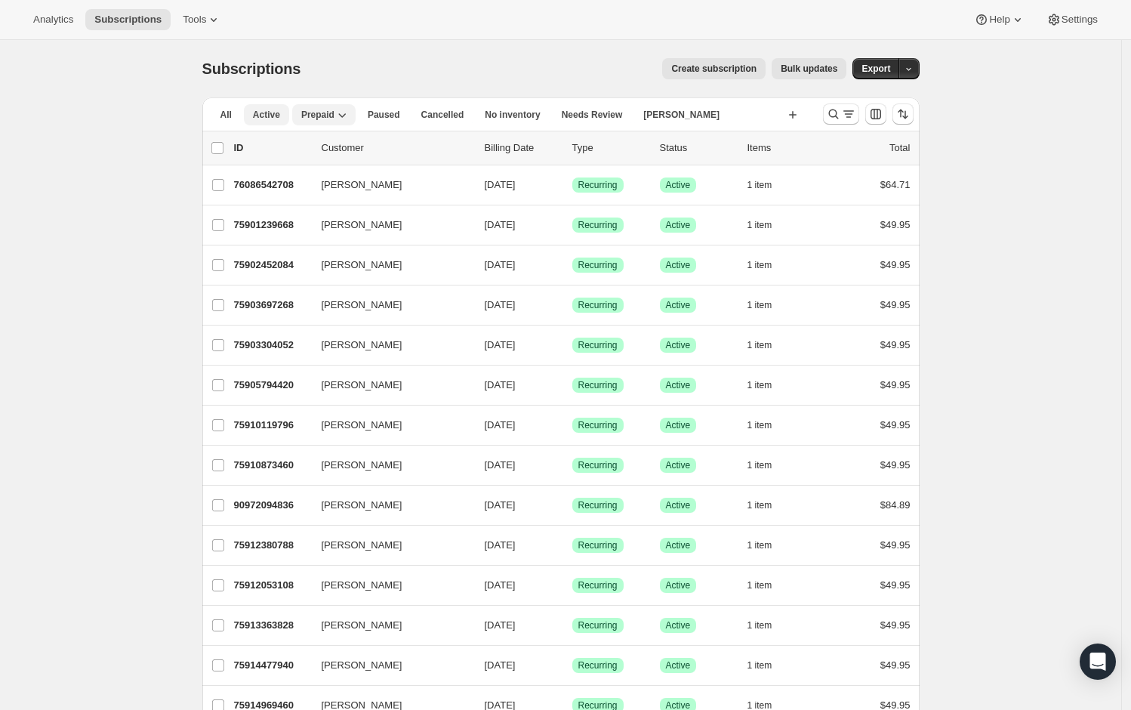
click at [266, 118] on span "Active" at bounding box center [266, 115] width 27 height 12
click at [851, 112] on icon "Search and filter results" at bounding box center [848, 114] width 15 height 15
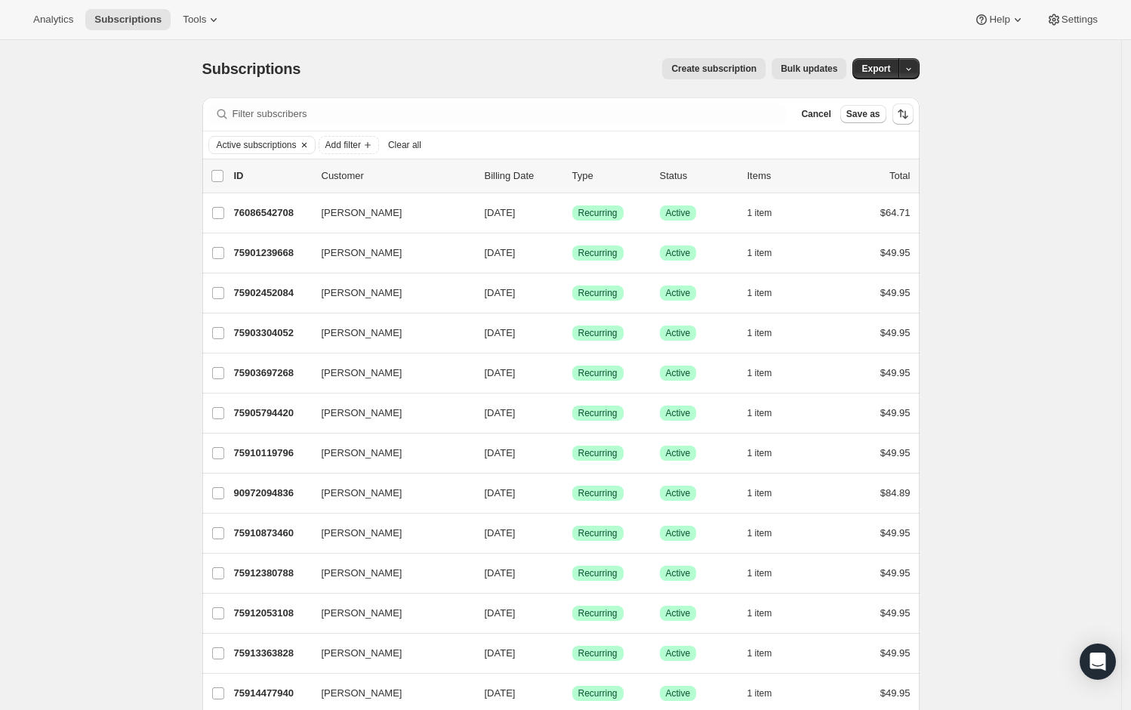
click at [306, 145] on icon "Clear" at bounding box center [303, 145] width 5 height 5
click at [251, 148] on span "Add filter" at bounding box center [233, 145] width 36 height 12
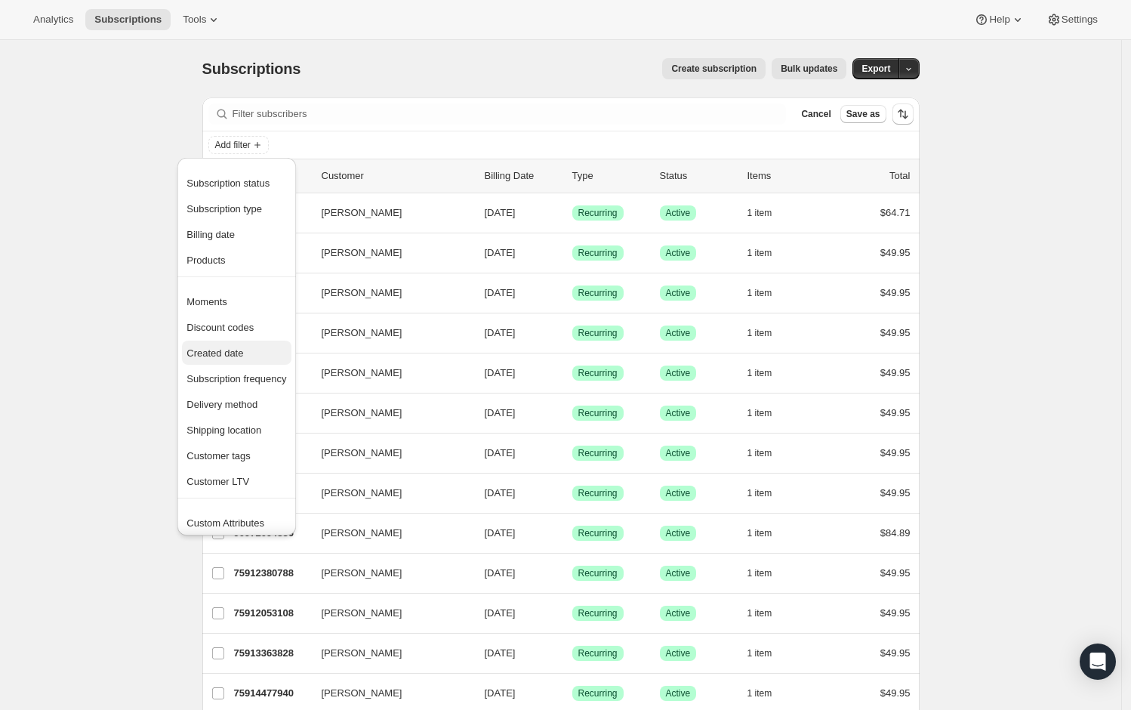
scroll to position [29, 0]
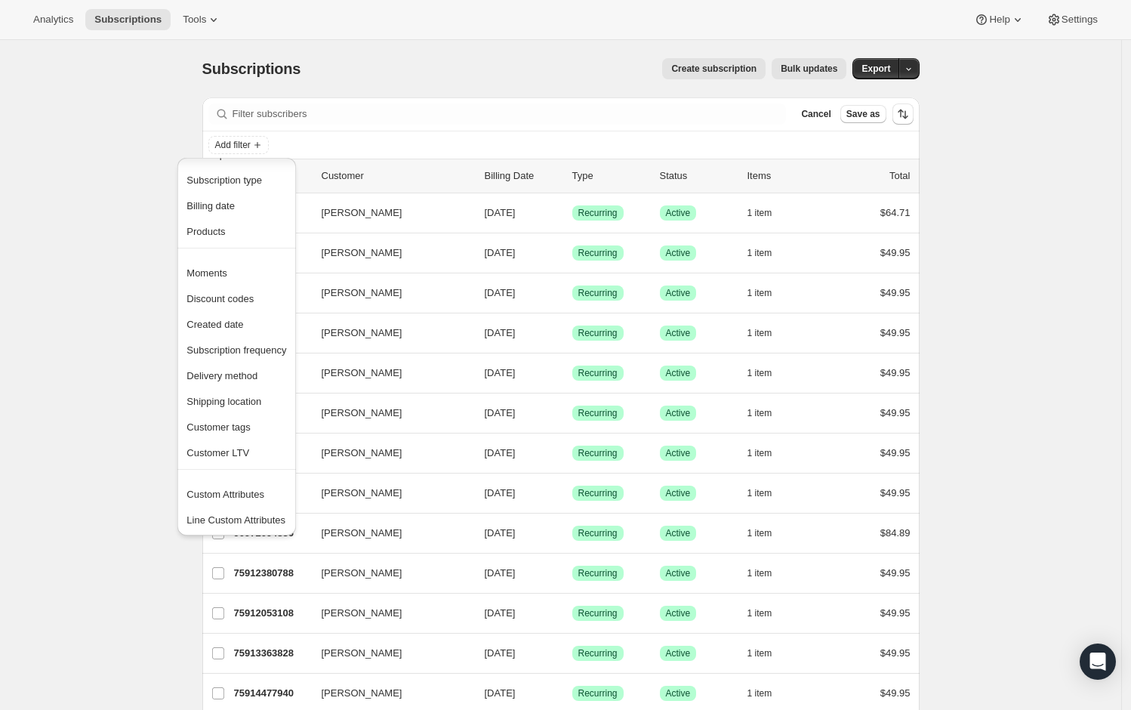
click at [517, 46] on div "Subscriptions. This page is ready Subscriptions Create subscription Bulk update…" at bounding box center [561, 68] width 718 height 57
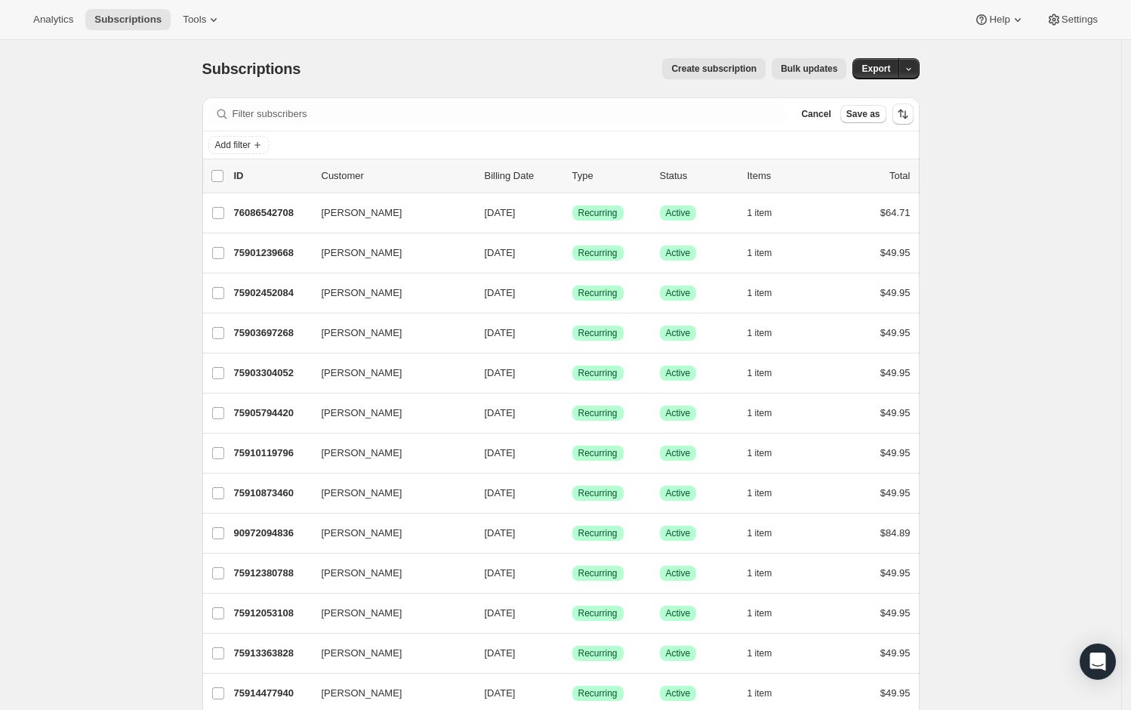
click at [517, 47] on div "Subscriptions. This page is ready Subscriptions Create subscription Bulk update…" at bounding box center [561, 68] width 718 height 57
click at [817, 116] on span "Cancel" at bounding box center [815, 114] width 29 height 12
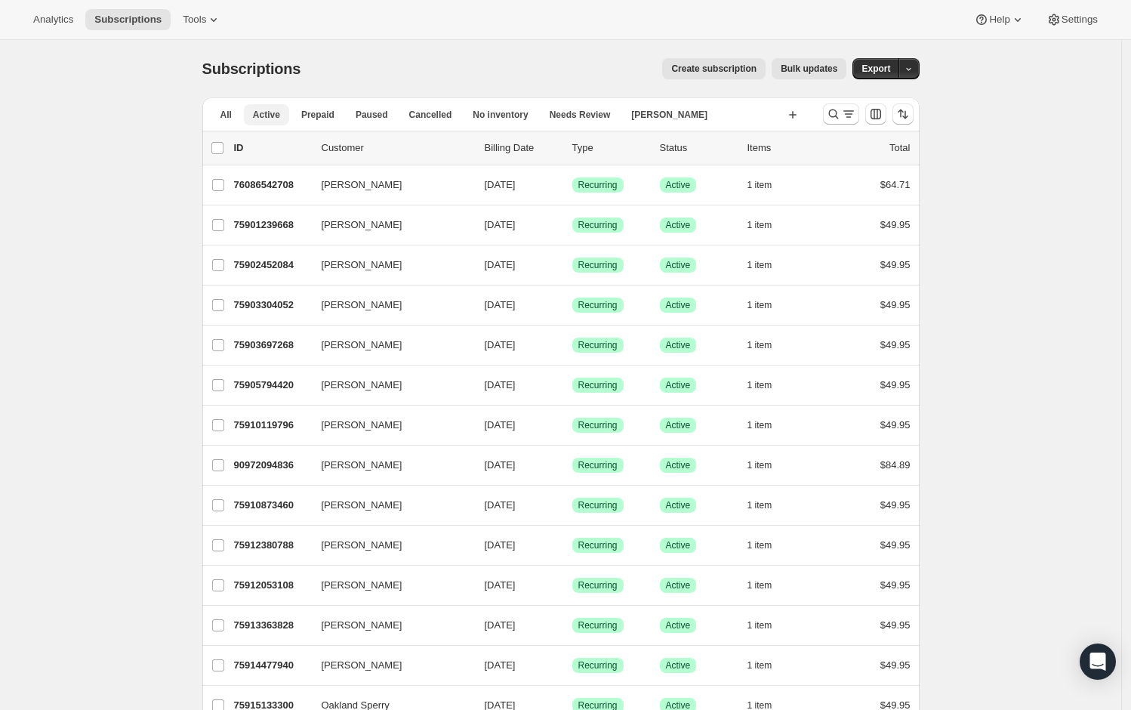
click at [259, 115] on span "Active" at bounding box center [266, 115] width 27 height 12
click at [841, 118] on icon "Search and filter results" at bounding box center [833, 114] width 15 height 15
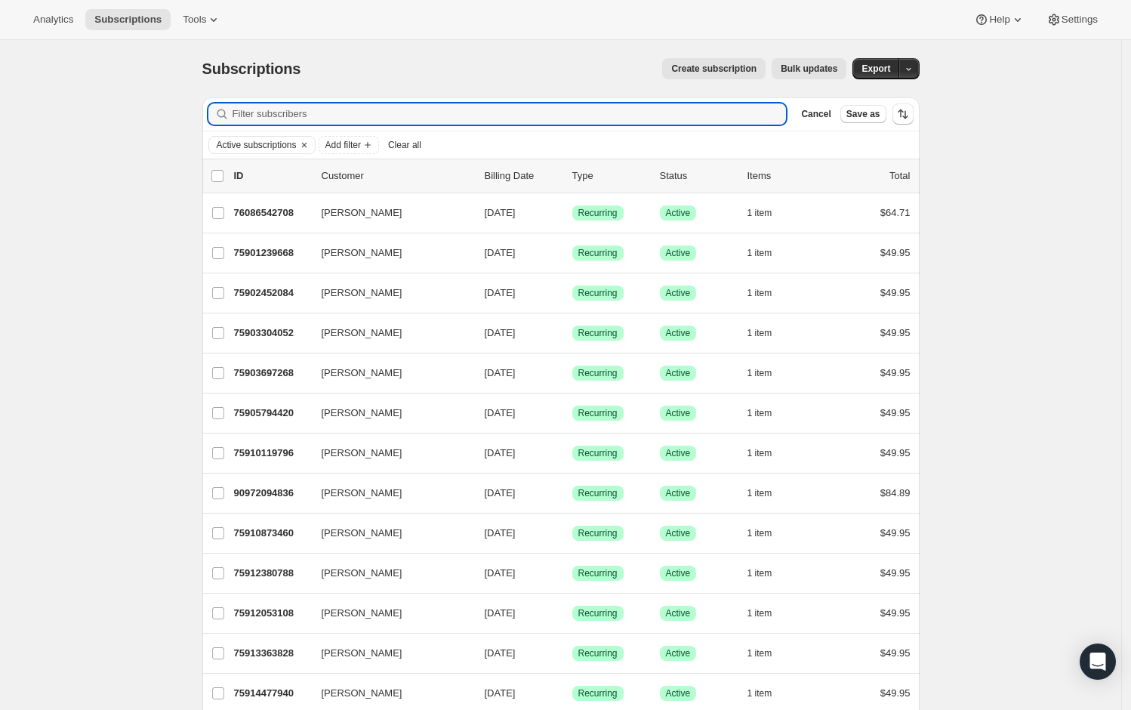
click at [813, 125] on div "Filter subscribers Cancel Save as" at bounding box center [561, 113] width 718 height 33
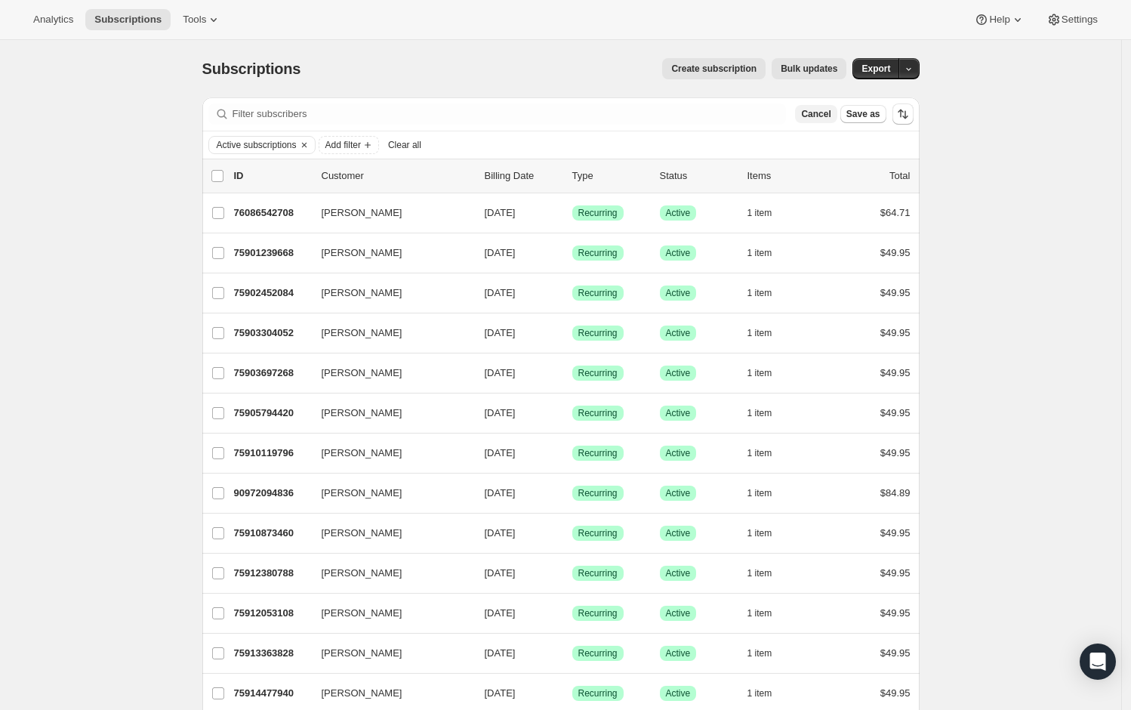
click at [813, 117] on span "Cancel" at bounding box center [815, 114] width 29 height 12
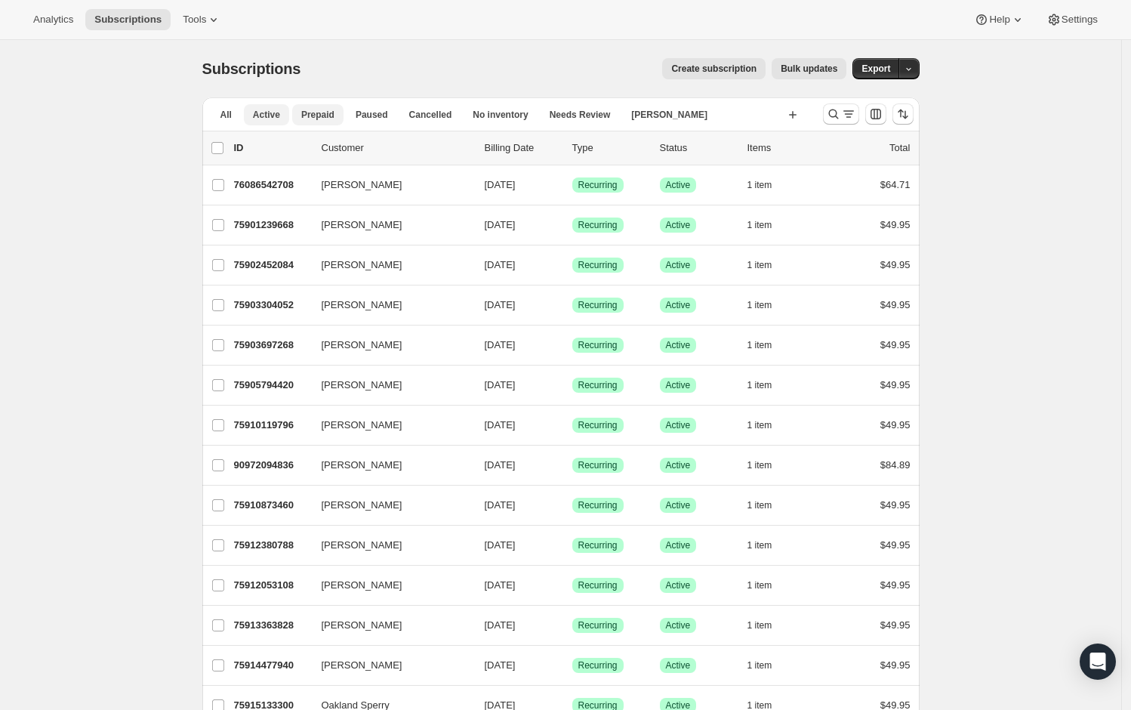
click at [320, 113] on span "Prepaid" at bounding box center [317, 115] width 33 height 12
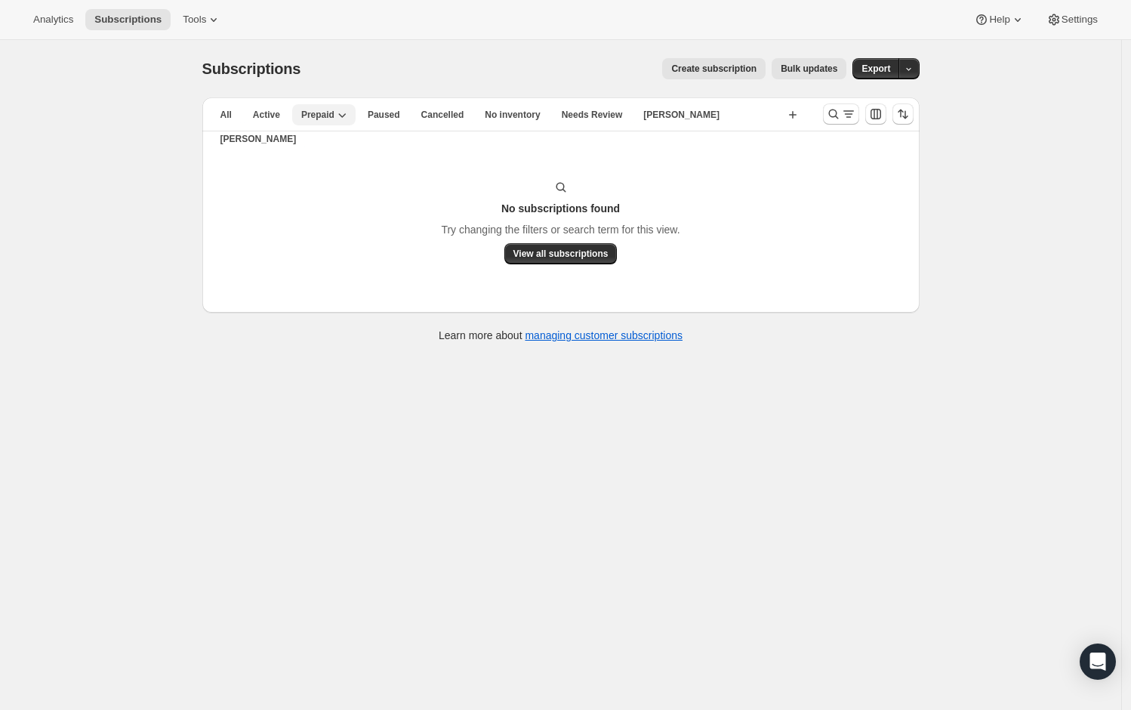
click at [349, 121] on icon "button" at bounding box center [342, 114] width 15 height 15
click at [835, 126] on div at bounding box center [868, 114] width 103 height 30
click at [191, 17] on span "Tools" at bounding box center [194, 20] width 23 height 12
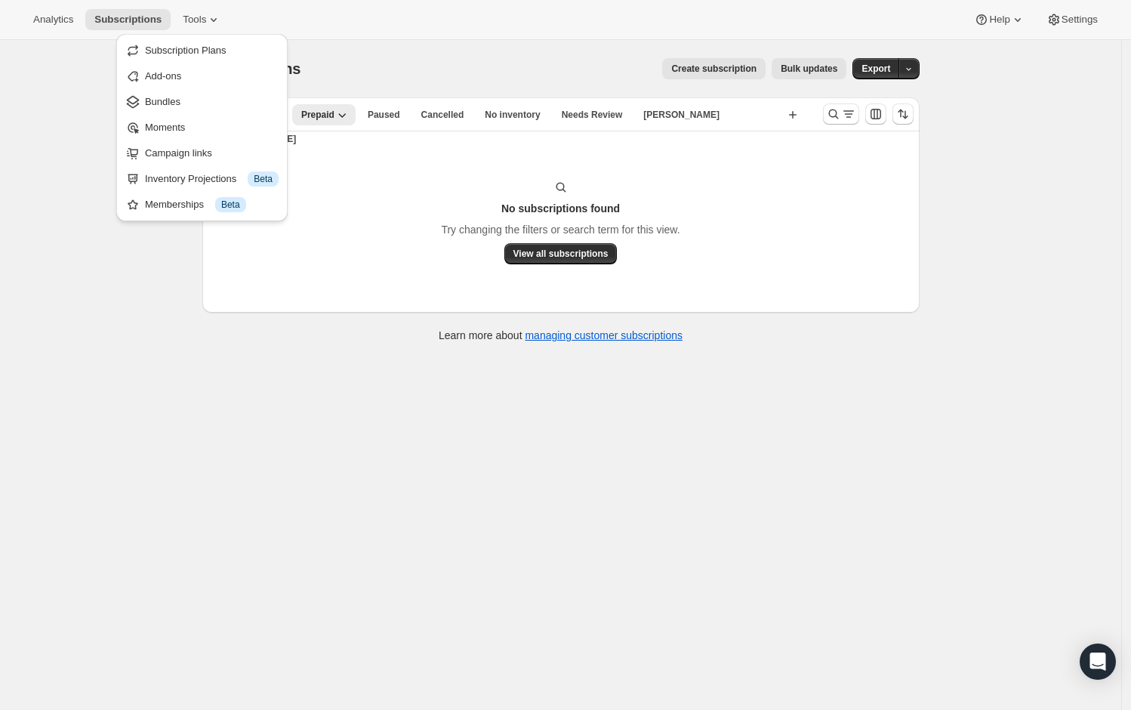
click at [80, 62] on div "Subscriptions. This page is ready Subscriptions Create subscription Bulk update…" at bounding box center [561, 395] width 1122 height 710
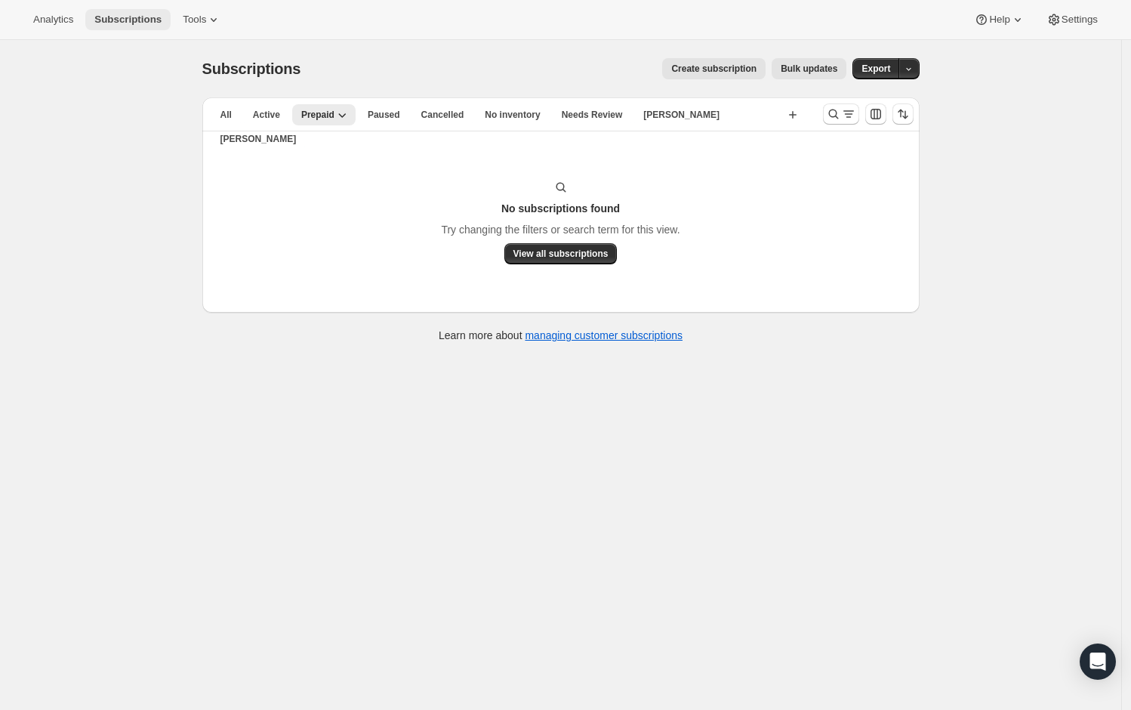
click at [115, 25] on span "Subscriptions" at bounding box center [127, 20] width 67 height 12
click at [120, 17] on span "Subscriptions" at bounding box center [127, 20] width 67 height 12
click at [51, 21] on span "Analytics" at bounding box center [53, 20] width 40 height 12
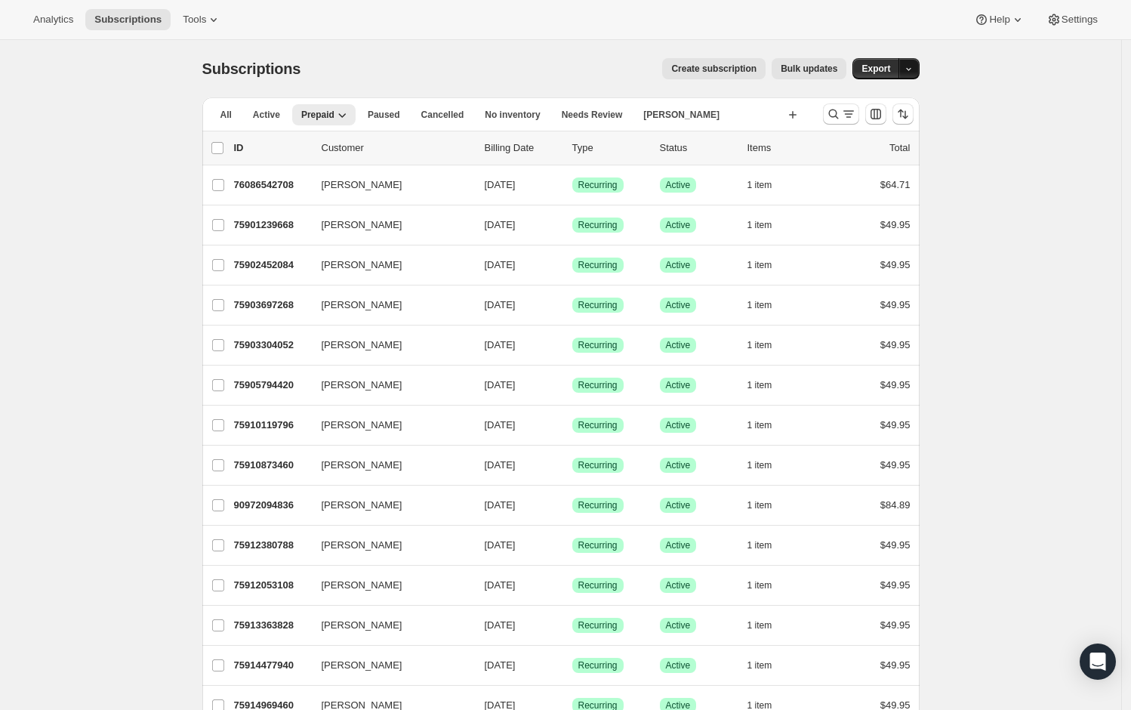
click at [914, 68] on icon "button" at bounding box center [909, 69] width 10 height 10
click at [881, 153] on span "Dunning & Failed" at bounding box center [854, 151] width 119 height 11
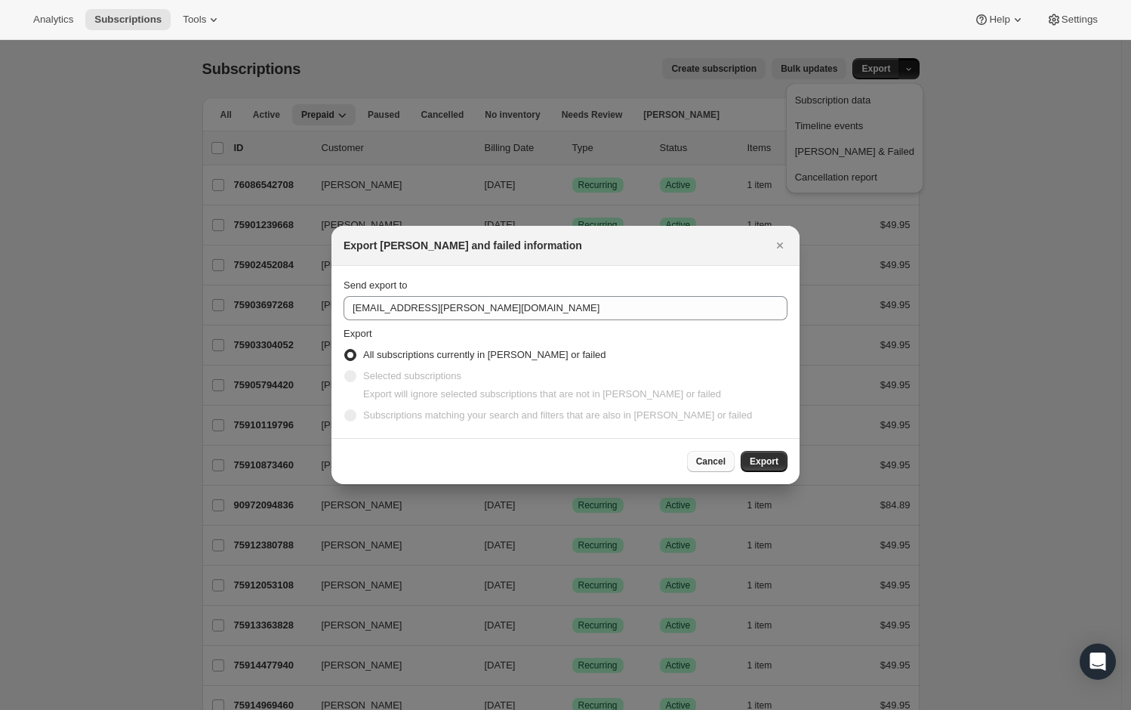
click at [703, 461] on span "Cancel" at bounding box center [710, 461] width 29 height 12
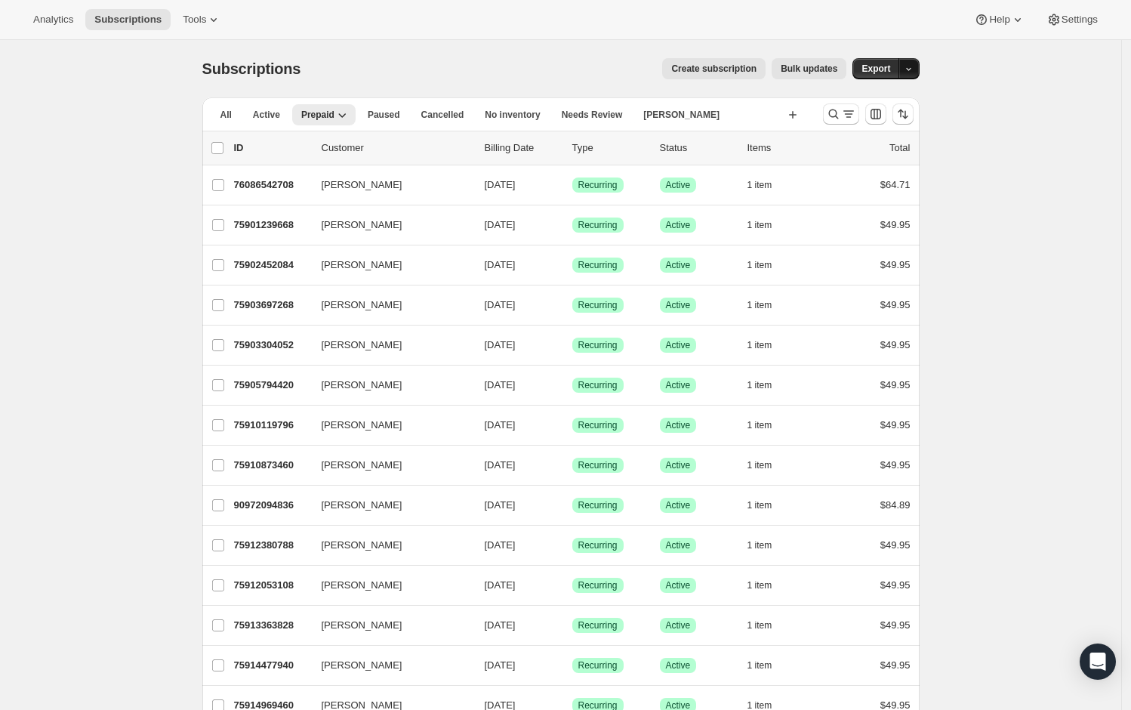
click at [914, 66] on icon "button" at bounding box center [909, 69] width 10 height 10
click at [864, 122] on span "Timeline events" at bounding box center [829, 125] width 69 height 11
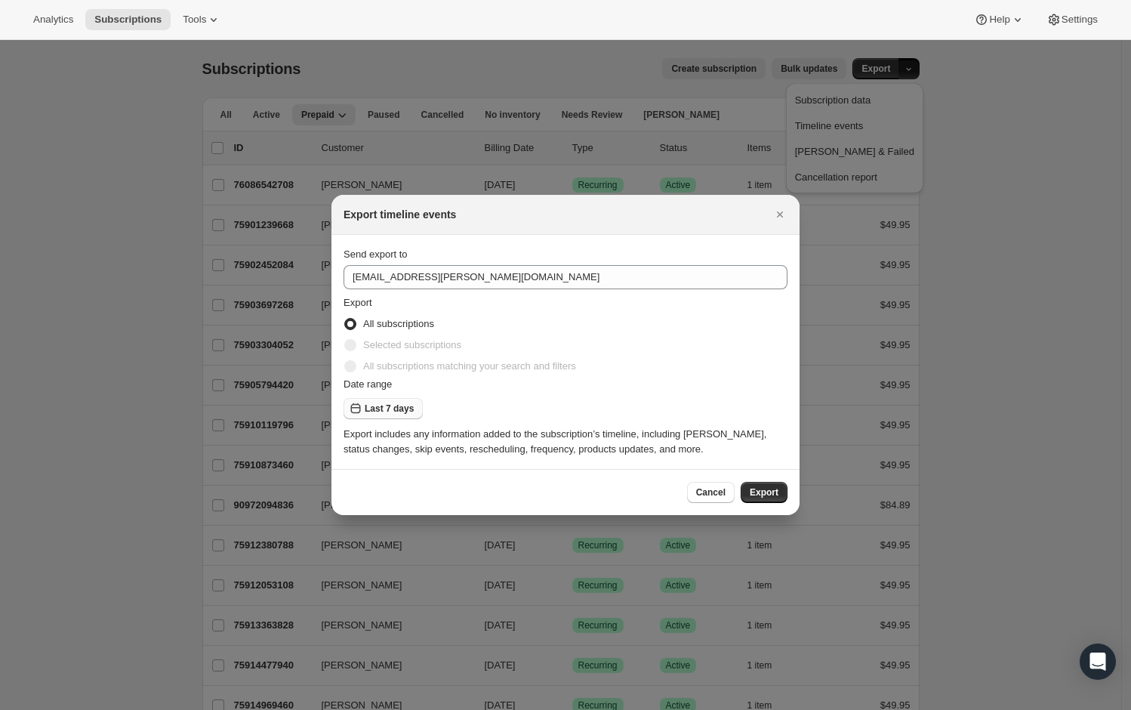
click at [392, 410] on span "Last 7 days" at bounding box center [389, 409] width 49 height 12
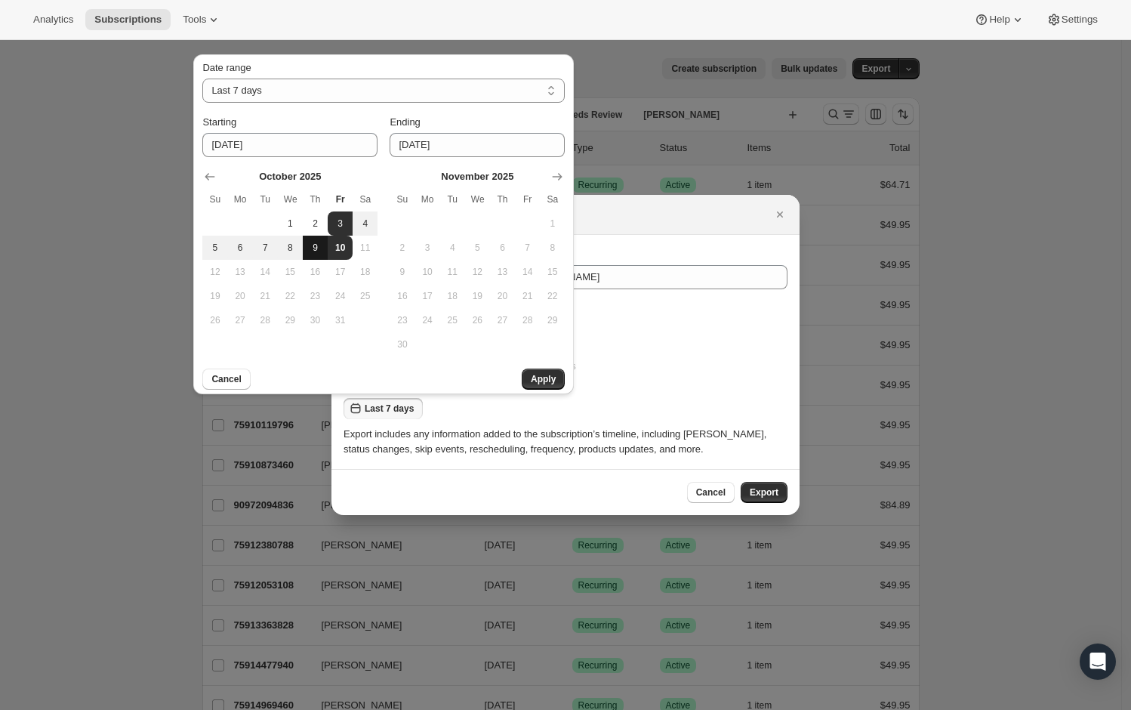
click at [315, 249] on span "9" at bounding box center [315, 248] width 13 height 12
type input "2025-10-09"
select select "CUSTOM"
click at [343, 252] on span "10" at bounding box center [340, 248] width 13 height 12
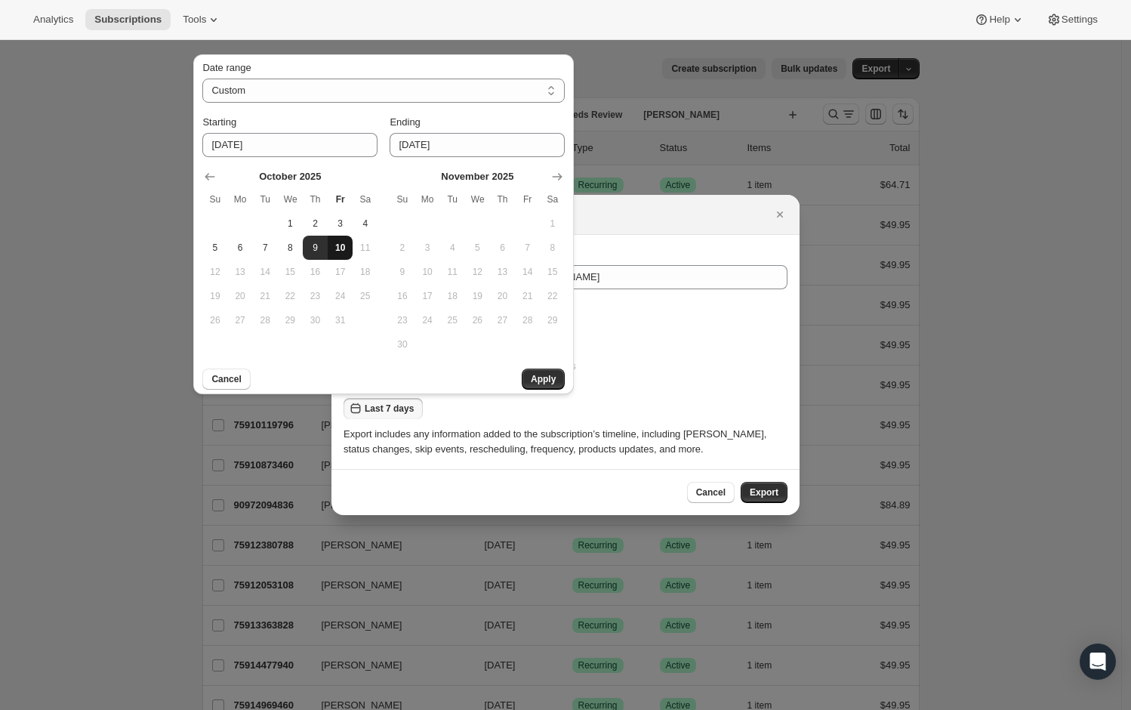
type input "2025-10-10"
click at [539, 378] on span "Apply" at bounding box center [543, 379] width 25 height 12
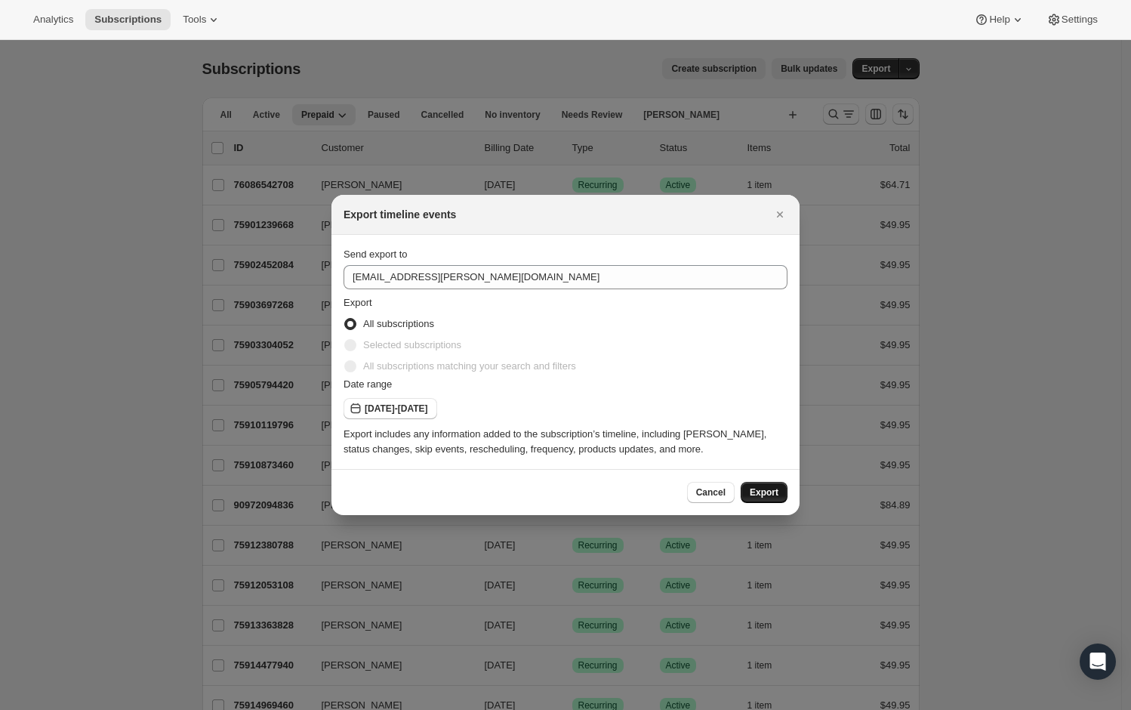
click at [767, 499] on button "Export" at bounding box center [764, 492] width 47 height 21
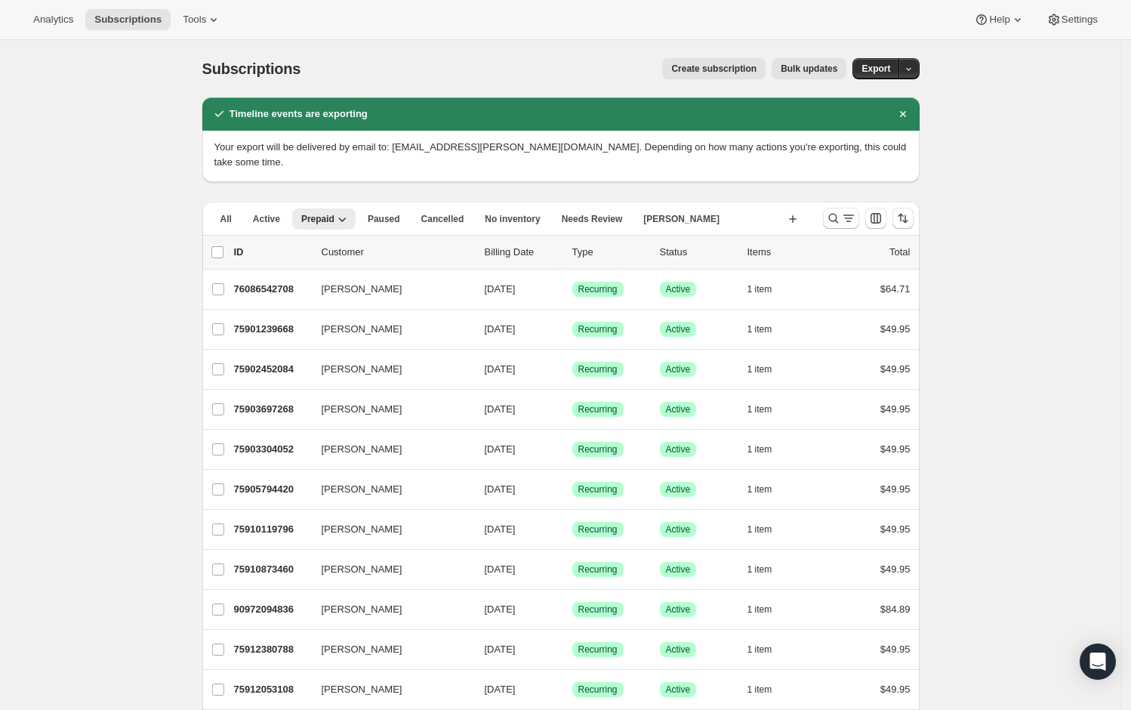
click at [837, 211] on icon "Search and filter results" at bounding box center [833, 218] width 15 height 15
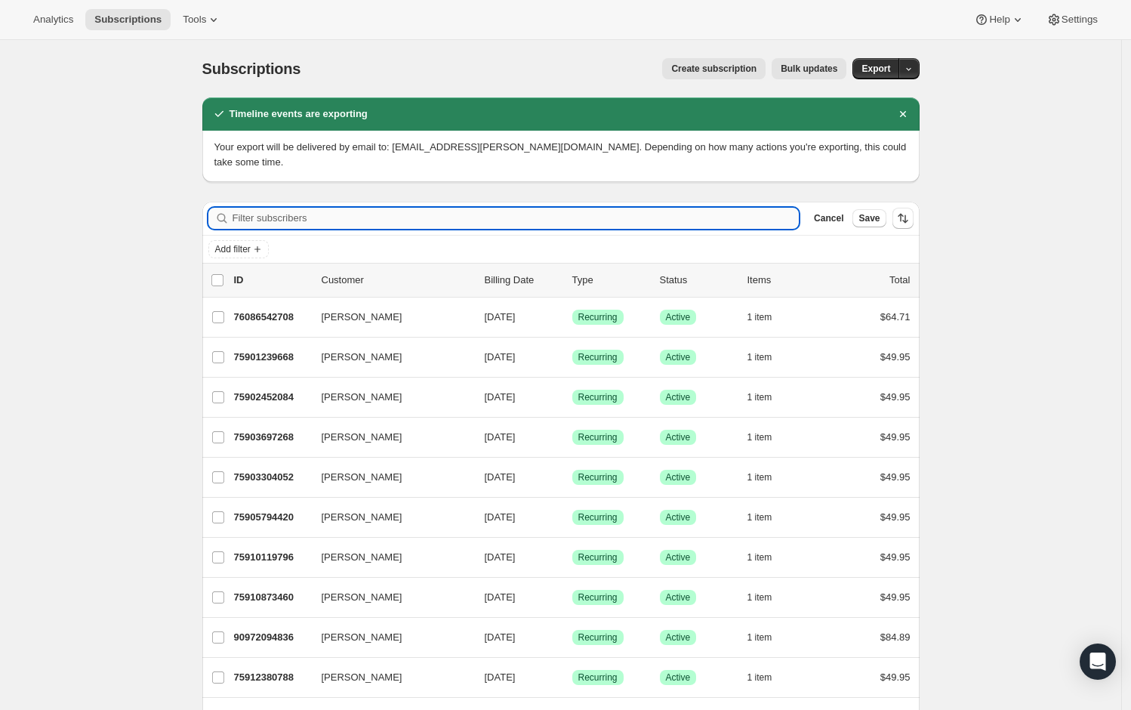
click at [628, 208] on input "Filter subscribers" at bounding box center [516, 218] width 567 height 21
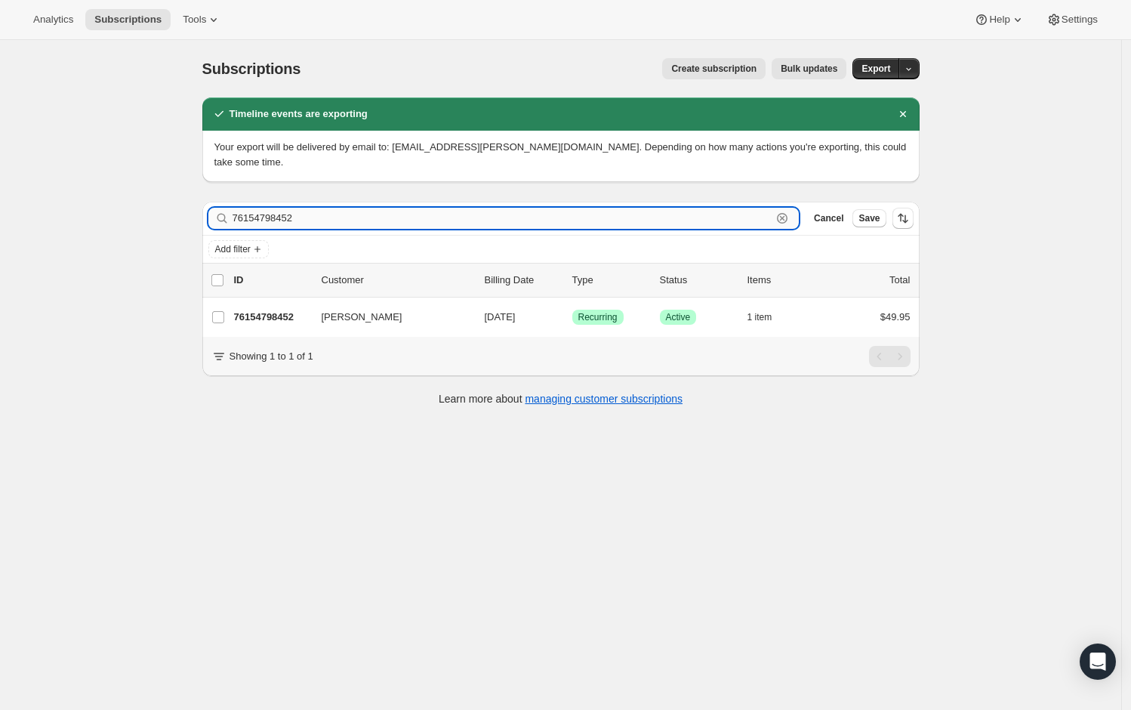
click at [271, 208] on input "76154798452" at bounding box center [503, 218] width 540 height 21
paste input "5891868020"
click at [252, 208] on input "75891868020" at bounding box center [503, 218] width 540 height 21
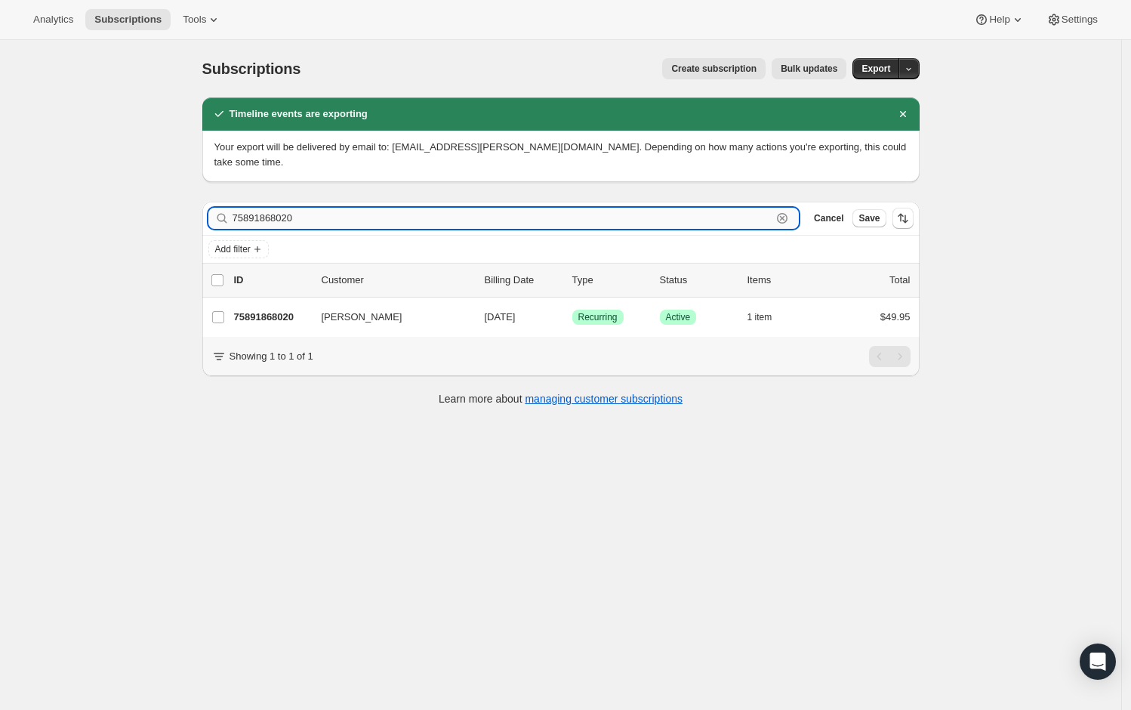
paste input "5439732"
click at [306, 208] on input "75895439732" at bounding box center [503, 218] width 540 height 21
paste input "7602420"
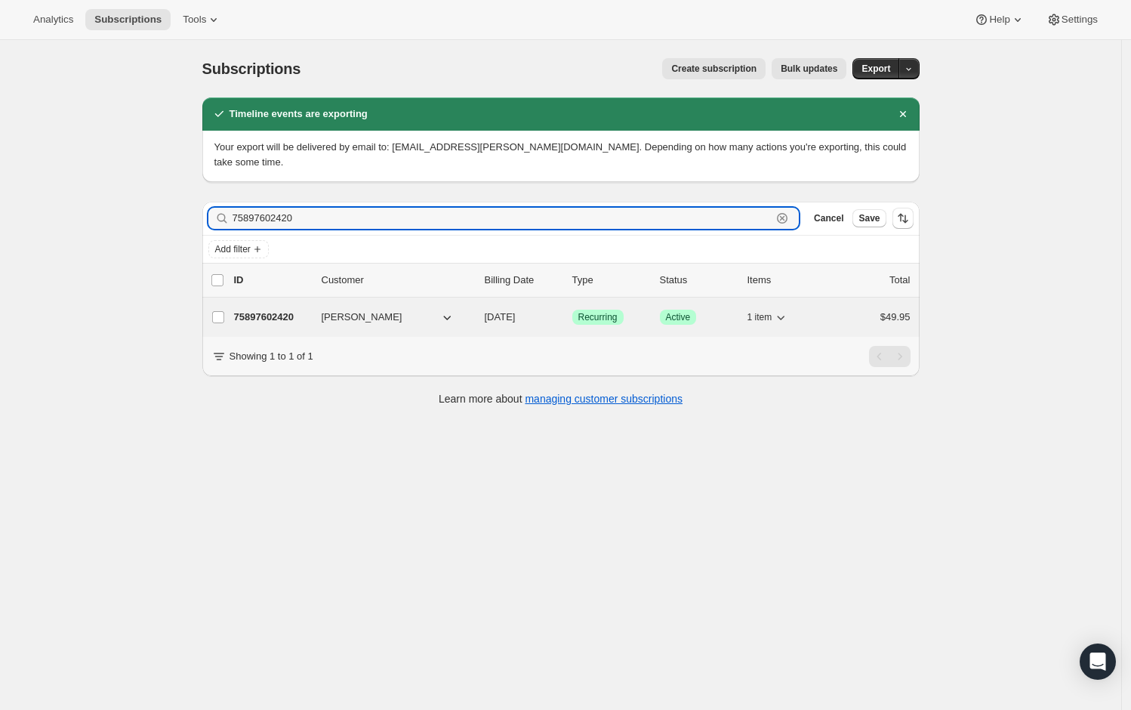
type input "75897602420"
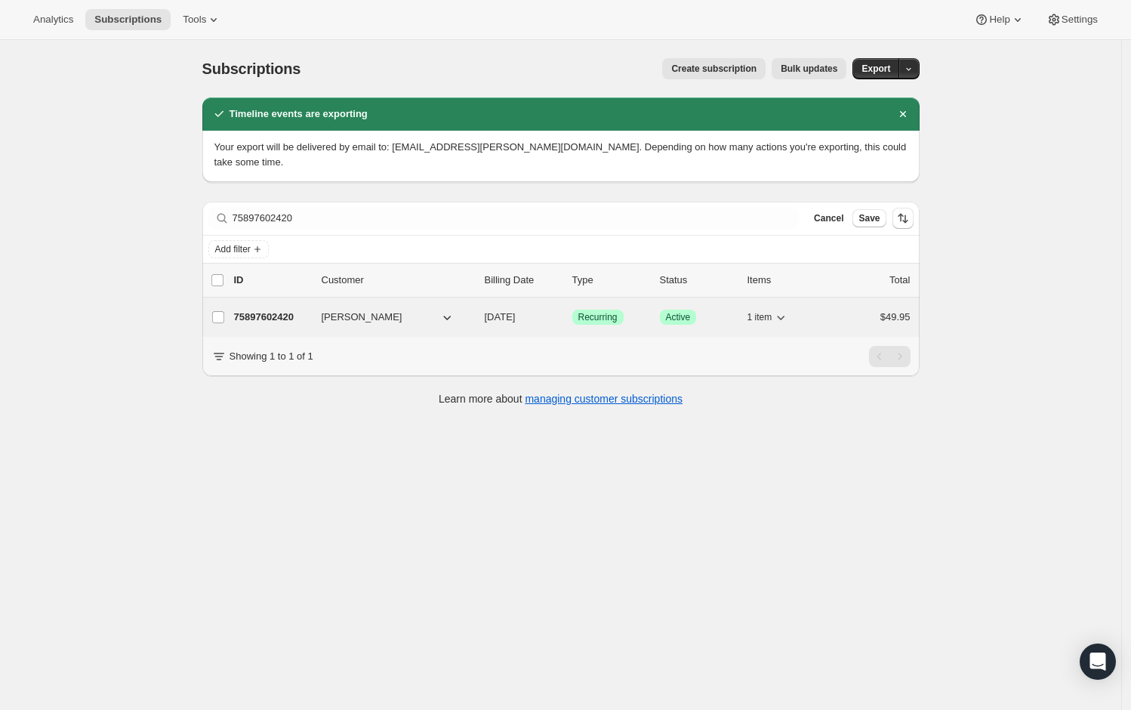
click at [307, 310] on p "75897602420" at bounding box center [272, 317] width 76 height 15
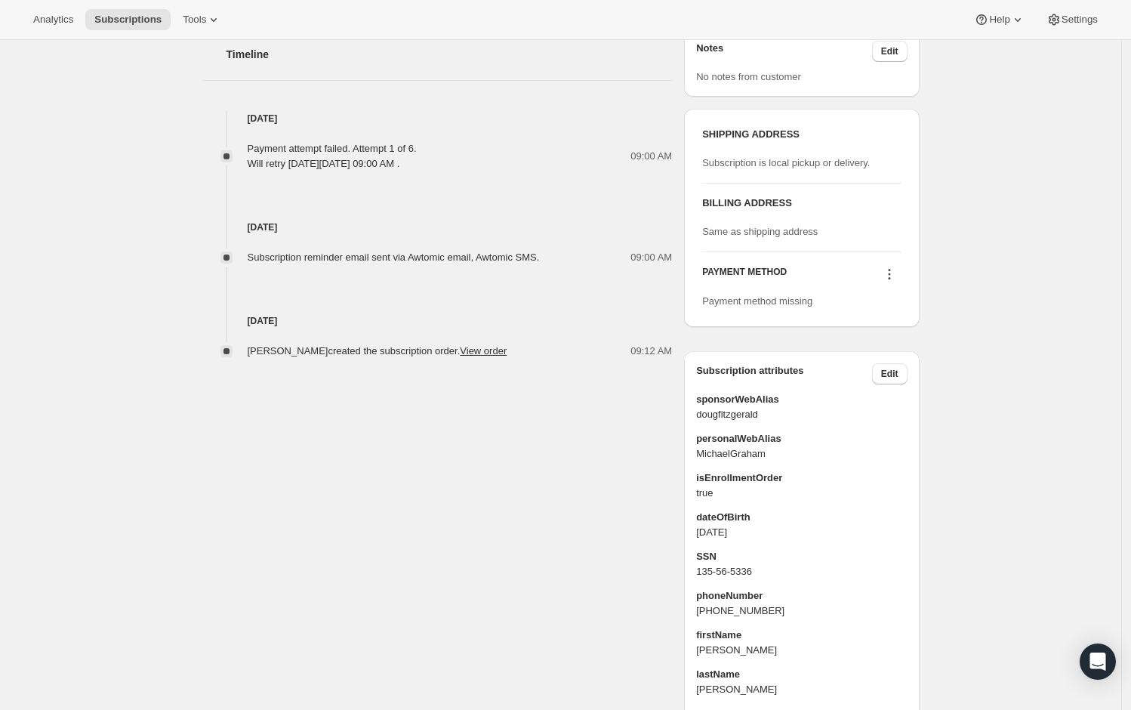
scroll to position [698, 0]
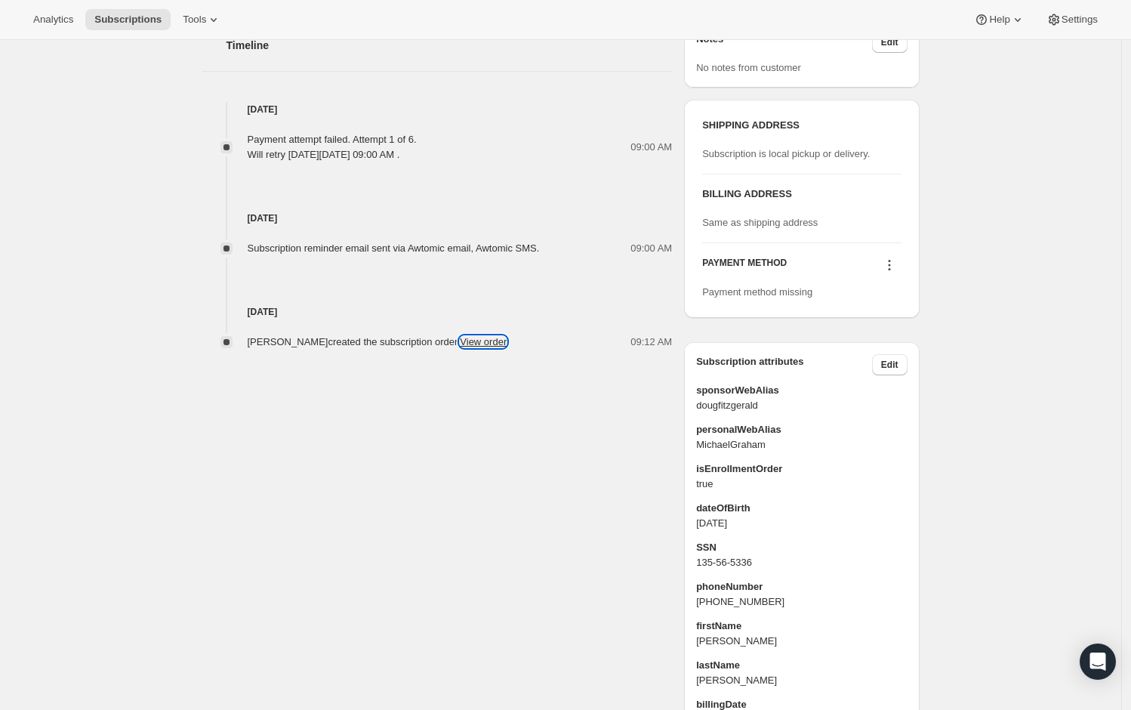
click at [507, 344] on link "View order" at bounding box center [483, 341] width 47 height 11
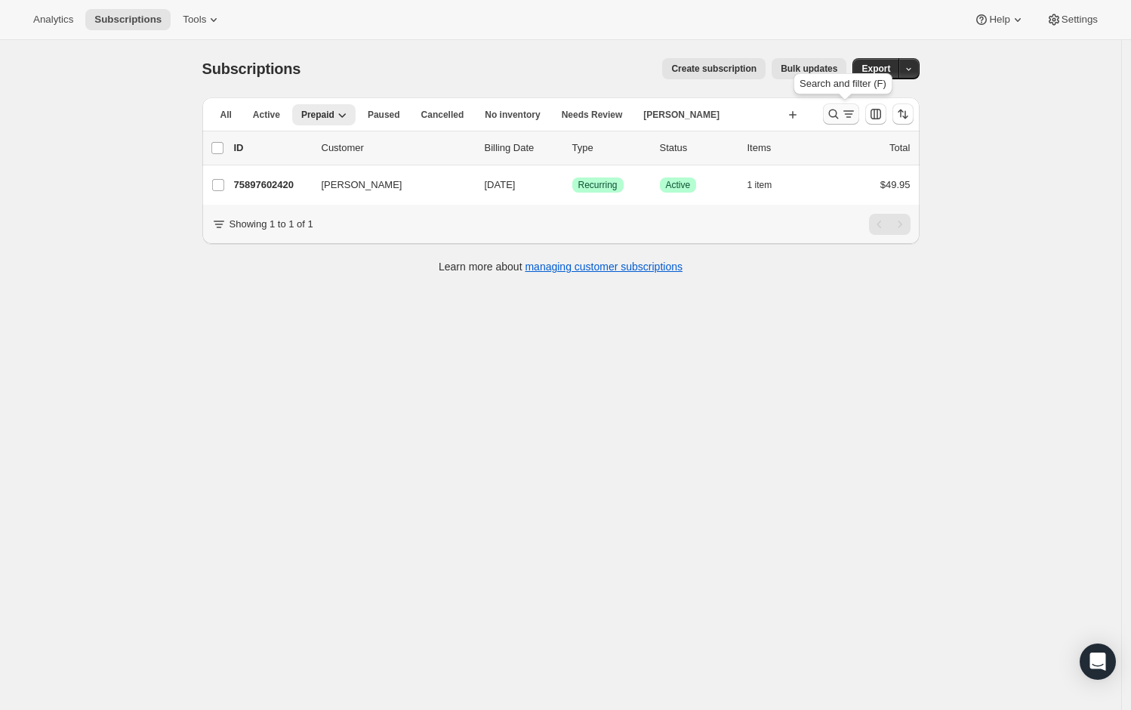
click at [841, 119] on icon "Search and filter results" at bounding box center [833, 114] width 15 height 15
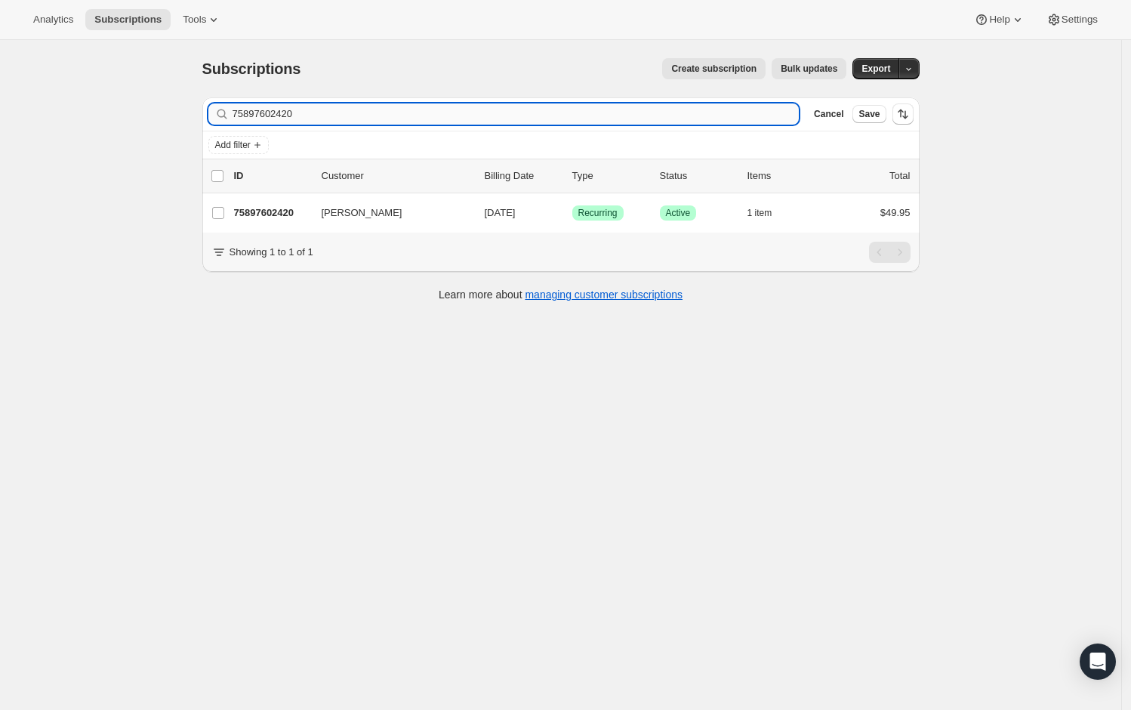
click at [585, 107] on input "75897602420" at bounding box center [516, 113] width 567 height 21
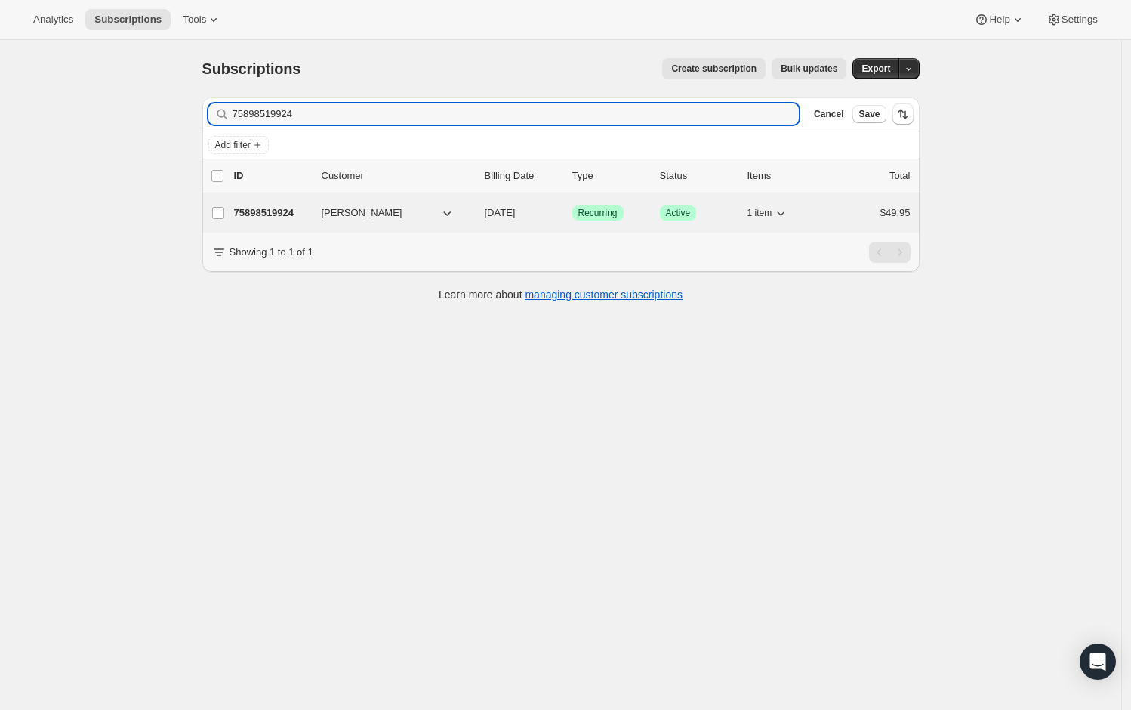
type input "75898519924"
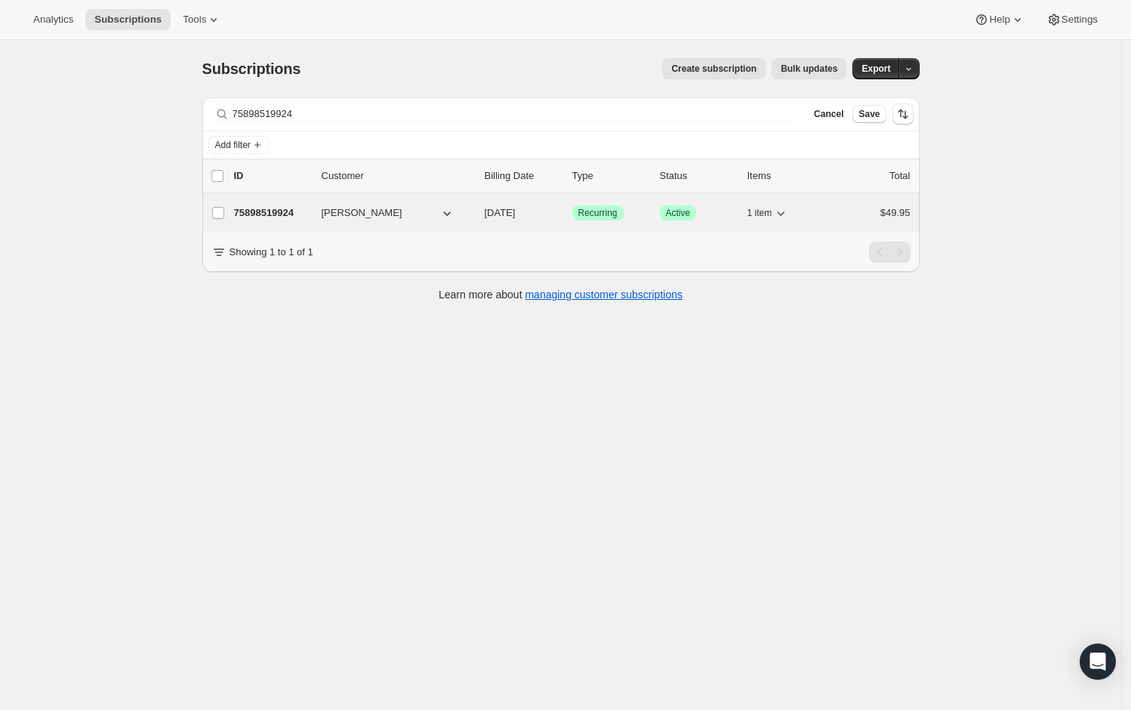
click at [322, 213] on div "75898519924 Charles Arnone 10/10/2026 Success Recurring Success Active 1 item $…" at bounding box center [572, 212] width 677 height 21
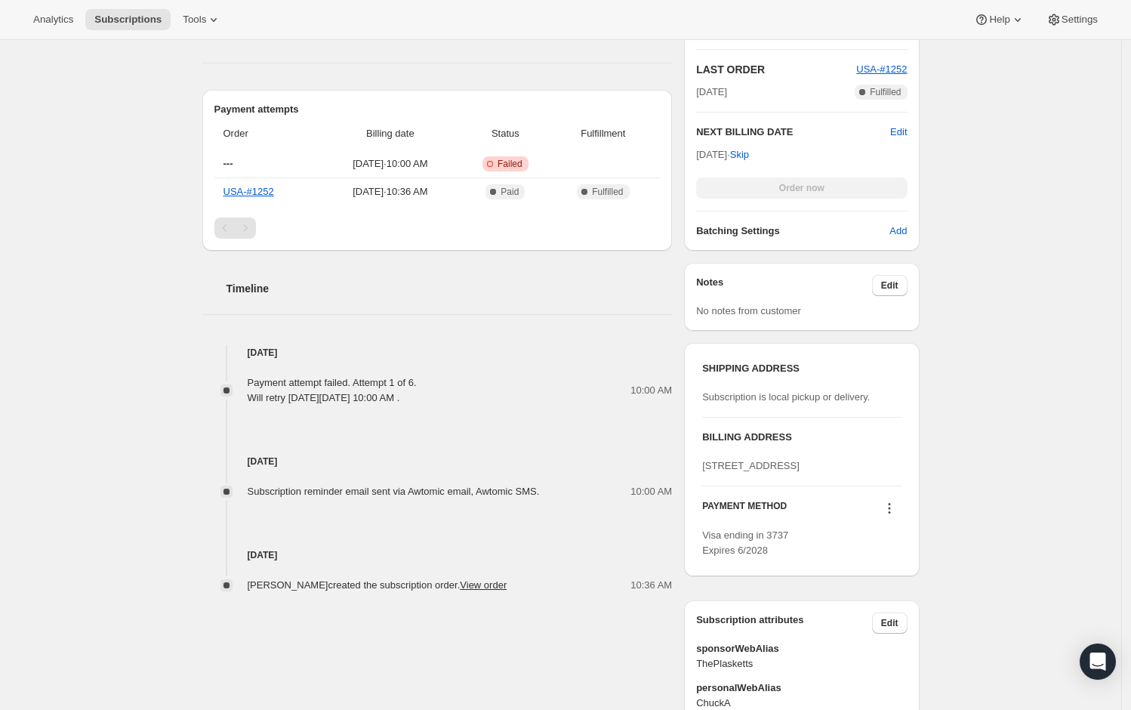
scroll to position [455, 0]
click at [507, 582] on link "View order" at bounding box center [483, 584] width 47 height 11
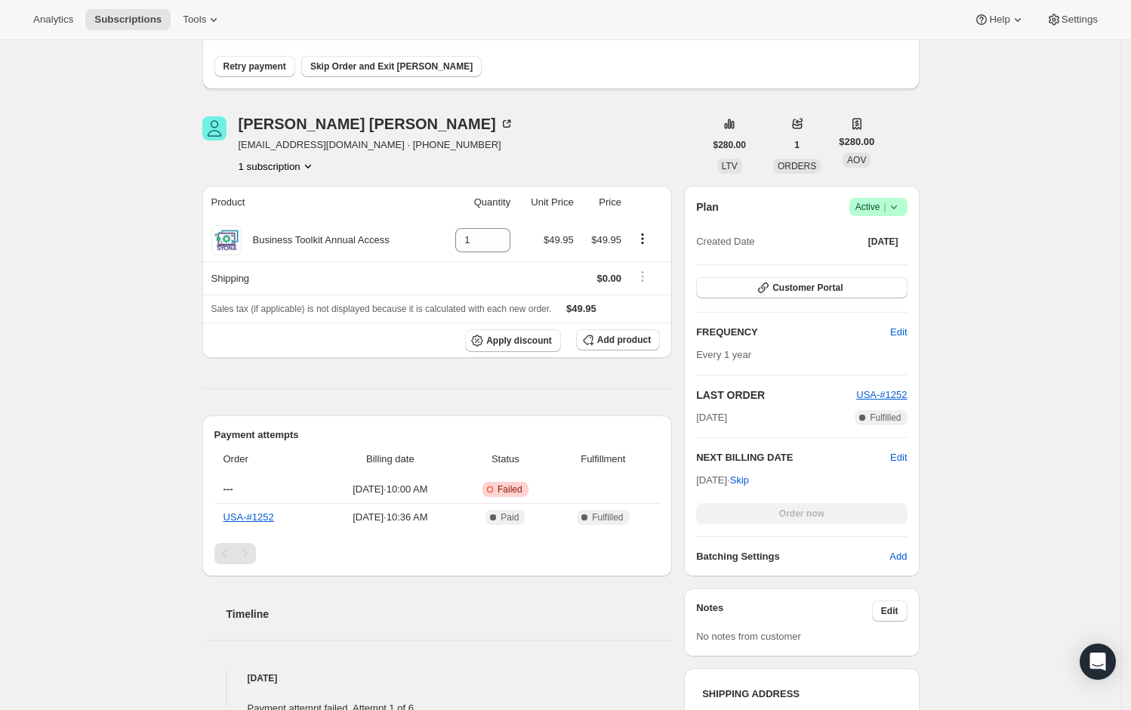
scroll to position [0, 0]
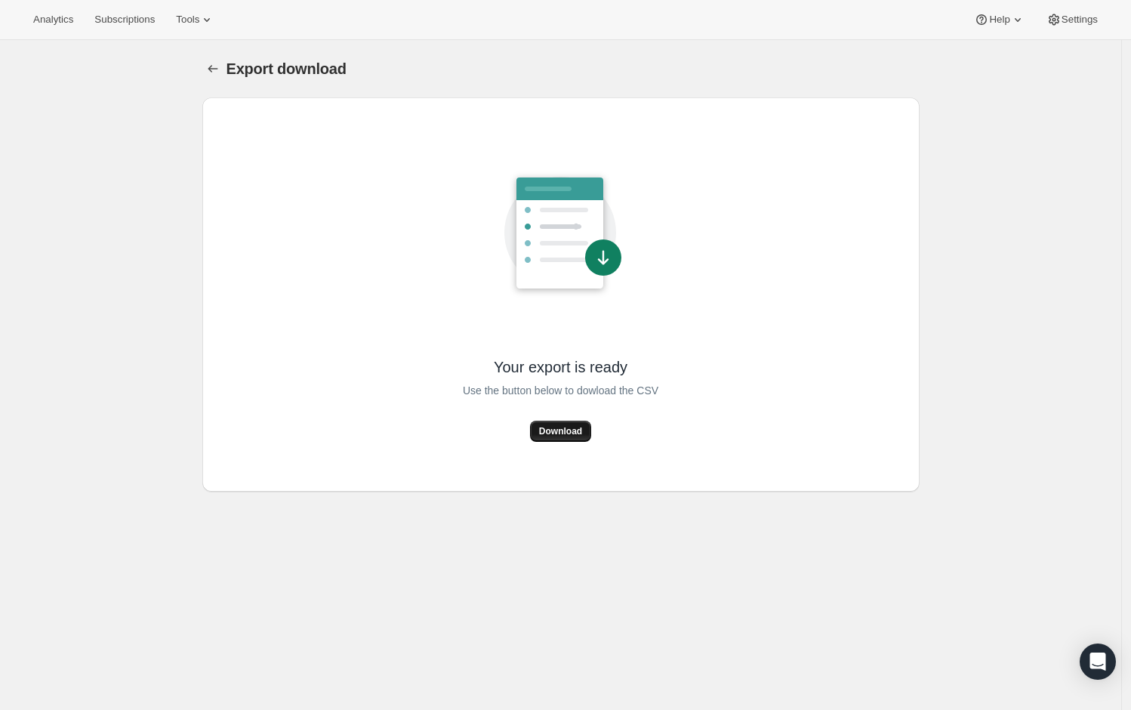
click at [571, 433] on span "Download" at bounding box center [560, 431] width 43 height 12
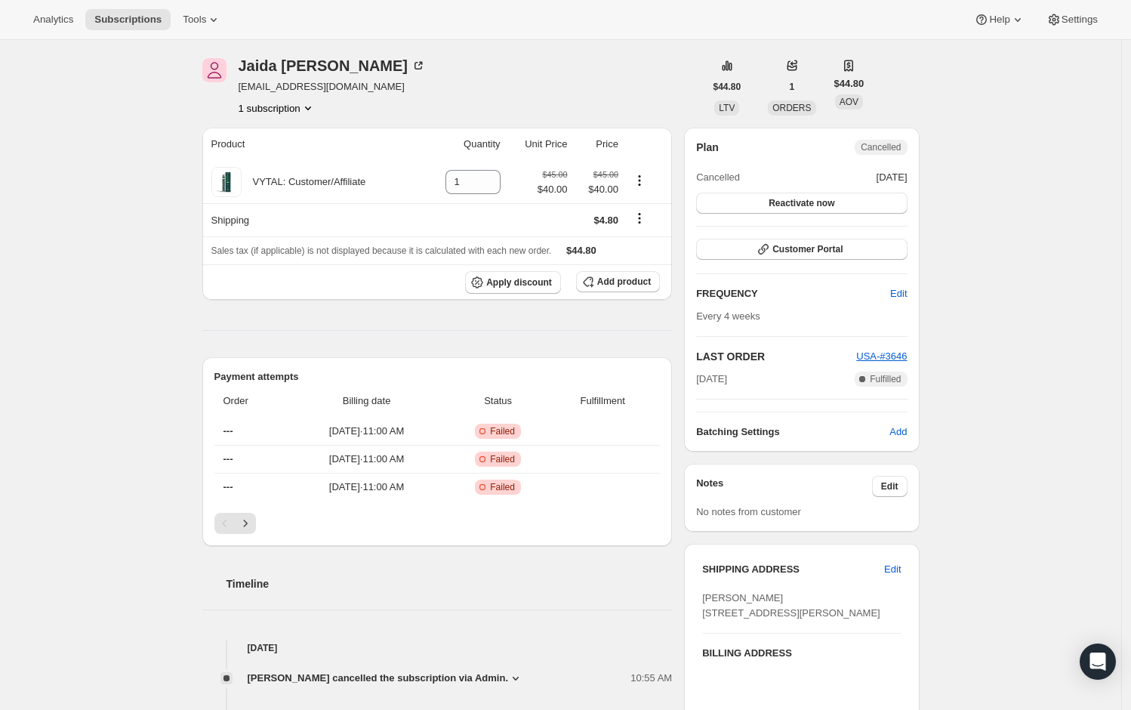
scroll to position [54, 0]
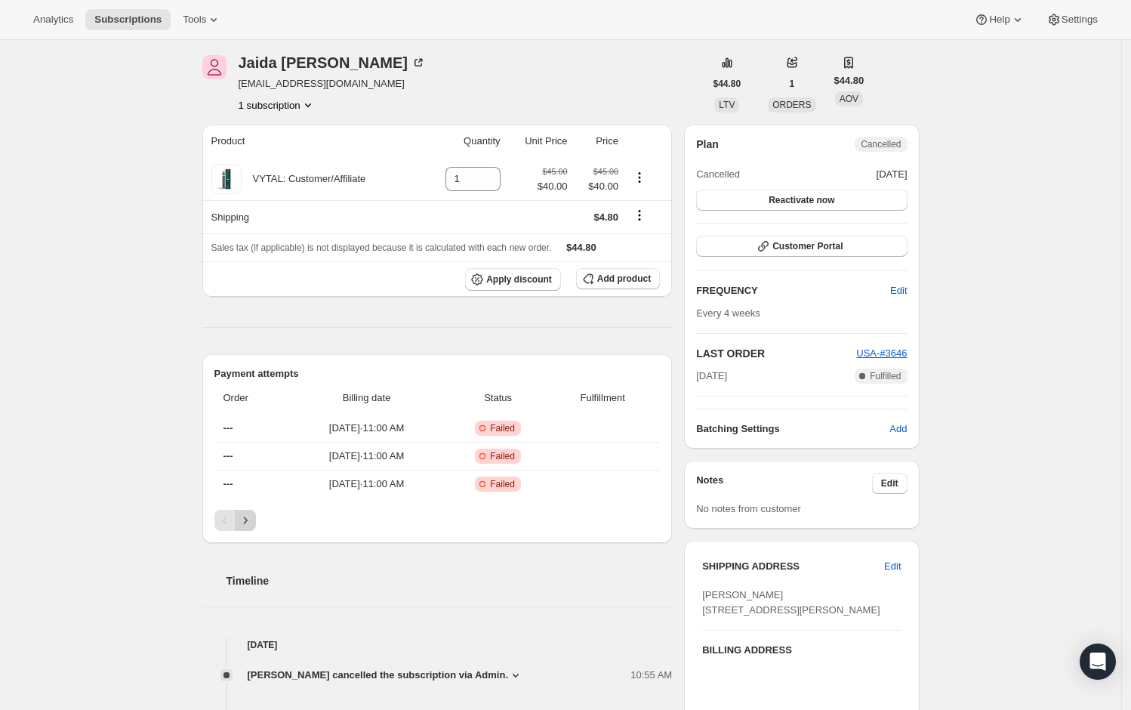
click at [253, 523] on icon "Next" at bounding box center [245, 520] width 15 height 15
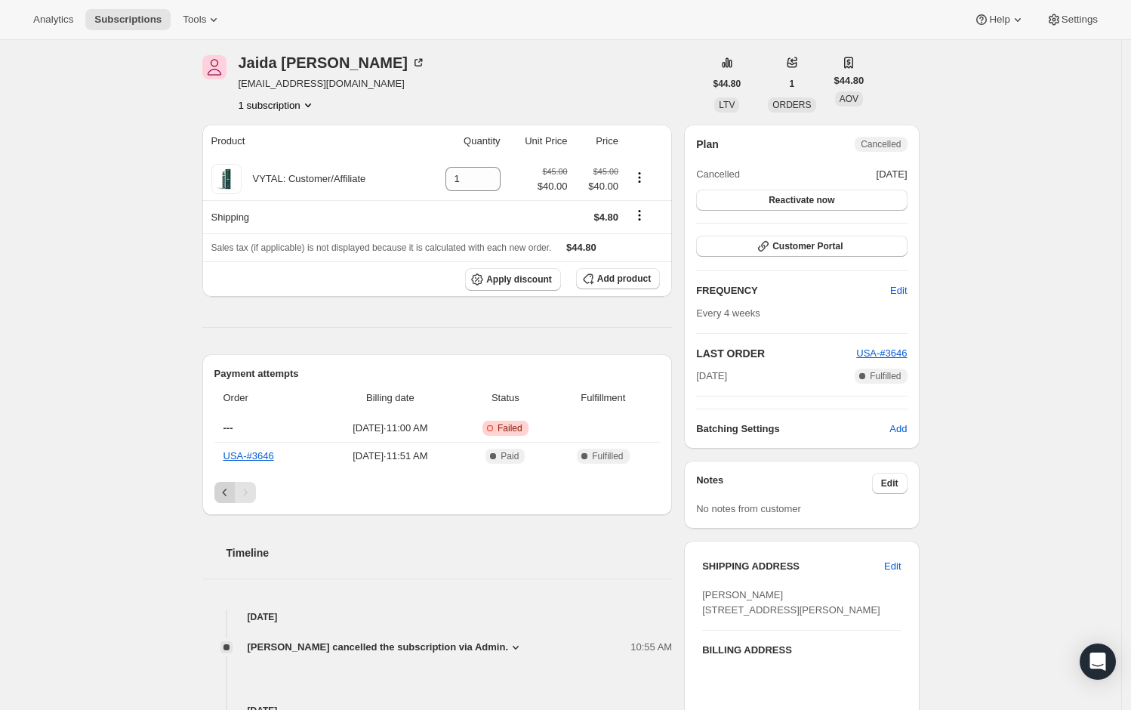
click at [224, 496] on icon "Previous" at bounding box center [225, 492] width 15 height 15
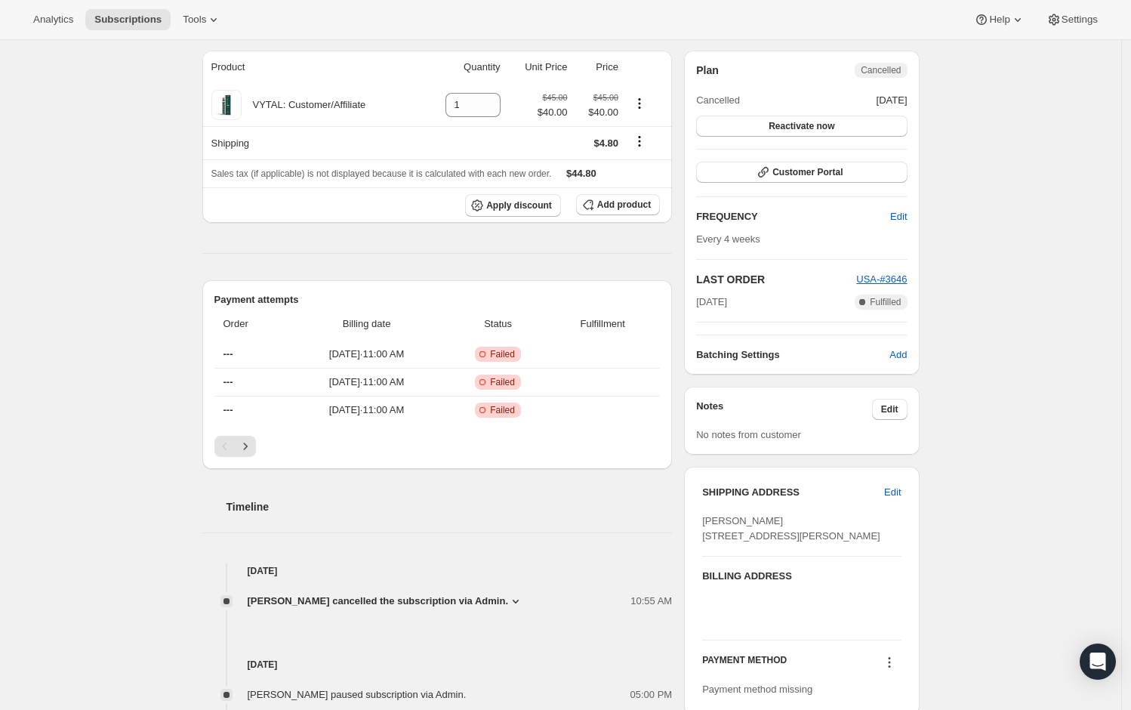
scroll to position [0, 0]
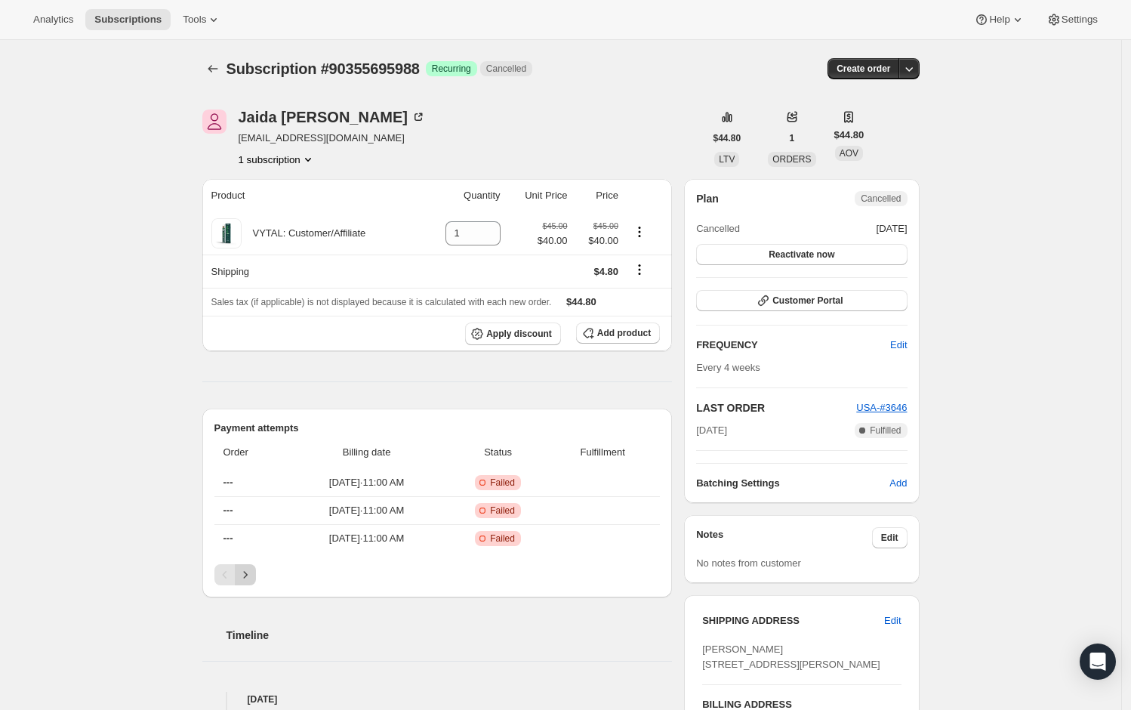
click at [252, 576] on icon "Next" at bounding box center [245, 574] width 15 height 15
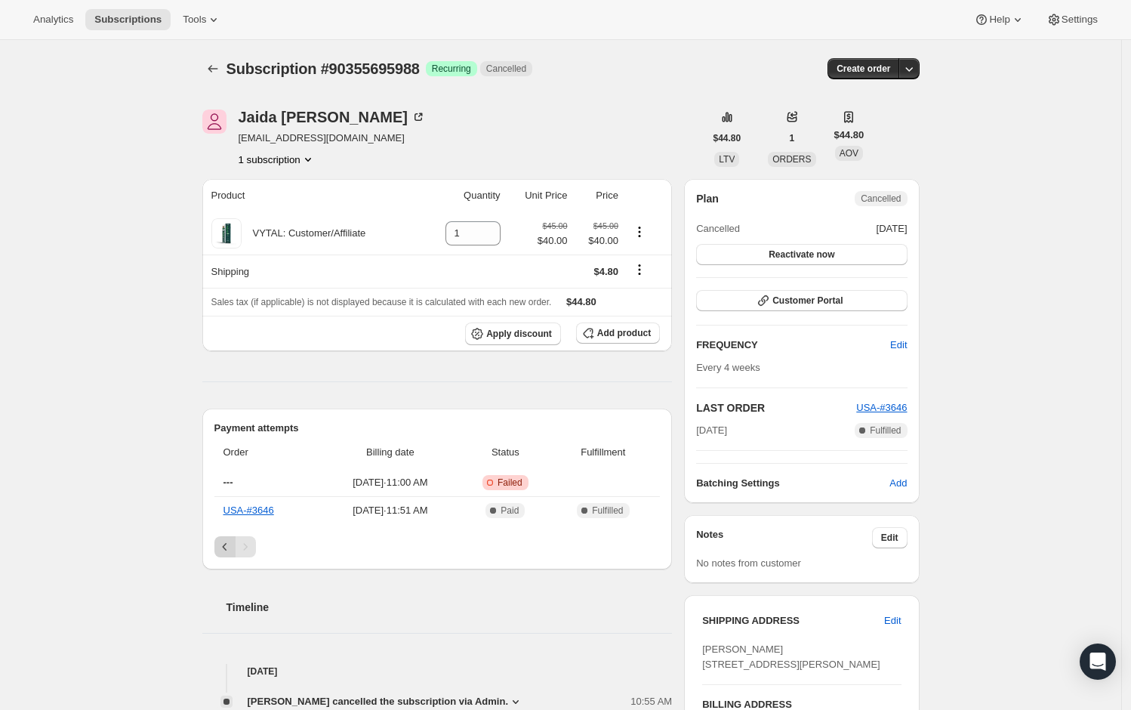
click at [227, 549] on icon "Previous" at bounding box center [224, 547] width 5 height 8
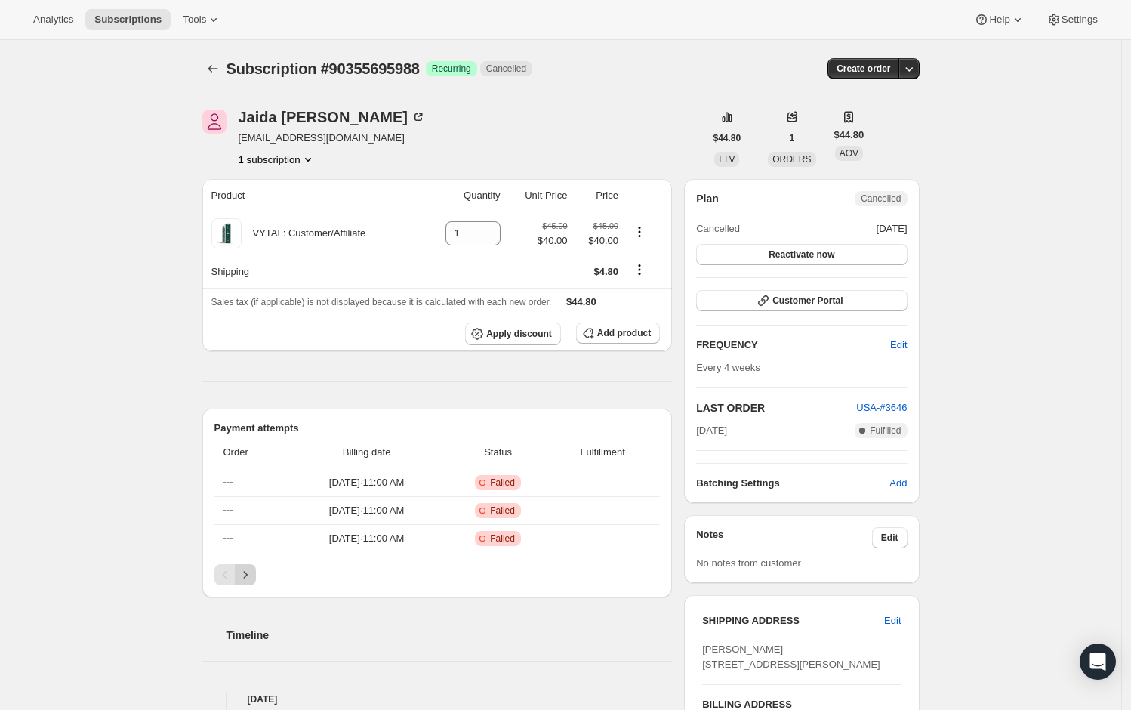
click at [253, 582] on icon "Next" at bounding box center [245, 574] width 15 height 15
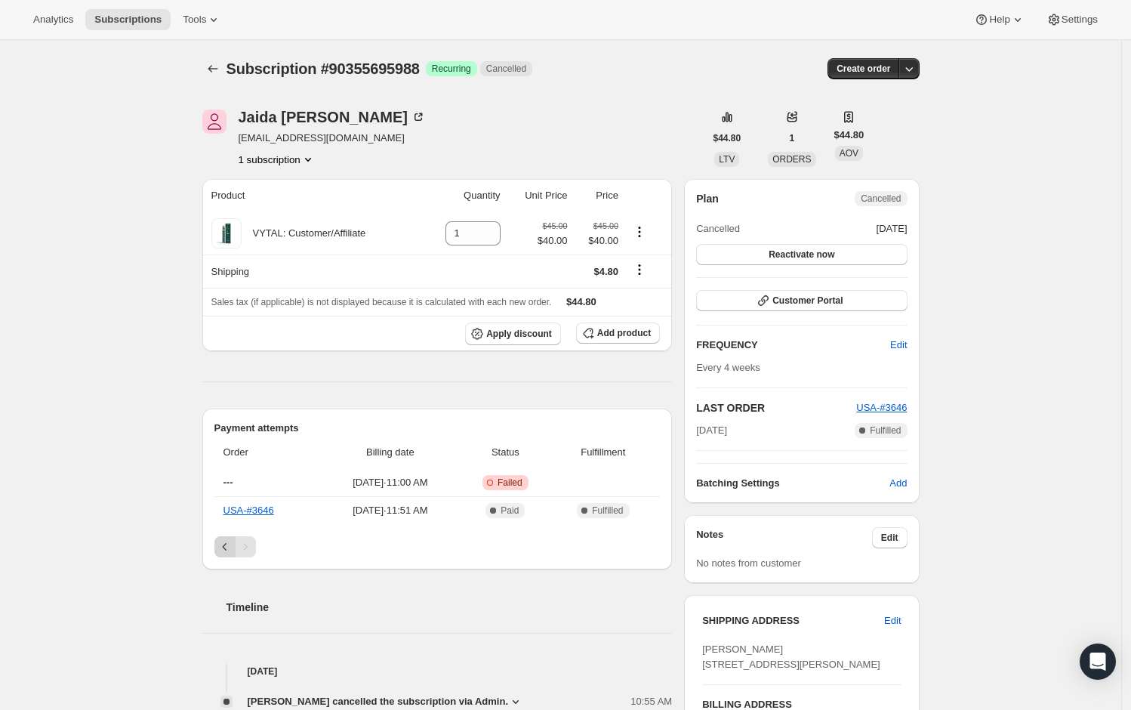
click at [230, 552] on icon "Previous" at bounding box center [225, 546] width 15 height 15
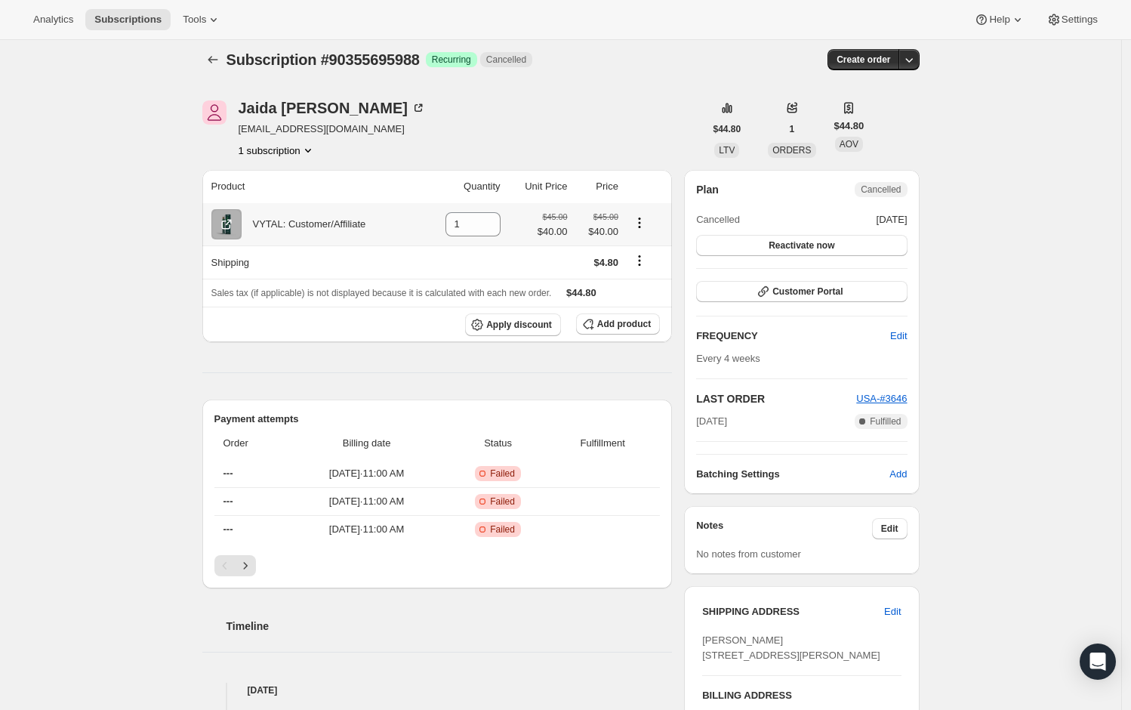
scroll to position [10, 0]
click at [253, 569] on icon "Next" at bounding box center [245, 564] width 15 height 15
